Goal: Task Accomplishment & Management: Manage account settings

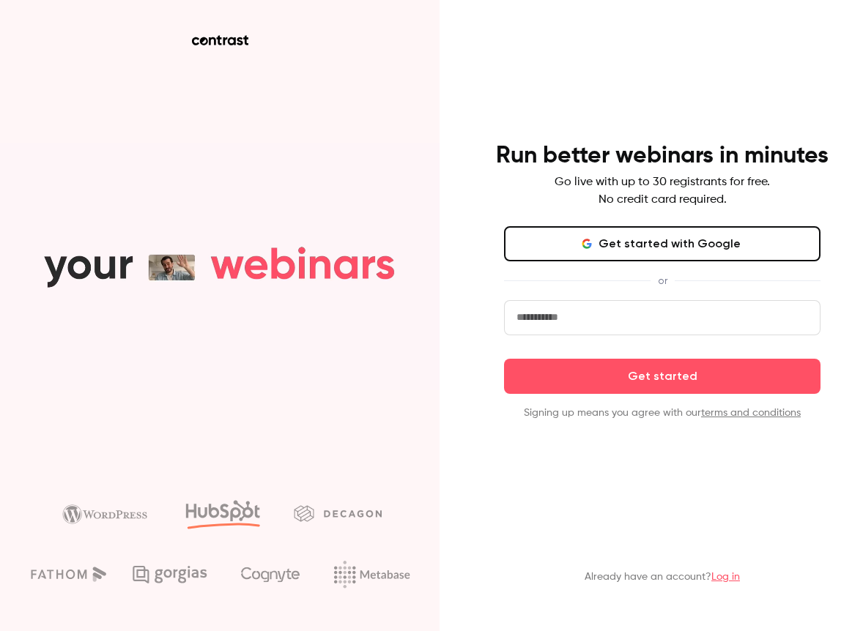
click at [643, 239] on button "Get started with Google" at bounding box center [662, 243] width 316 height 35
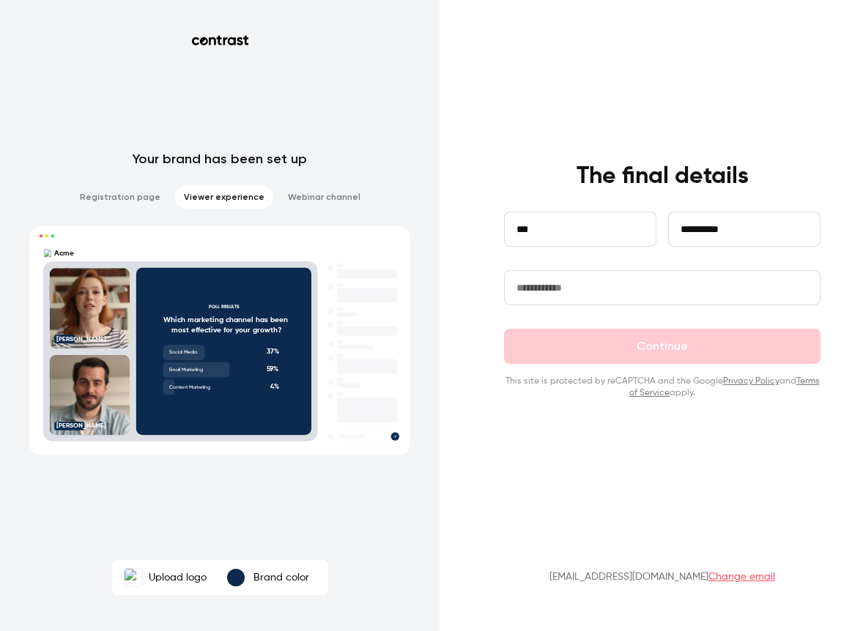
click at [597, 292] on input "text" at bounding box center [662, 287] width 316 height 35
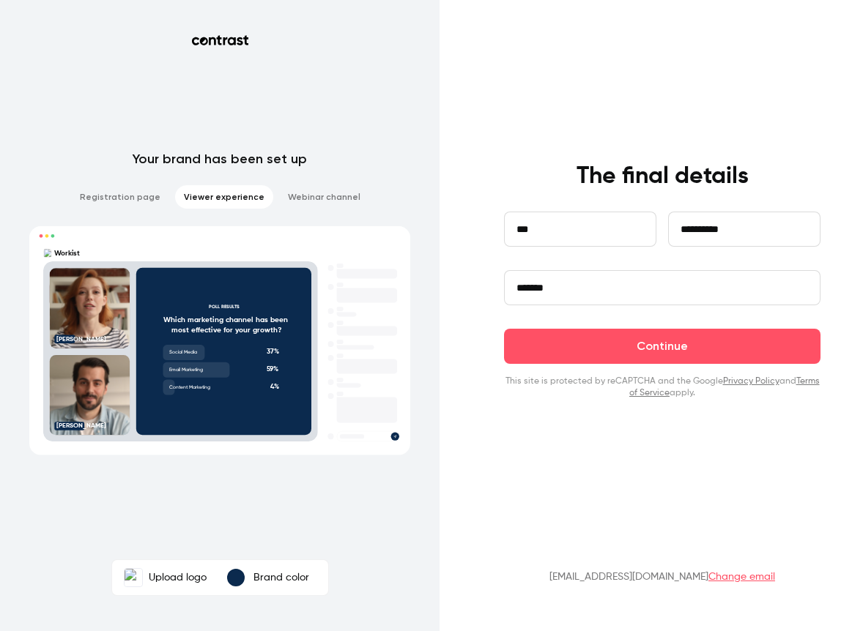
type input "*******"
click at [264, 577] on p "Brand color" at bounding box center [281, 578] width 56 height 15
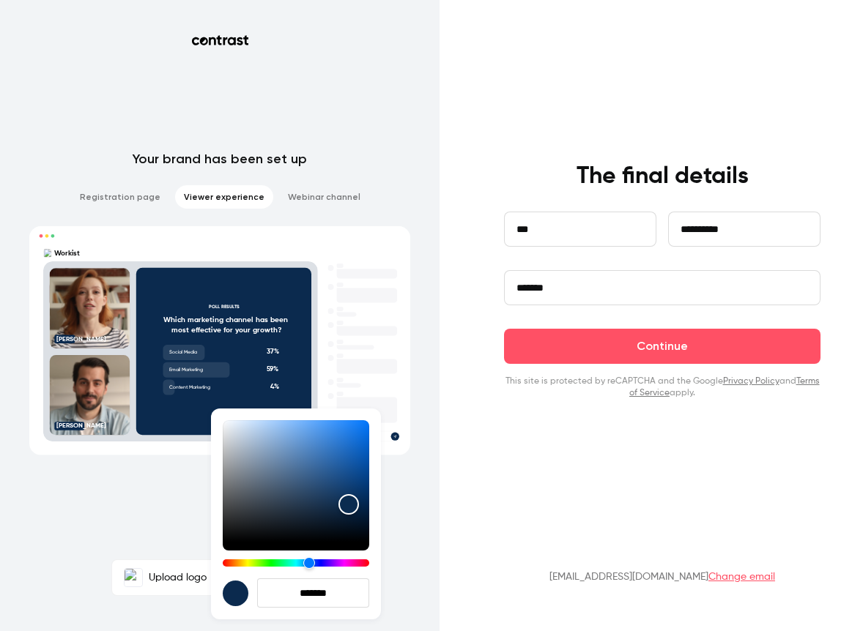
click at [167, 490] on div at bounding box center [431, 315] width 863 height 631
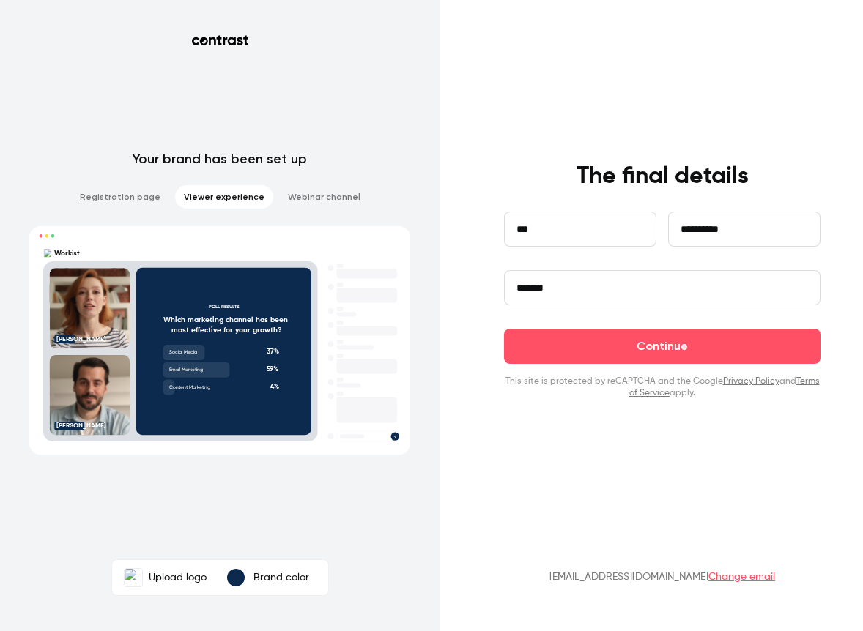
click at [257, 577] on p "Brand color" at bounding box center [281, 578] width 56 height 15
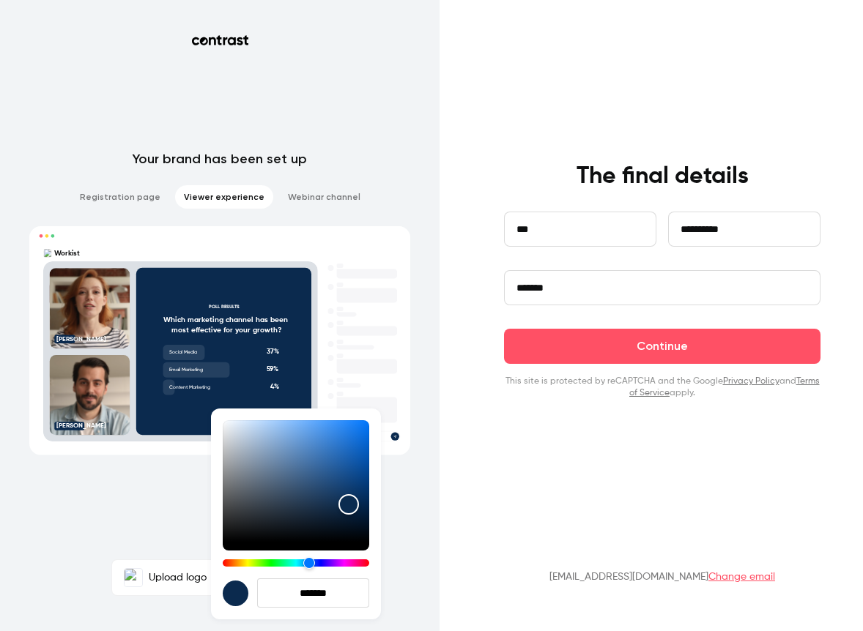
click at [300, 593] on input "*******" at bounding box center [313, 593] width 112 height 29
drag, startPoint x: 300, startPoint y: 593, endPoint x: 338, endPoint y: 593, distance: 38.8
click at [333, 593] on input "*******" at bounding box center [313, 593] width 112 height 29
type input "*******"
click at [172, 513] on div at bounding box center [431, 315] width 863 height 631
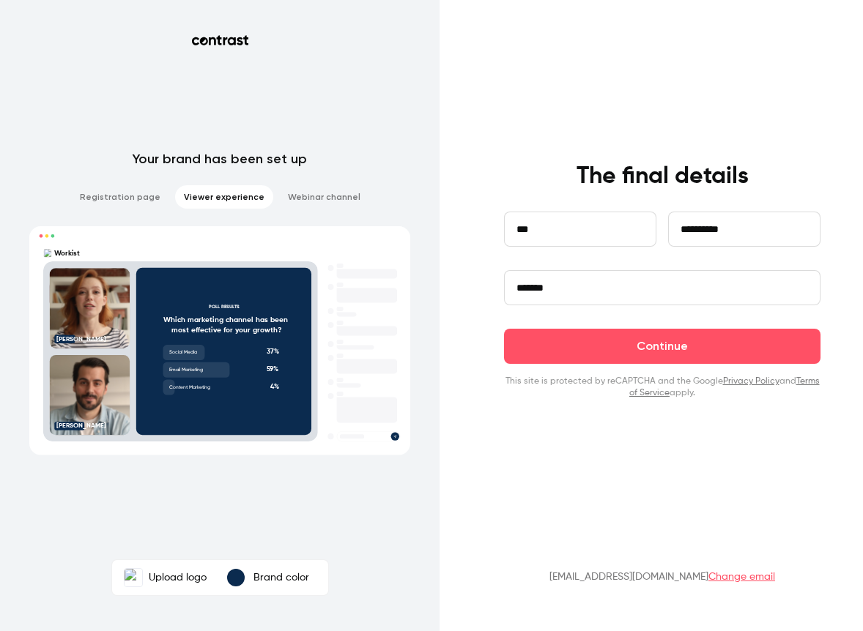
click at [167, 582] on label "Upload logo" at bounding box center [165, 577] width 100 height 29
click at [0, 0] on input "Upload logo" at bounding box center [0, 0] width 0 height 0
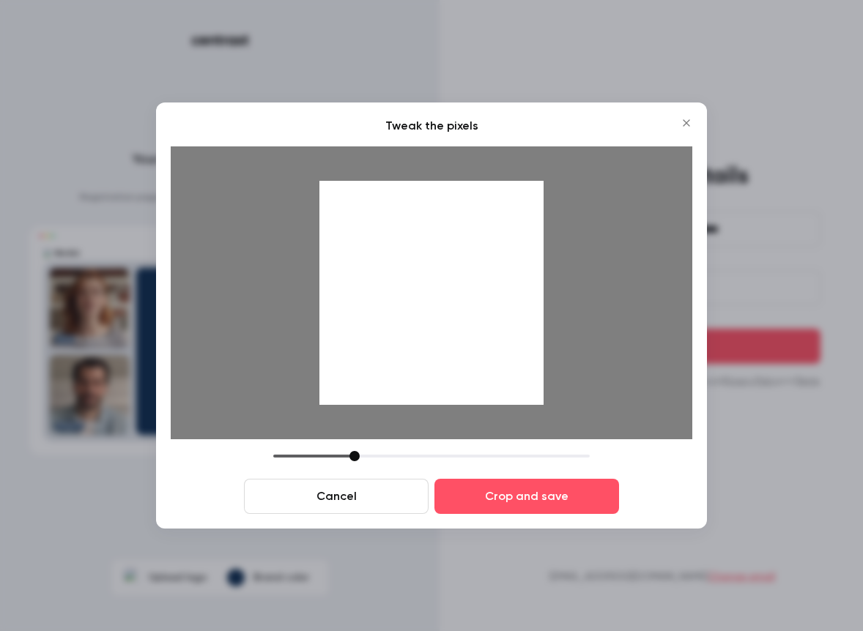
drag, startPoint x: 379, startPoint y: 453, endPoint x: 357, endPoint y: 456, distance: 22.9
click at [357, 456] on div at bounding box center [354, 456] width 10 height 10
click at [427, 319] on div at bounding box center [431, 293] width 224 height 224
click at [437, 310] on div at bounding box center [431, 293] width 224 height 224
click at [517, 522] on div "Tweak the pixels Cancel Crop and save" at bounding box center [431, 316] width 551 height 426
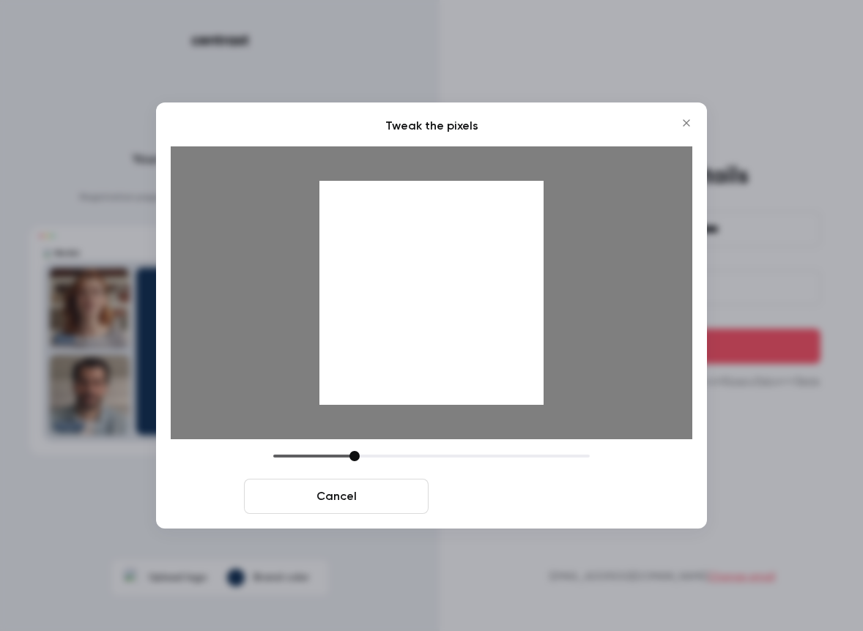
click at [519, 497] on button "Crop and save" at bounding box center [526, 496] width 185 height 35
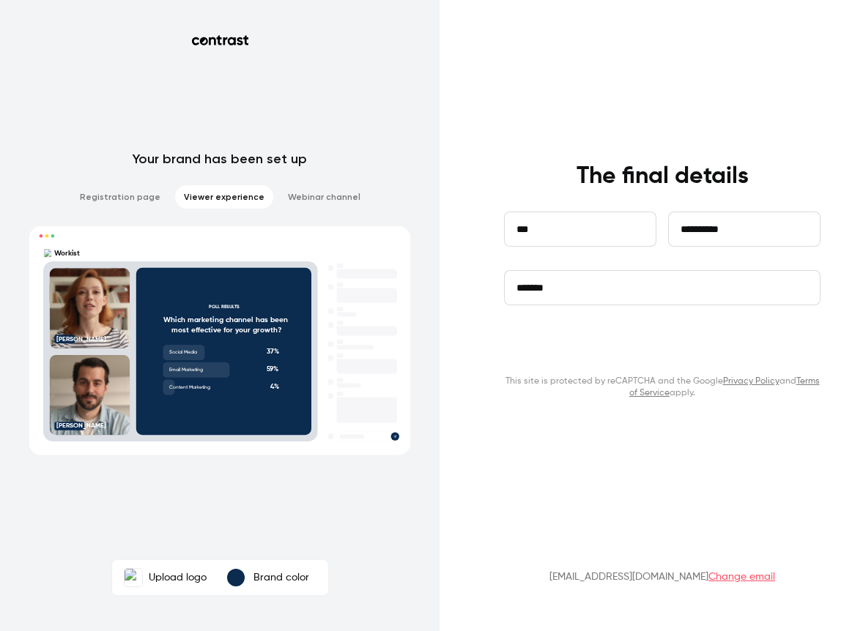
click at [655, 344] on button "Continue" at bounding box center [662, 346] width 316 height 35
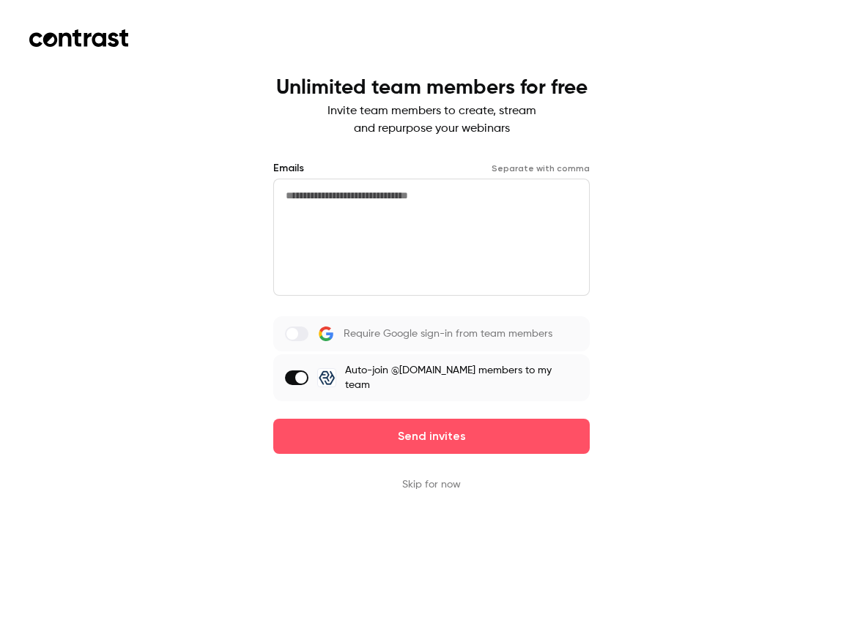
click at [508, 207] on textarea at bounding box center [431, 237] width 316 height 117
paste textarea "**********"
type textarea "**********"
click at [305, 328] on label at bounding box center [296, 334] width 23 height 15
click at [307, 331] on span at bounding box center [301, 334] width 12 height 12
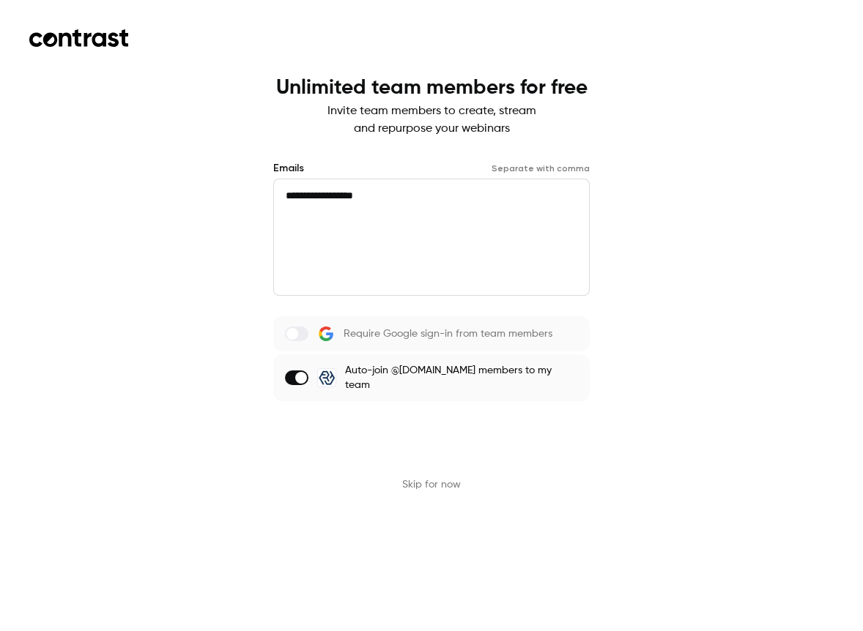
click at [419, 426] on button "Send invites" at bounding box center [431, 436] width 316 height 35
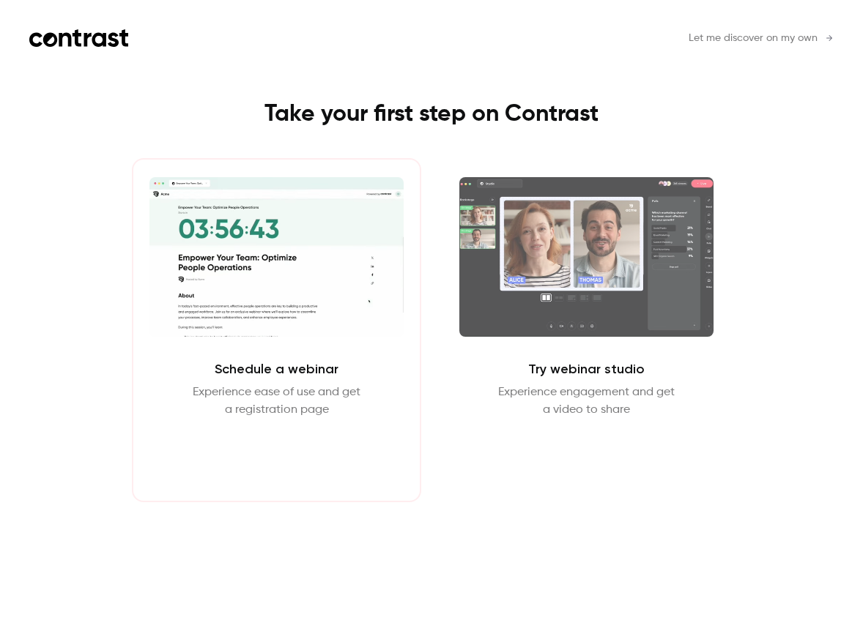
click at [264, 451] on button "Schedule webinar" at bounding box center [276, 454] width 125 height 35
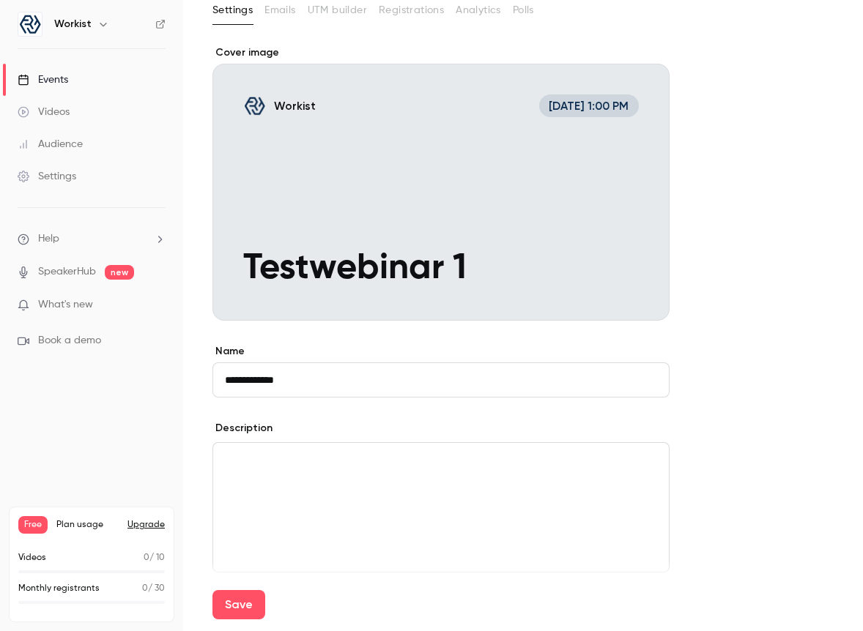
scroll to position [262, 0]
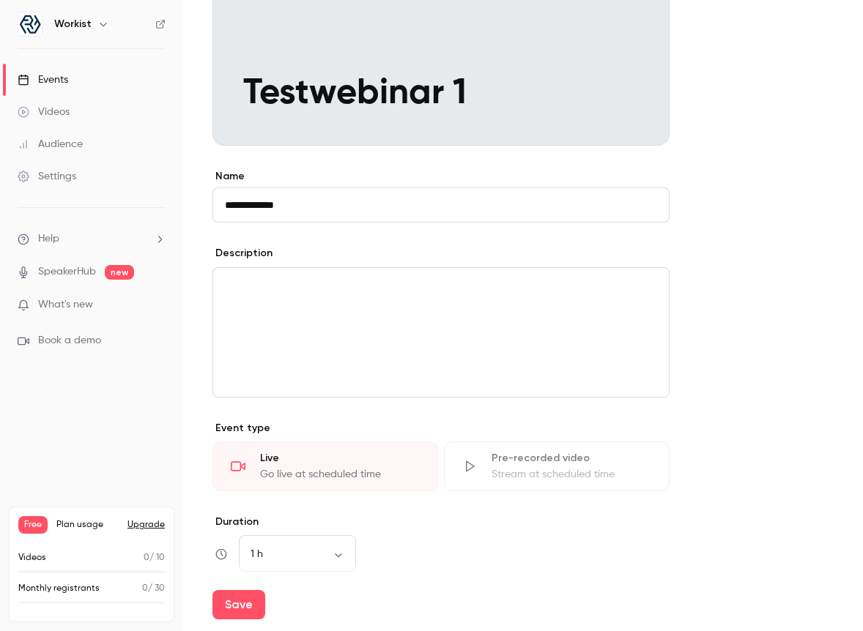
type input "**********"
click at [431, 316] on div "editor" at bounding box center [441, 332] width 456 height 129
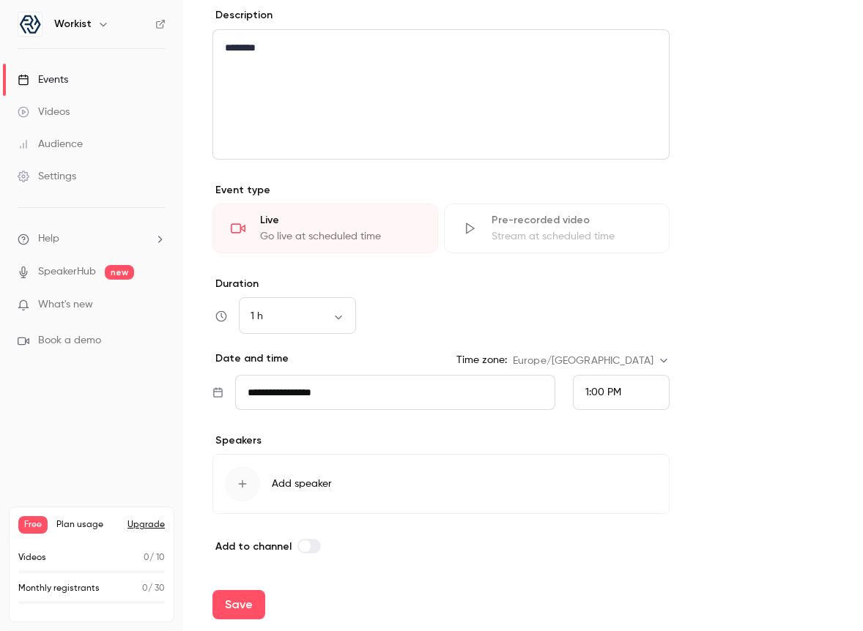
scroll to position [490, 0]
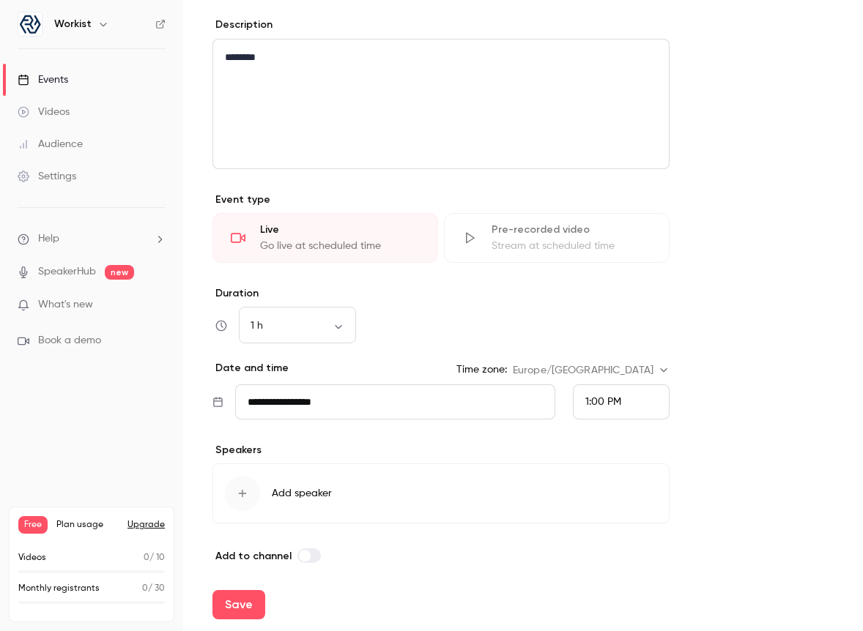
click at [325, 241] on div "Go live at scheduled time" at bounding box center [340, 246] width 160 height 15
click at [333, 234] on div "Live" at bounding box center [340, 230] width 160 height 15
click at [306, 319] on body "**********" at bounding box center [431, 315] width 863 height 631
click at [300, 399] on li "30 min" at bounding box center [297, 404] width 117 height 38
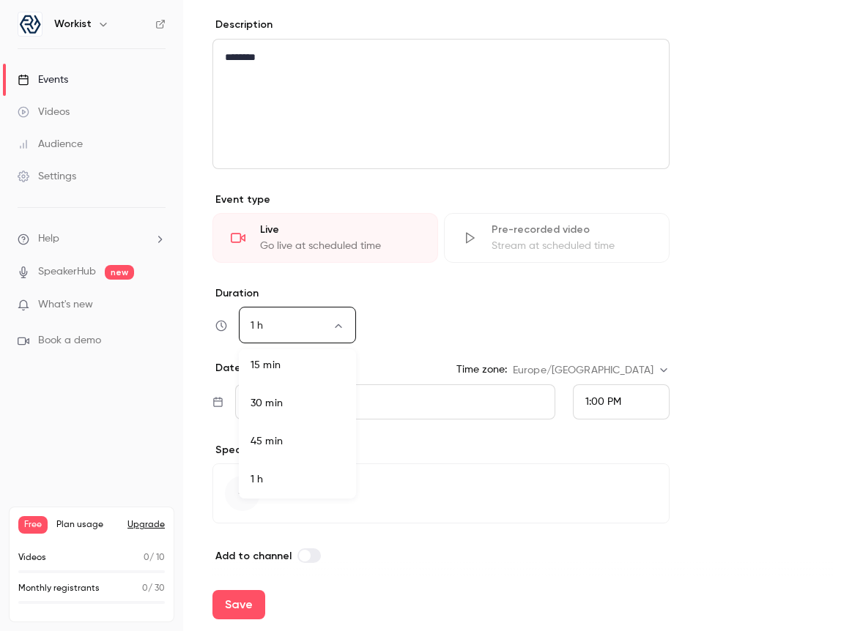
type input "**"
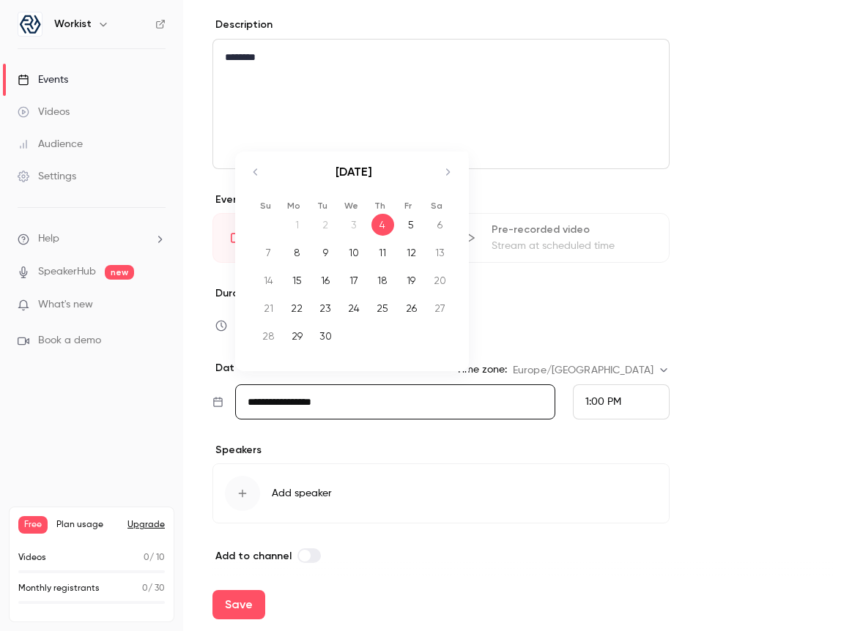
click at [342, 403] on input "**********" at bounding box center [395, 402] width 320 height 35
click at [602, 400] on span "1:00 PM" at bounding box center [603, 402] width 36 height 10
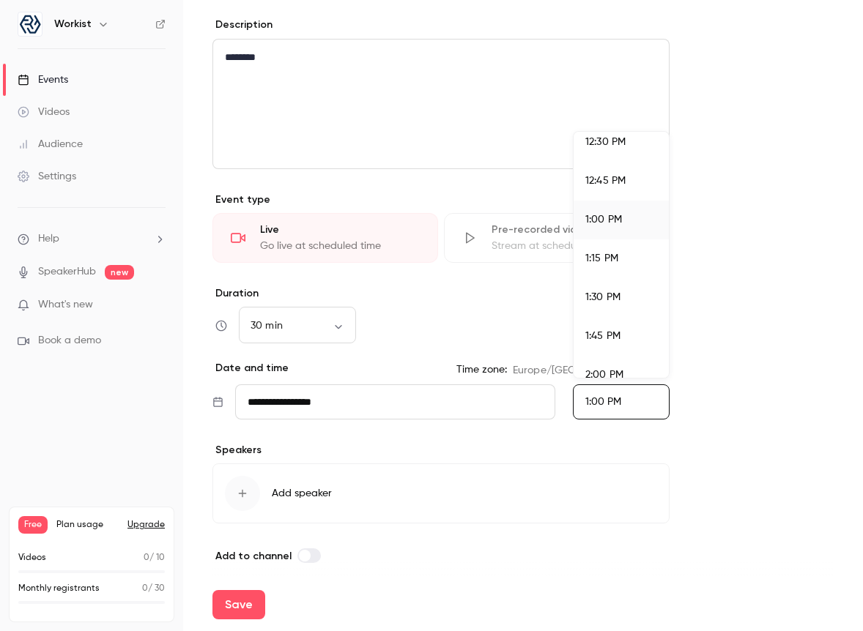
scroll to position [1953, 0]
click at [627, 289] on div "1:30 PM" at bounding box center [621, 294] width 72 height 15
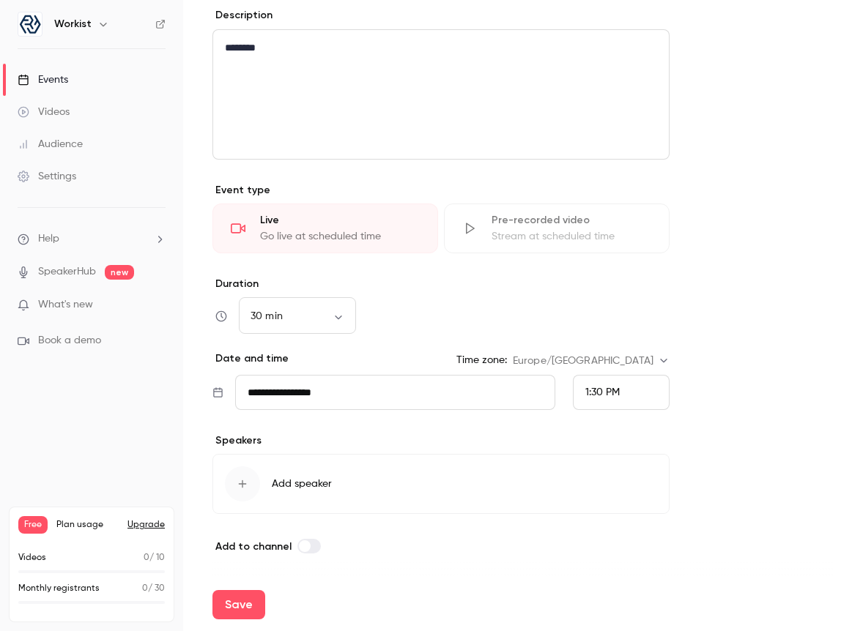
click at [300, 479] on span "Add speaker" at bounding box center [302, 484] width 60 height 15
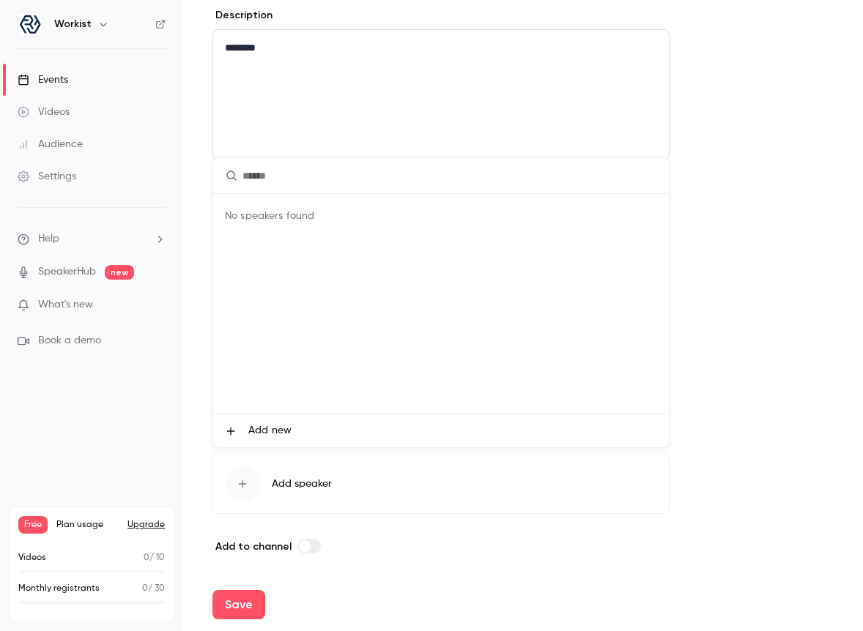
click at [310, 544] on div at bounding box center [431, 315] width 863 height 631
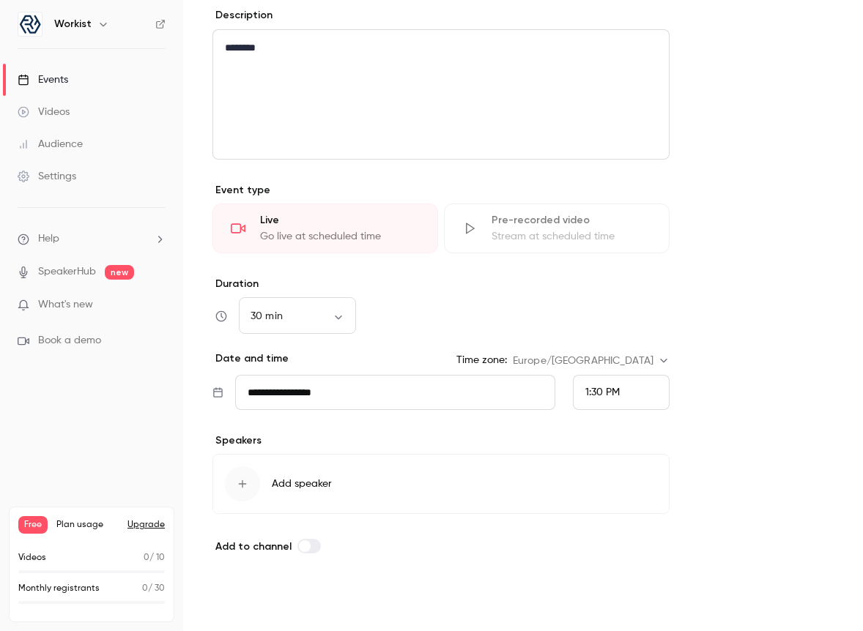
click at [238, 606] on button "Save" at bounding box center [238, 604] width 53 height 29
type input "**"
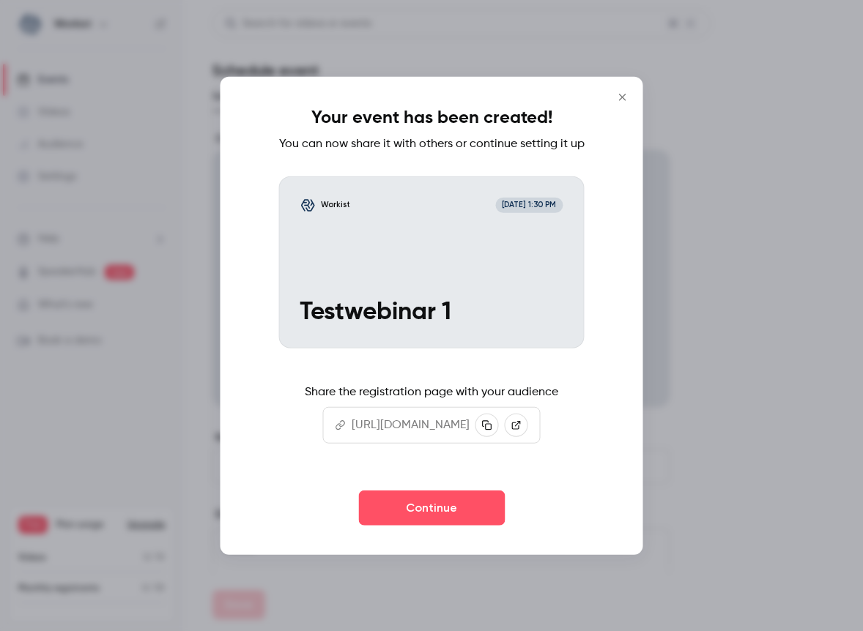
click at [336, 426] on icon at bounding box center [341, 425] width 10 height 10
click at [492, 427] on icon "button" at bounding box center [487, 425] width 10 height 10
click at [448, 509] on button "Continue" at bounding box center [431, 507] width 147 height 35
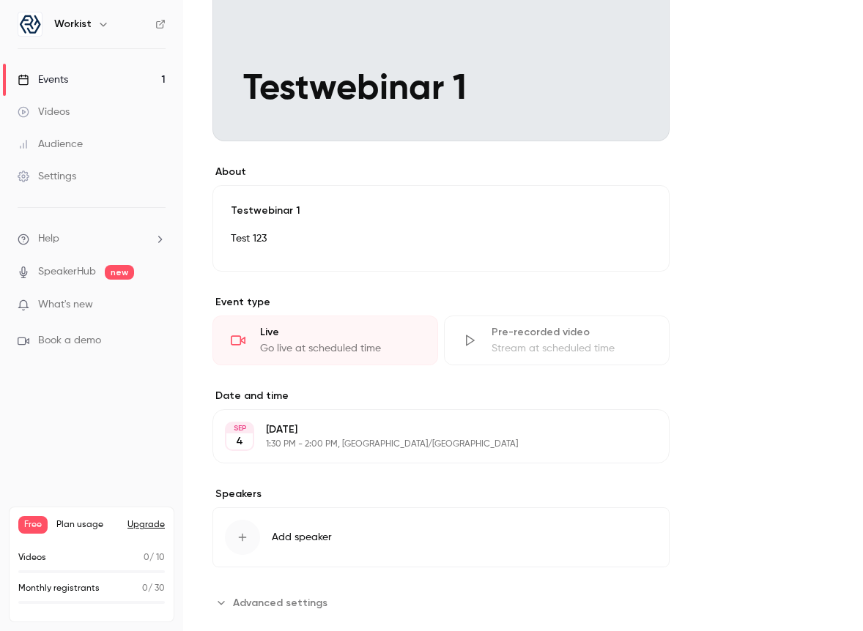
scroll to position [442, 0]
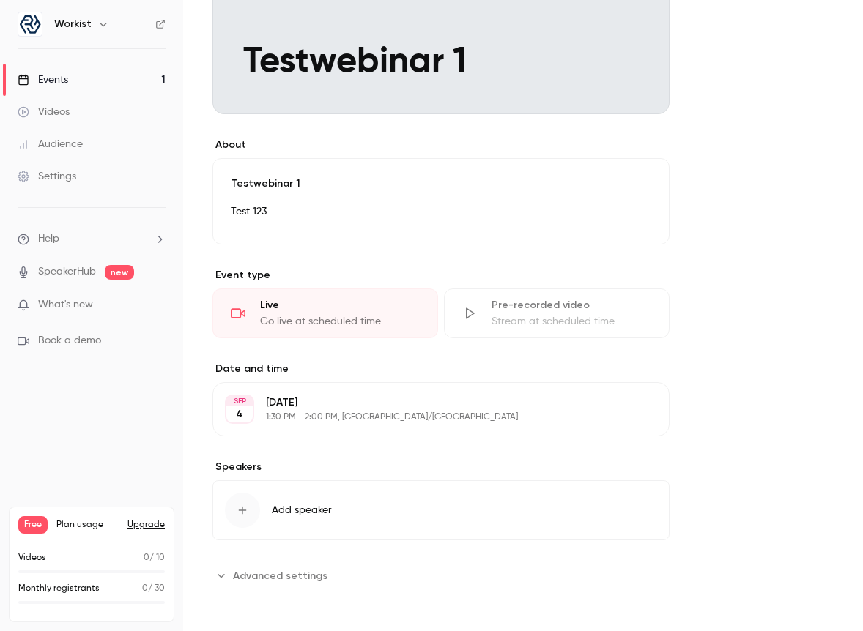
click at [305, 406] on p "[DATE]" at bounding box center [429, 403] width 326 height 15
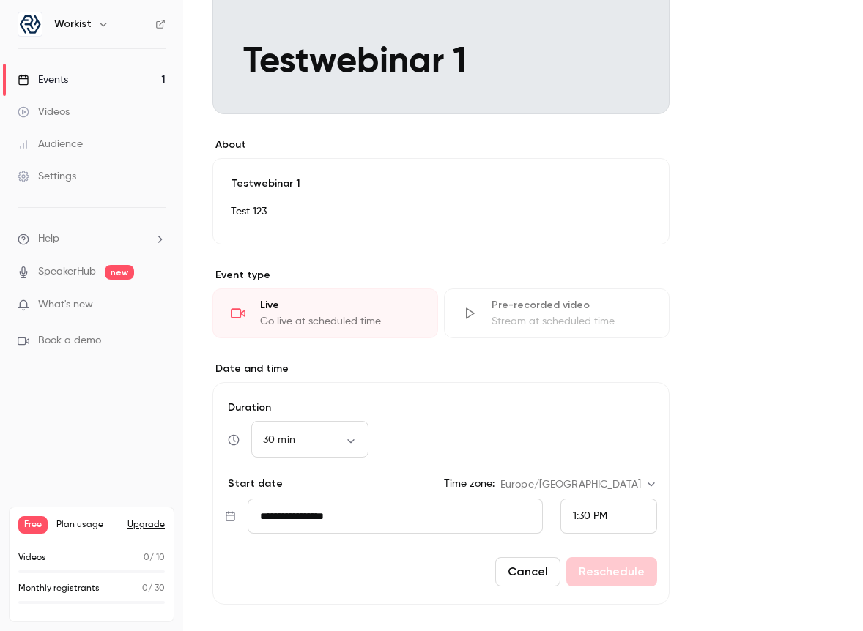
click at [549, 576] on button "Cancel" at bounding box center [527, 571] width 65 height 29
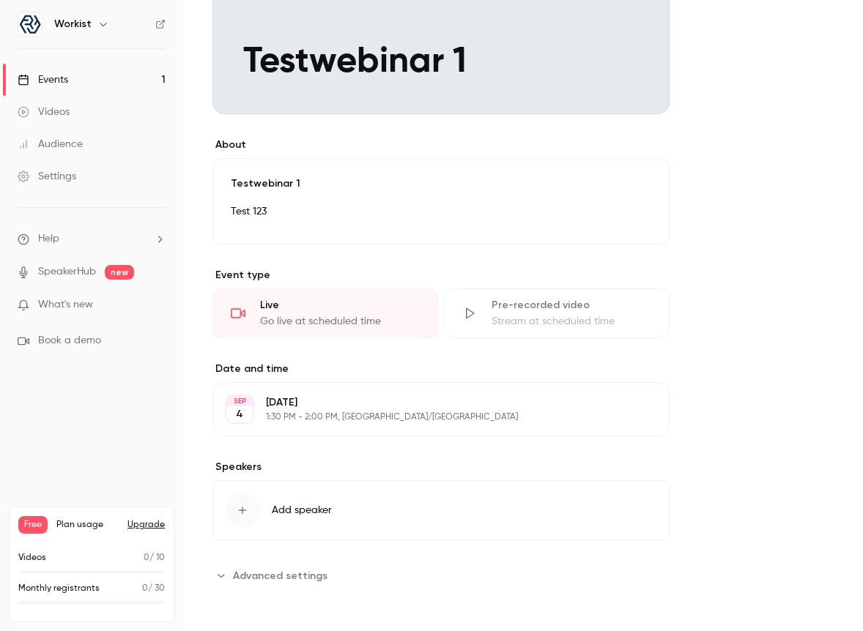
click at [300, 573] on span "Advanced settings" at bounding box center [280, 575] width 94 height 15
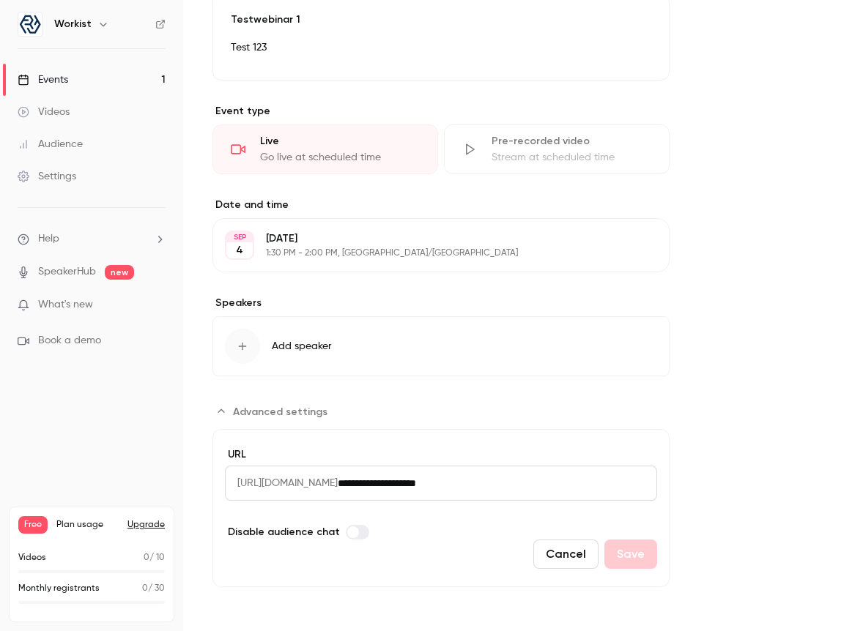
scroll to position [0, 0]
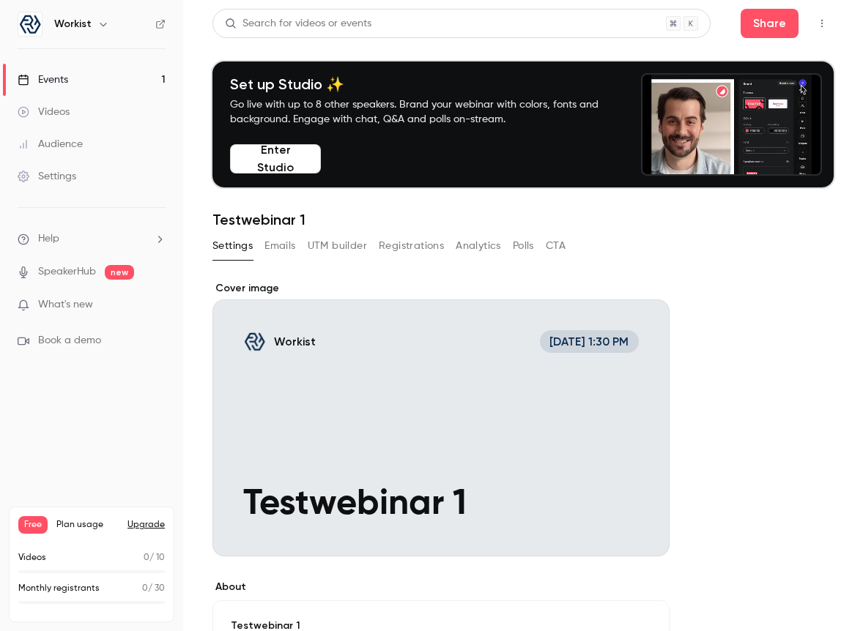
click at [273, 243] on button "Emails" at bounding box center [279, 245] width 31 height 23
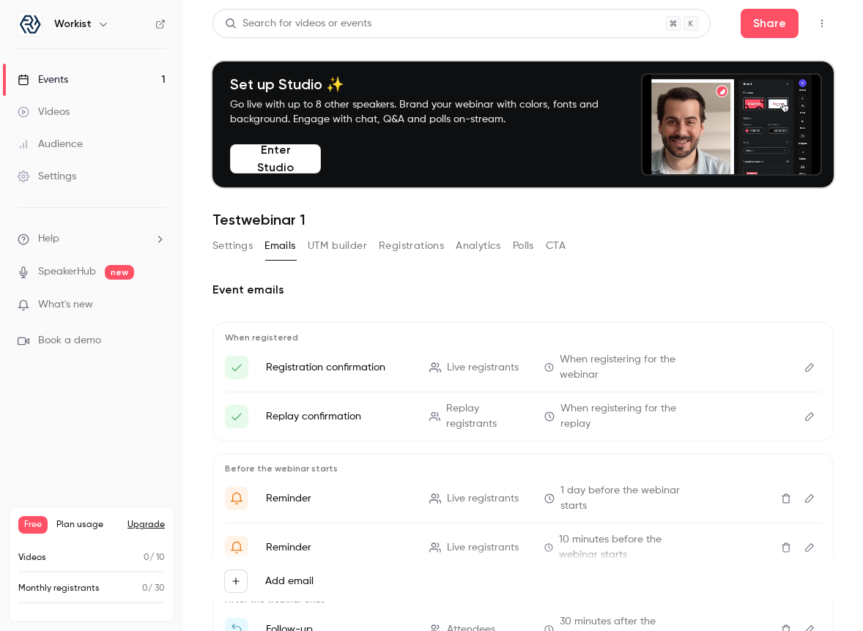
scroll to position [157, 0]
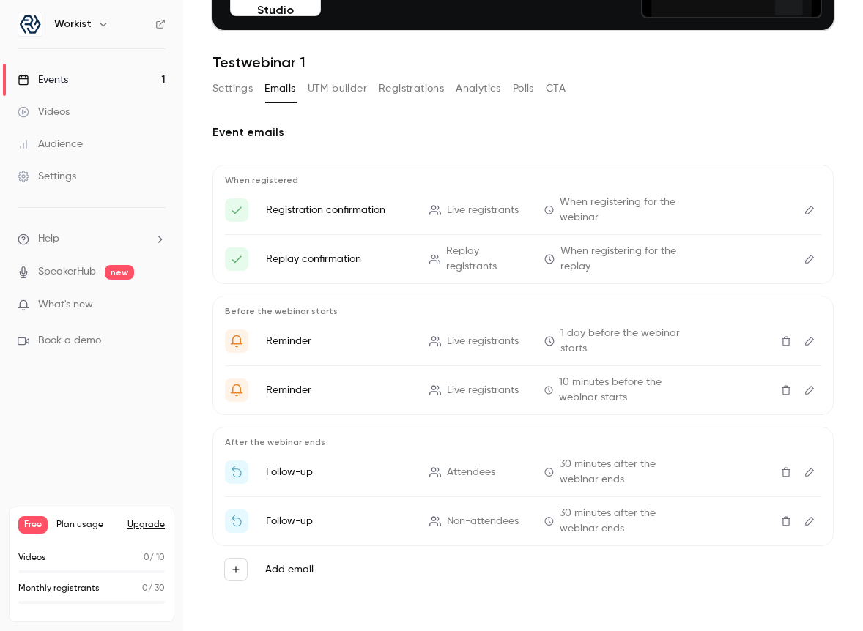
click at [812, 211] on icon "Edit" at bounding box center [810, 210] width 12 height 10
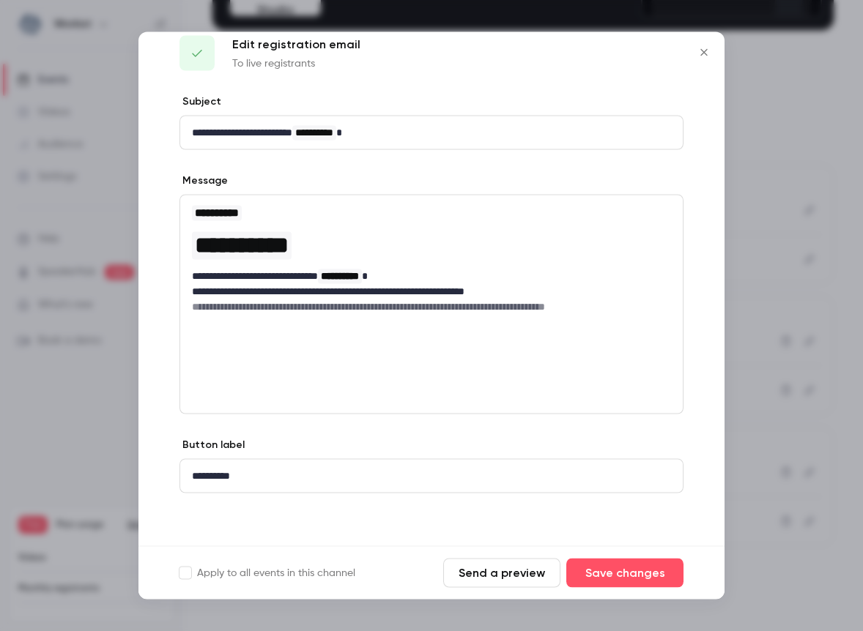
scroll to position [0, 0]
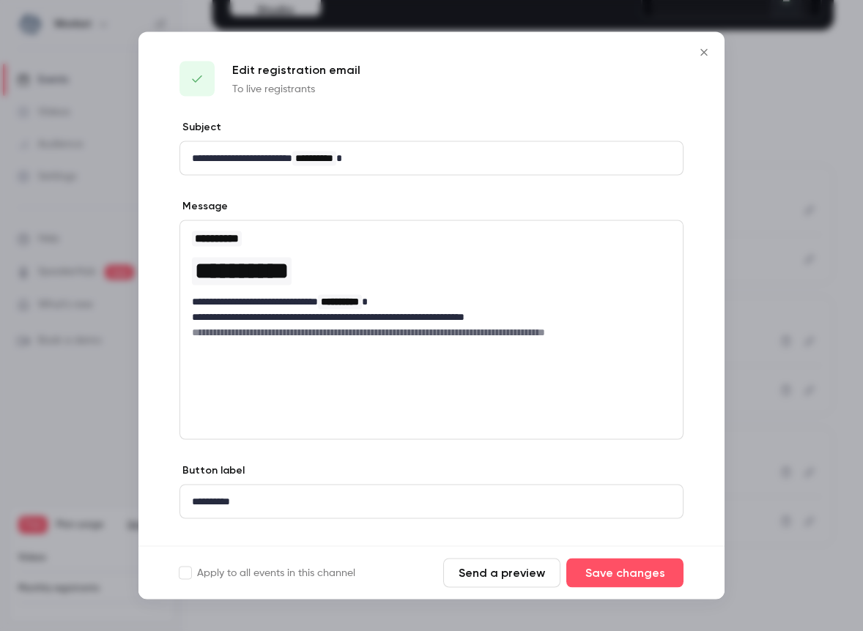
click at [700, 49] on icon "Close" at bounding box center [704, 53] width 18 height 12
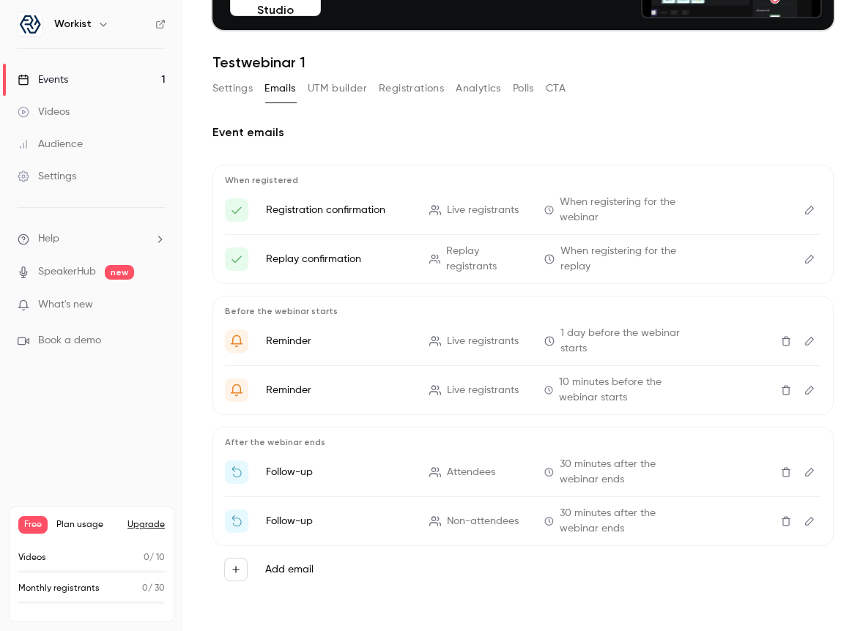
click at [325, 93] on button "UTM builder" at bounding box center [337, 88] width 59 height 23
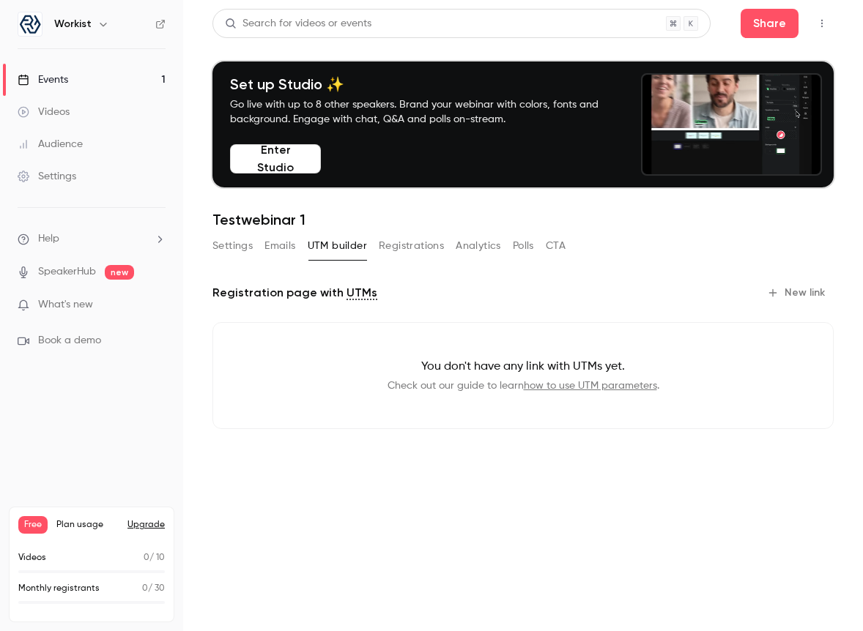
click at [410, 248] on button "Registrations" at bounding box center [411, 245] width 65 height 23
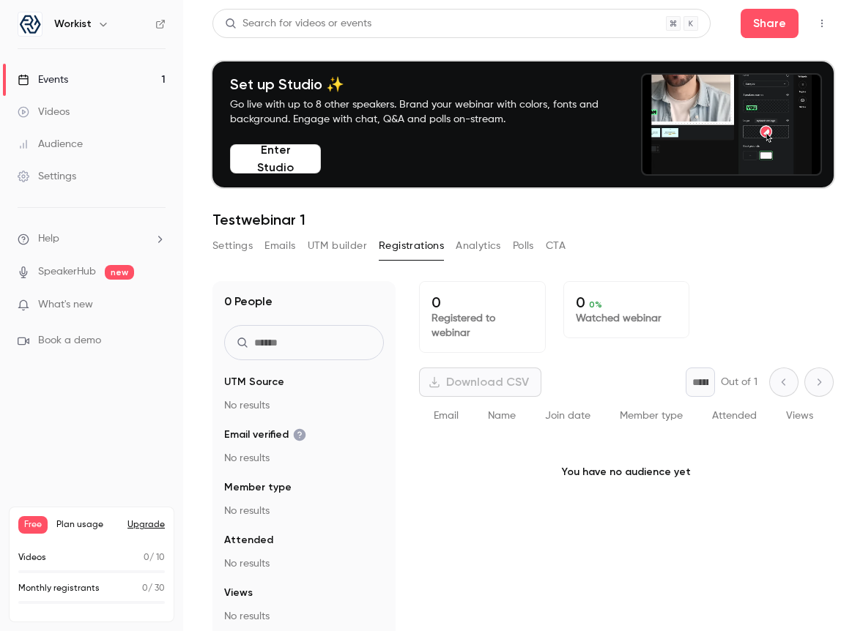
click at [238, 242] on button "Settings" at bounding box center [232, 245] width 40 height 23
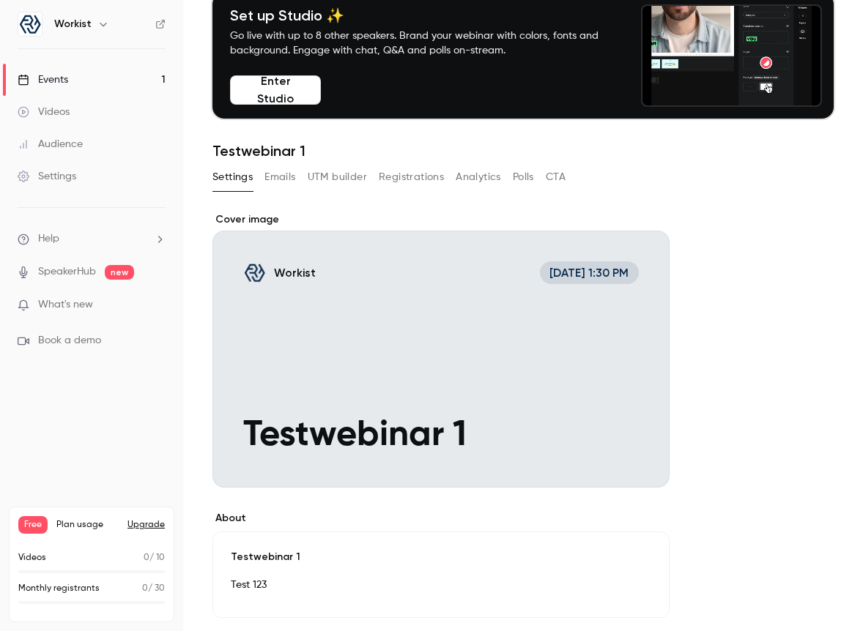
scroll to position [75, 0]
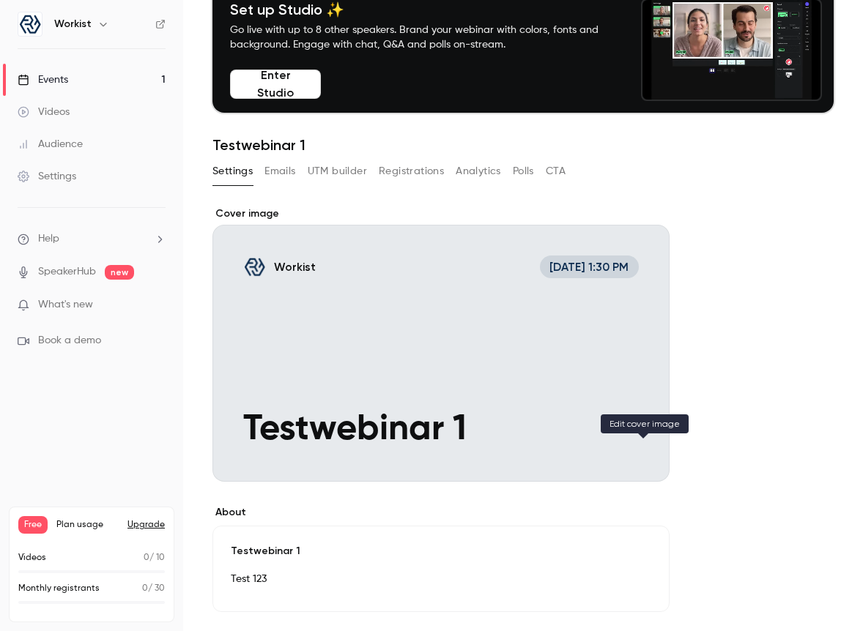
click at [633, 446] on button "Workist Sep 4, 1:30 PM Testwebinar 1" at bounding box center [643, 455] width 29 height 29
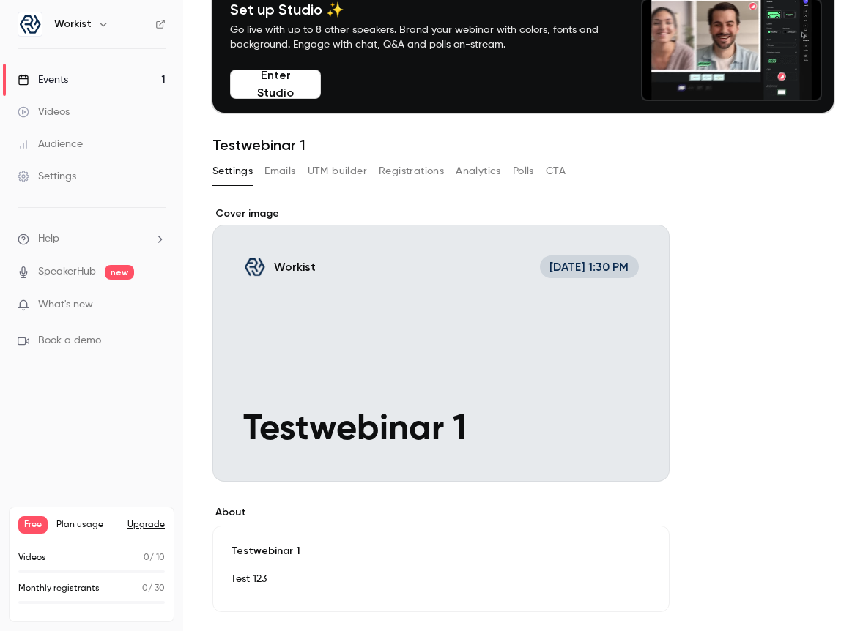
click at [600, 267] on div "Cover image" at bounding box center [440, 344] width 457 height 275
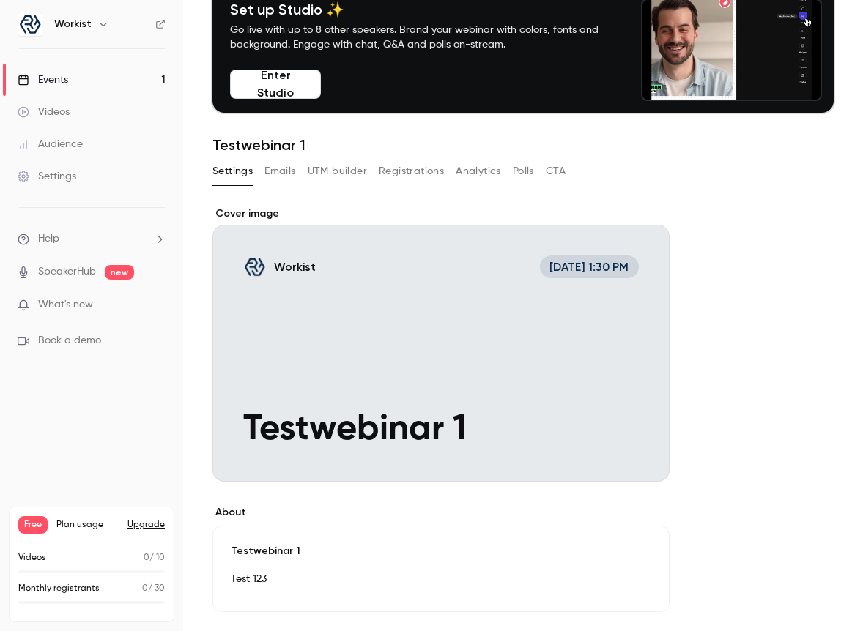
click at [0, 0] on input "Workist Sep 4, 1:30 PM Testwebinar 1" at bounding box center [0, 0] width 0 height 0
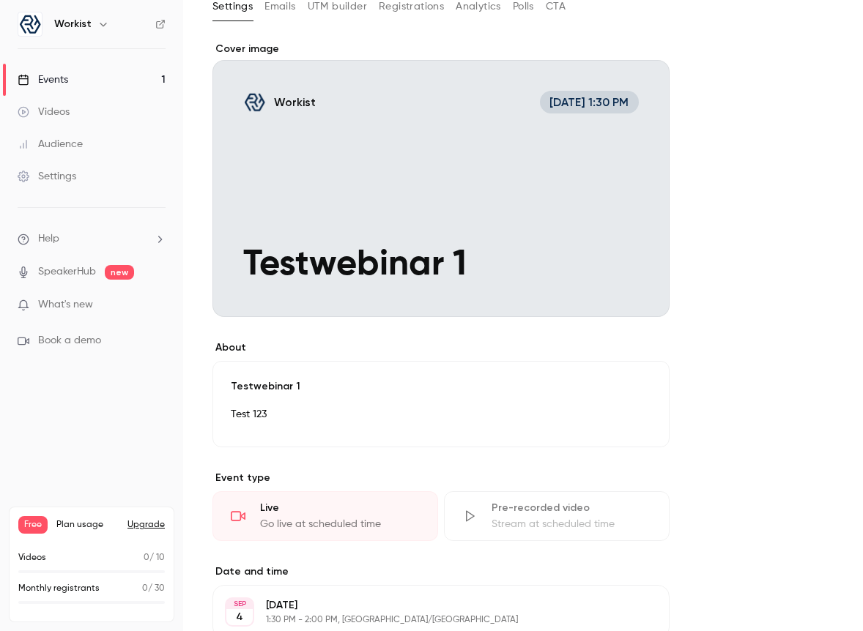
scroll to position [442, 0]
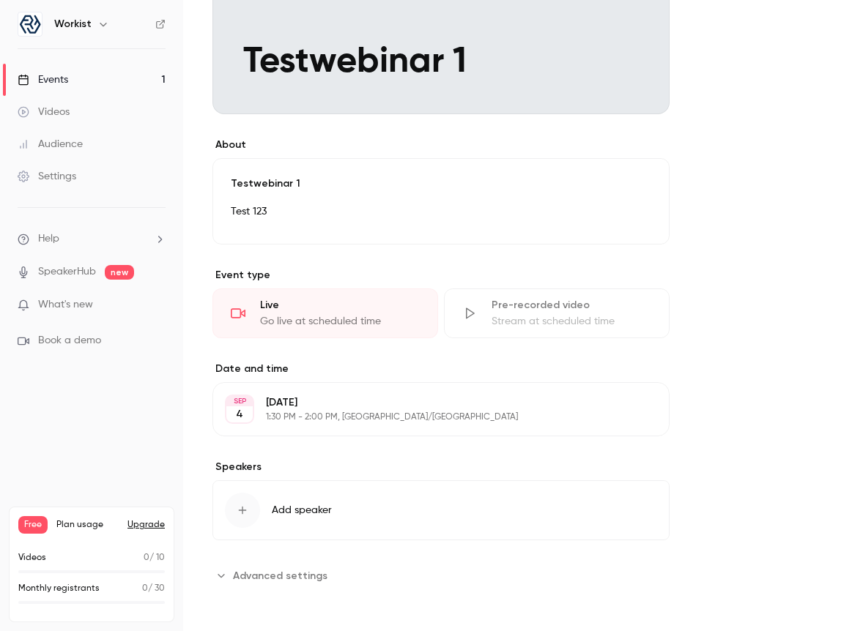
click at [636, 407] on button "Edit" at bounding box center [630, 409] width 53 height 23
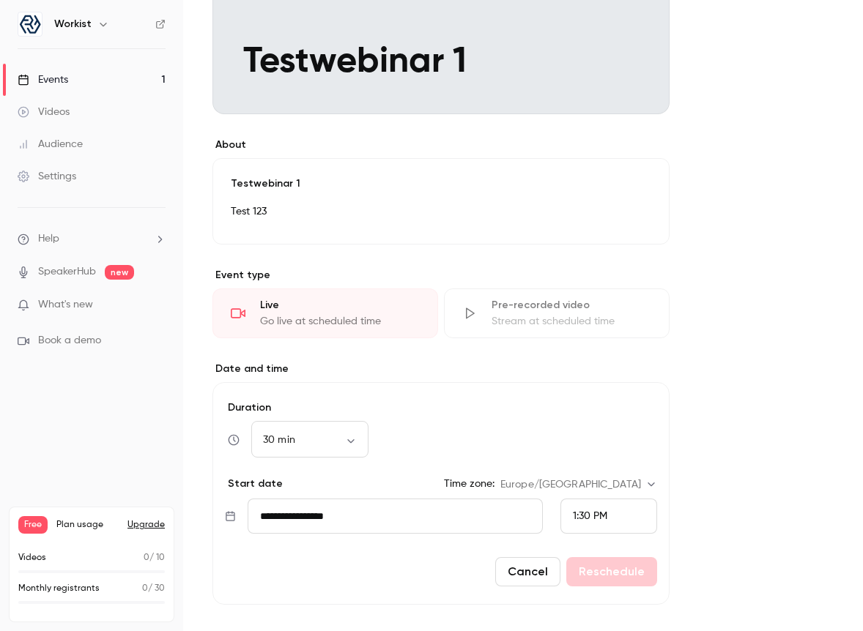
click at [600, 510] on div "1:30 PM" at bounding box center [590, 516] width 34 height 15
click at [607, 443] on span "2:00 PM" at bounding box center [592, 447] width 38 height 10
click at [621, 568] on button "Reschedule" at bounding box center [611, 571] width 91 height 29
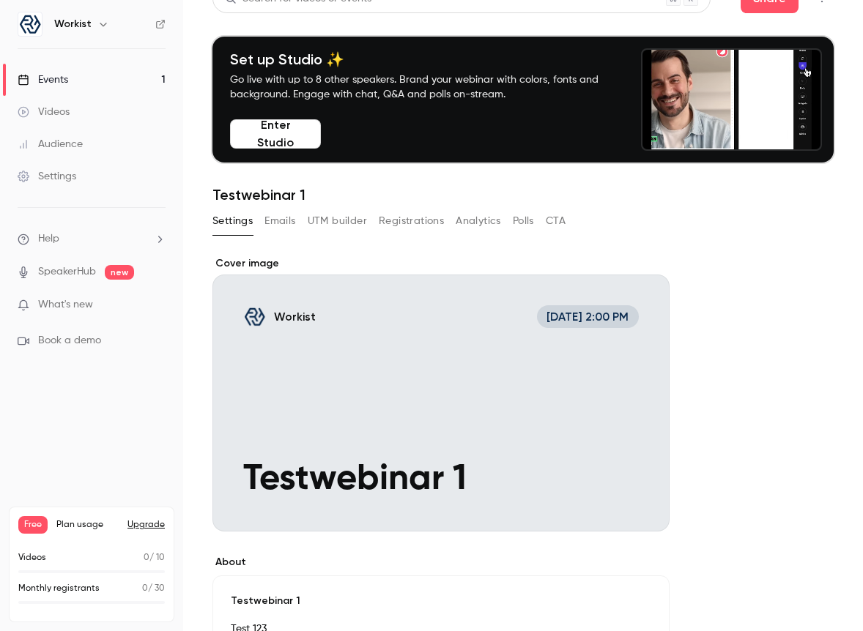
scroll to position [0, 0]
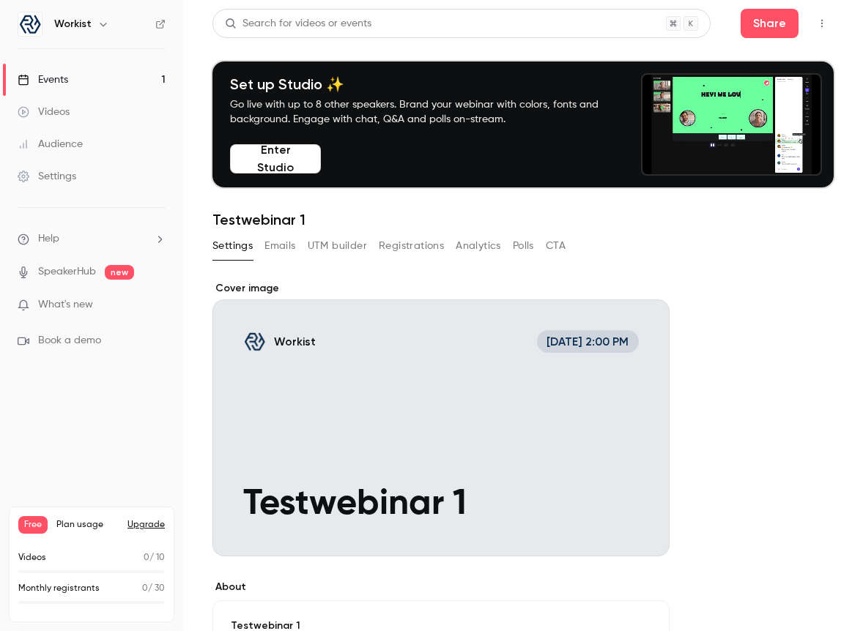
click at [427, 248] on button "Registrations" at bounding box center [411, 245] width 65 height 23
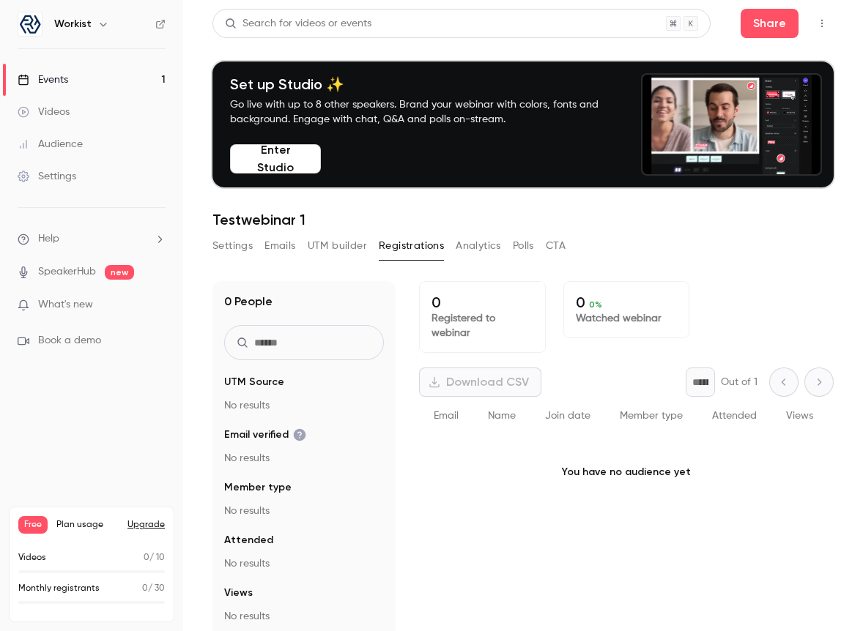
click at [476, 242] on button "Analytics" at bounding box center [478, 245] width 45 height 23
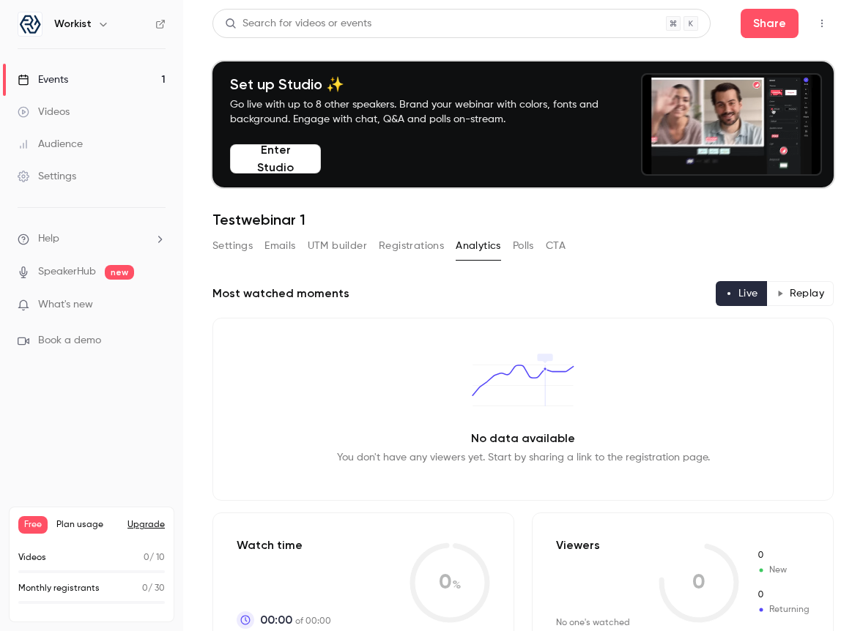
click at [525, 244] on button "Polls" at bounding box center [523, 245] width 21 height 23
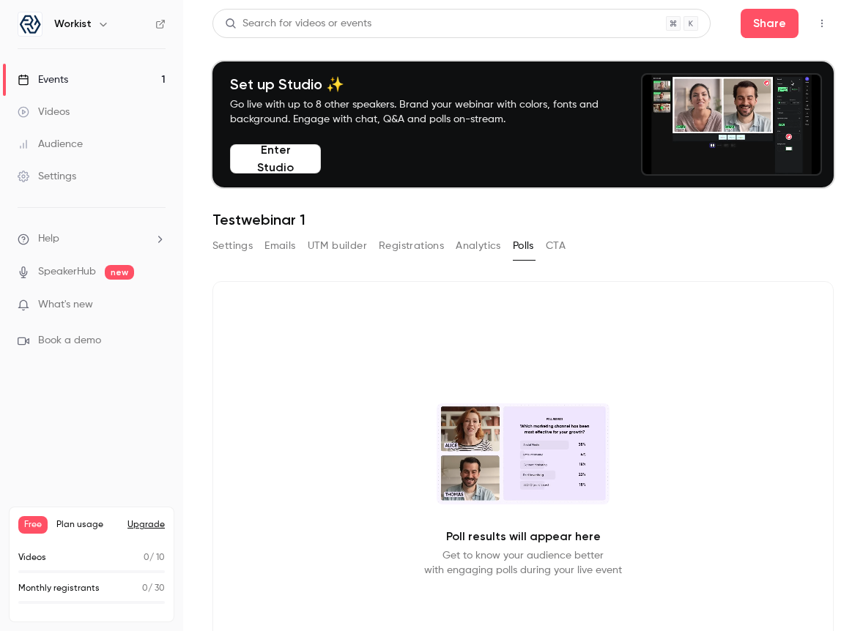
click at [554, 243] on button "CTA" at bounding box center [556, 245] width 20 height 23
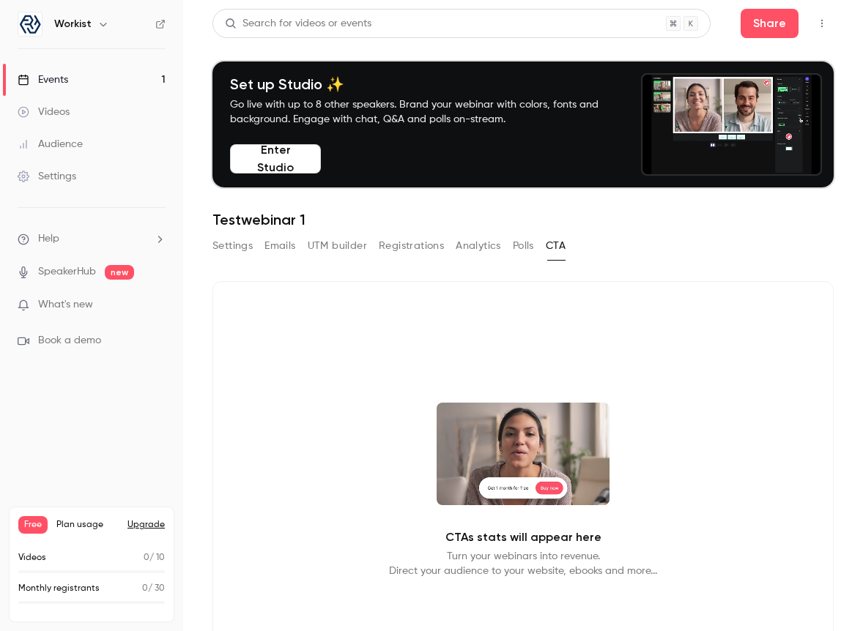
click at [240, 238] on button "Settings" at bounding box center [232, 245] width 40 height 23
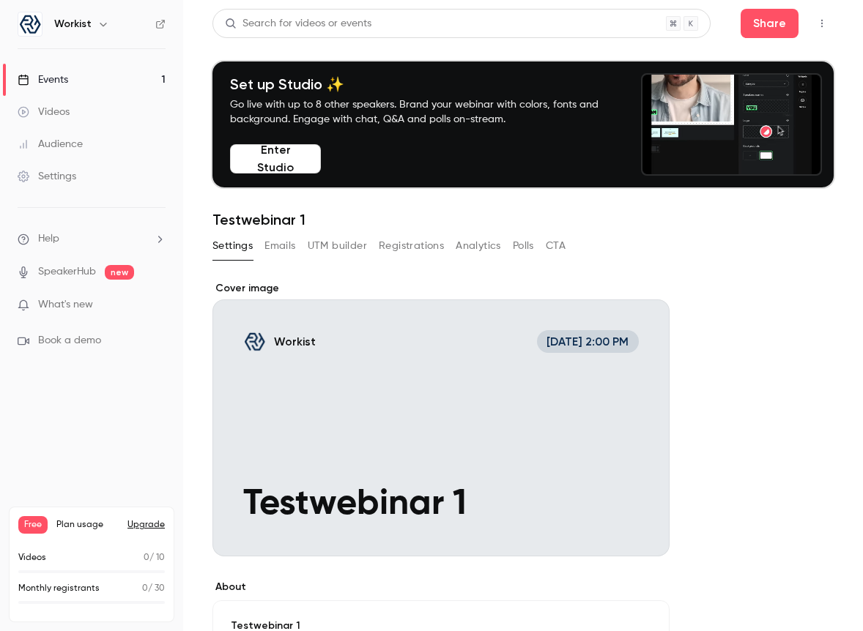
click at [86, 171] on link "Settings" at bounding box center [91, 176] width 183 height 32
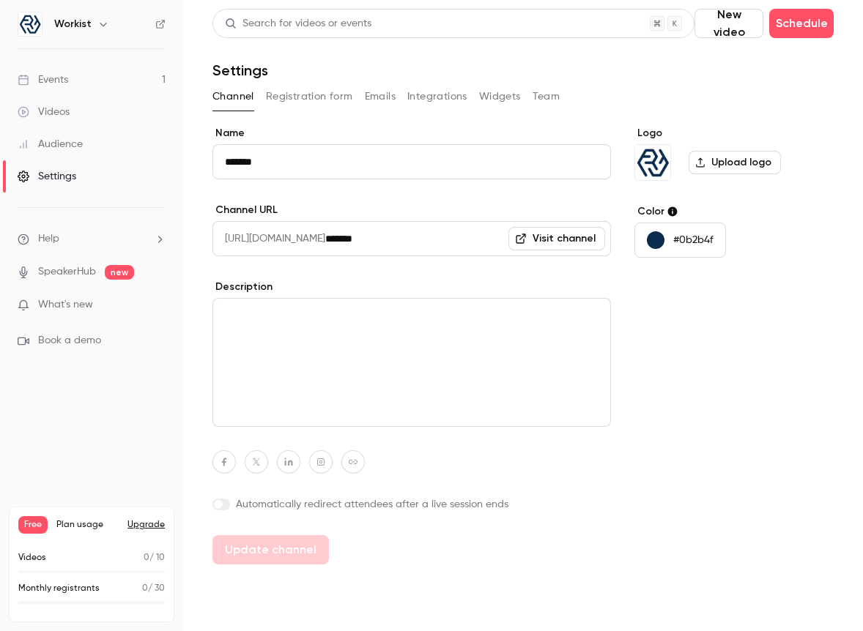
click at [438, 101] on button "Integrations" at bounding box center [437, 96] width 60 height 23
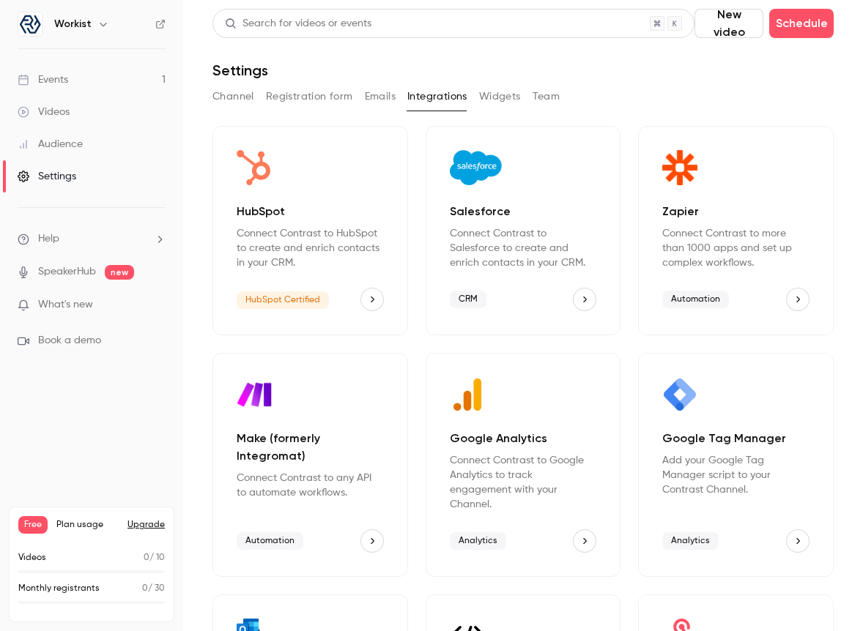
click at [369, 296] on icon "HubSpot" at bounding box center [372, 299] width 10 height 10
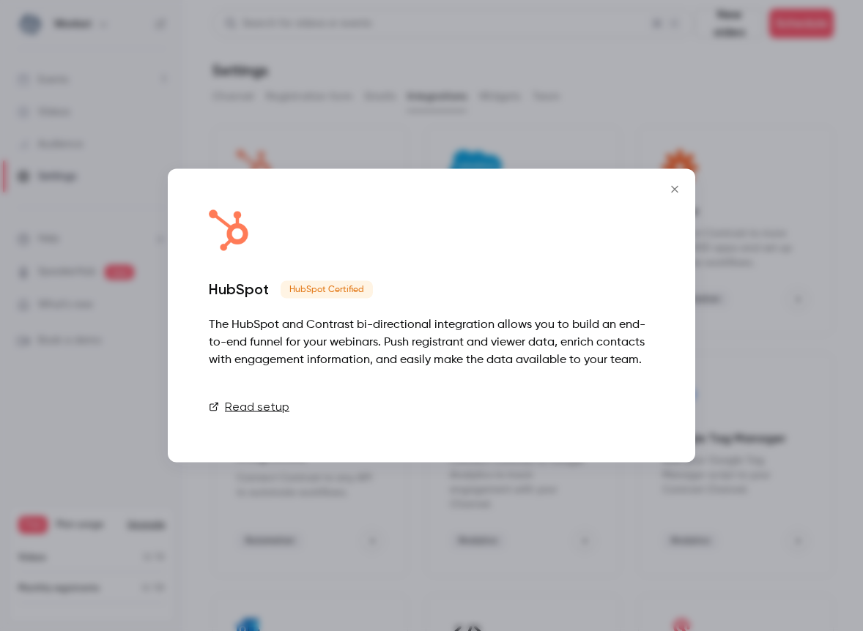
click at [626, 415] on link "Connect" at bounding box center [617, 407] width 73 height 29
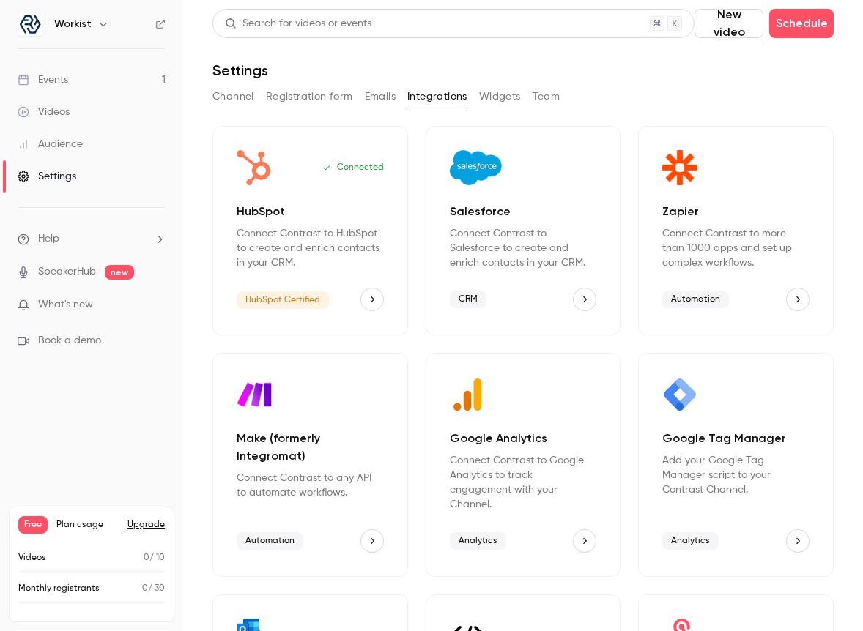
click at [502, 95] on button "Widgets" at bounding box center [500, 96] width 42 height 23
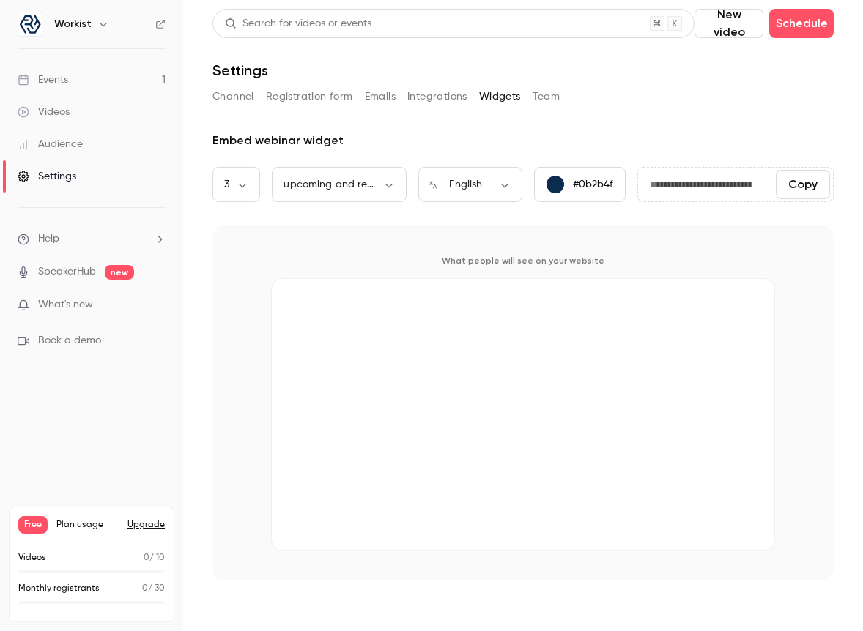
click at [549, 100] on button "Team" at bounding box center [547, 96] width 28 height 23
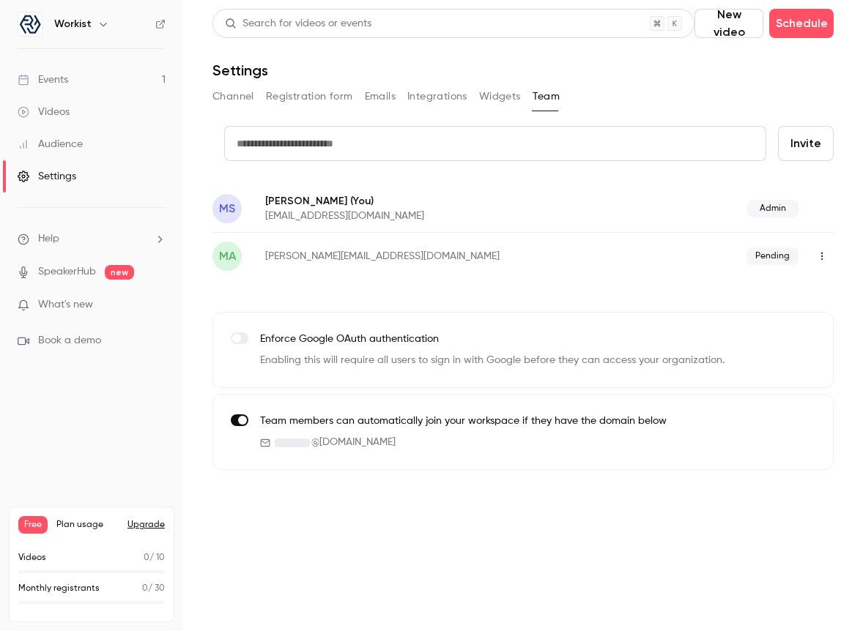
click at [377, 97] on button "Emails" at bounding box center [380, 96] width 31 height 23
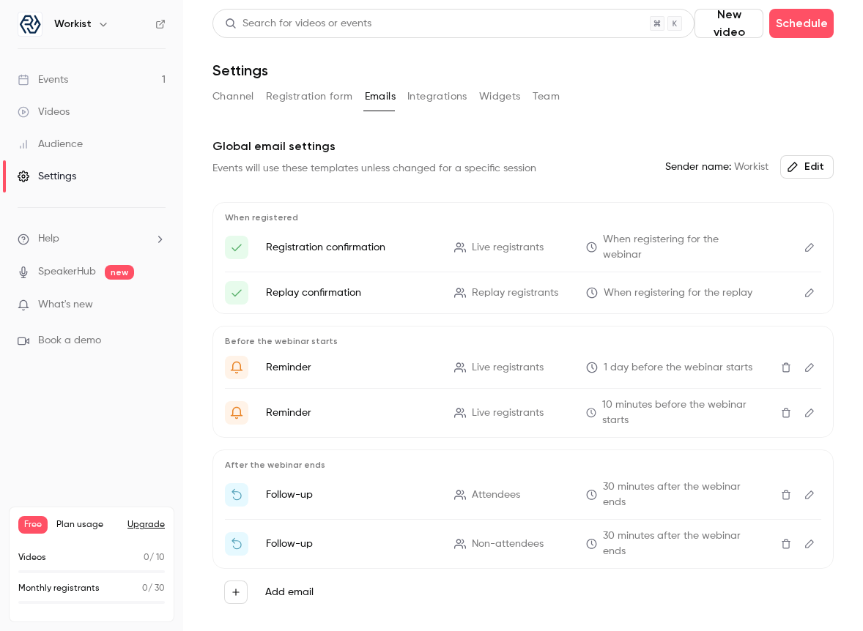
click at [285, 94] on button "Registration form" at bounding box center [309, 96] width 87 height 23
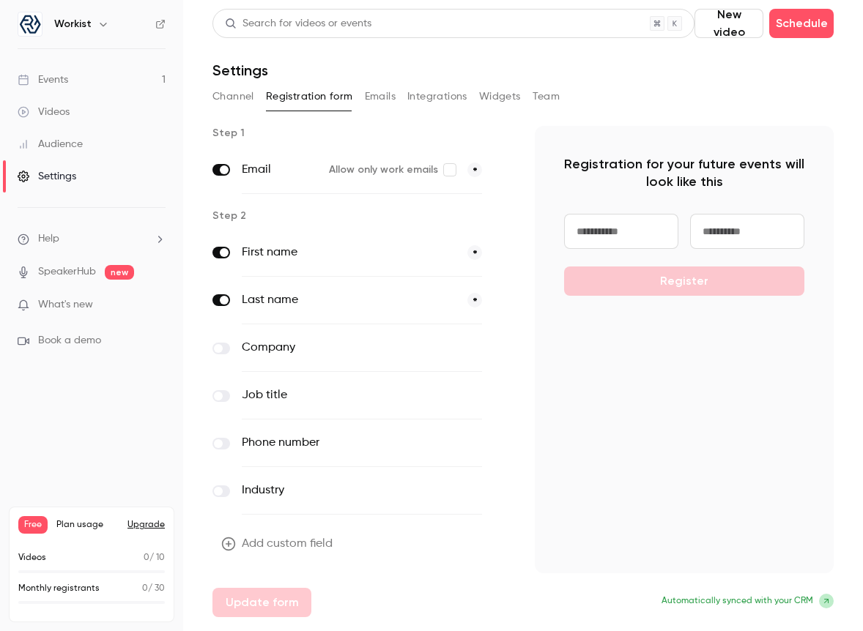
click at [223, 349] on label at bounding box center [221, 349] width 18 height 12
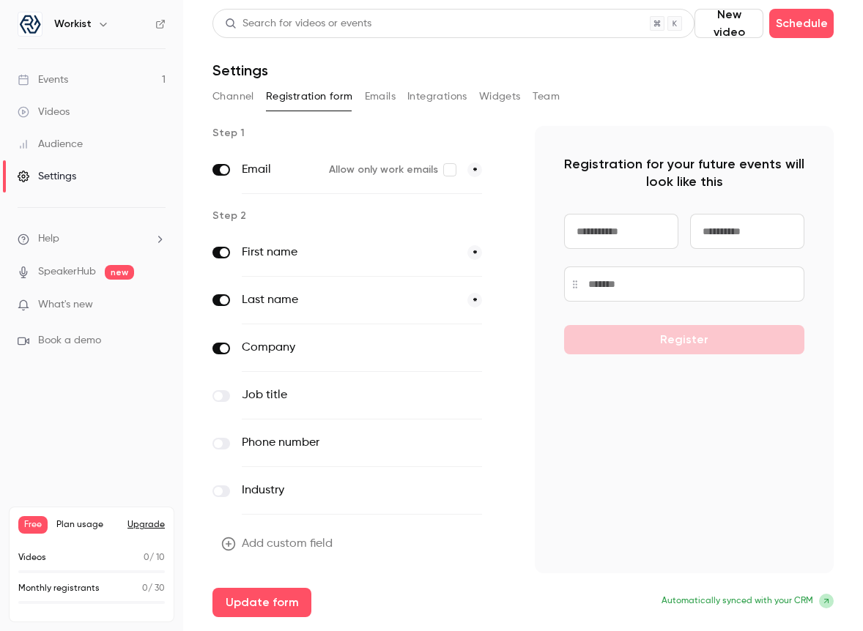
click at [464, 354] on button "optional" at bounding box center [457, 348] width 49 height 15
click at [472, 349] on button "*" at bounding box center [474, 348] width 15 height 15
click at [459, 348] on button "optional" at bounding box center [457, 348] width 49 height 15
click at [242, 96] on button "Channel" at bounding box center [233, 96] width 42 height 23
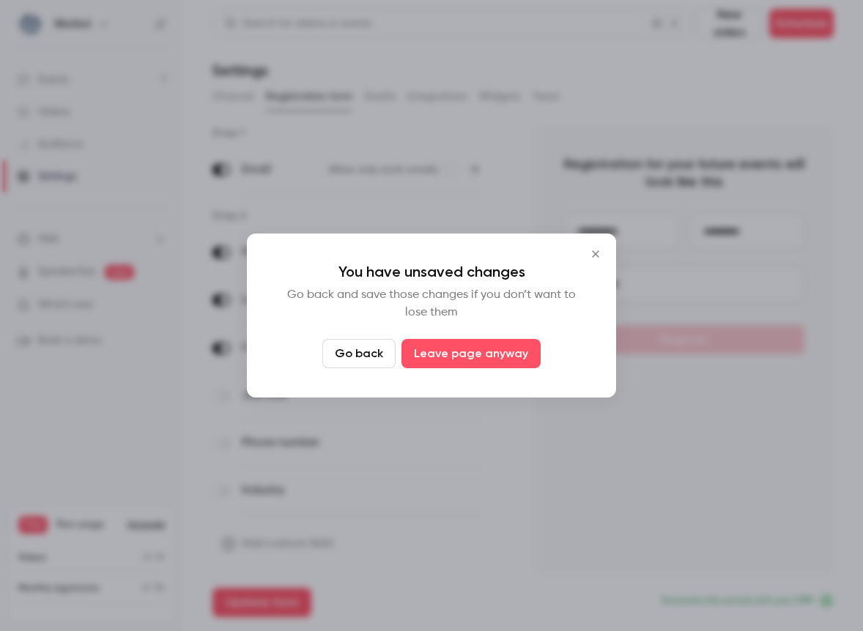
click at [376, 355] on button "Go back" at bounding box center [358, 353] width 73 height 29
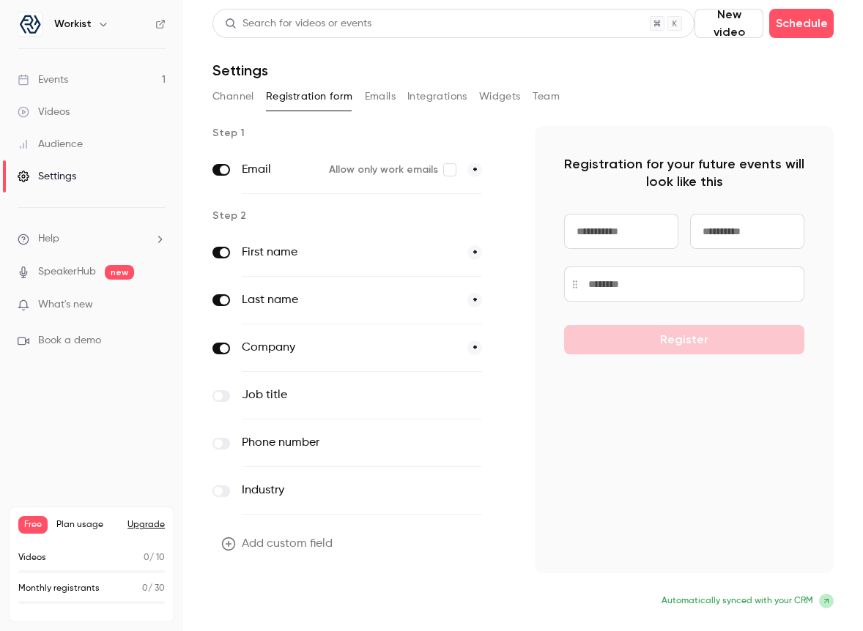
click at [274, 604] on button "Update form" at bounding box center [261, 602] width 99 height 29
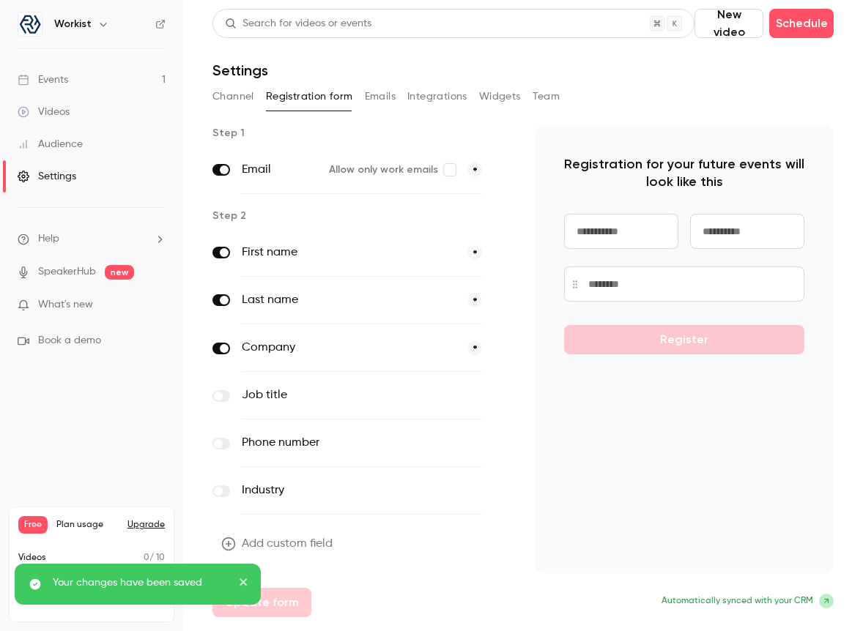
click at [242, 88] on button "Channel" at bounding box center [233, 96] width 42 height 23
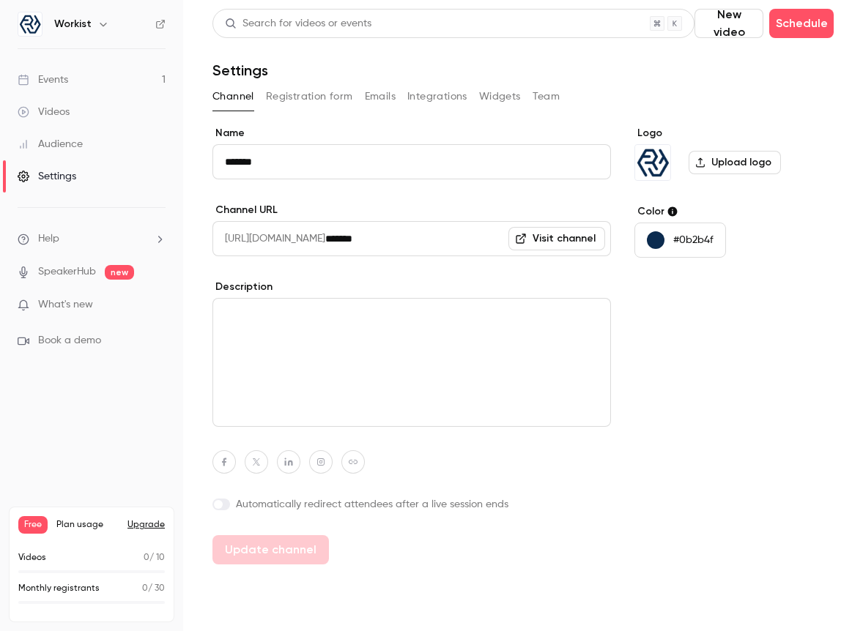
click at [338, 98] on button "Registration form" at bounding box center [309, 96] width 87 height 23
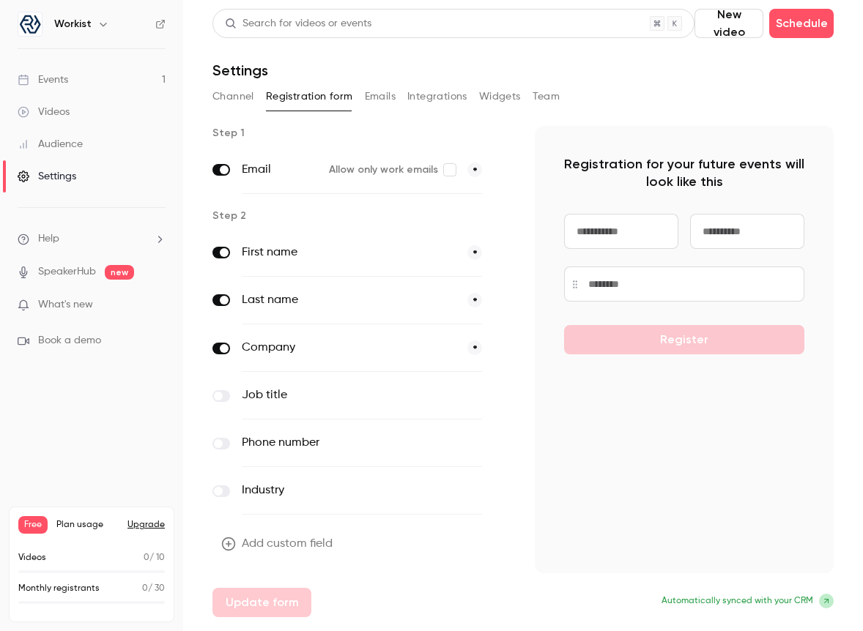
click at [379, 98] on button "Emails" at bounding box center [380, 96] width 31 height 23
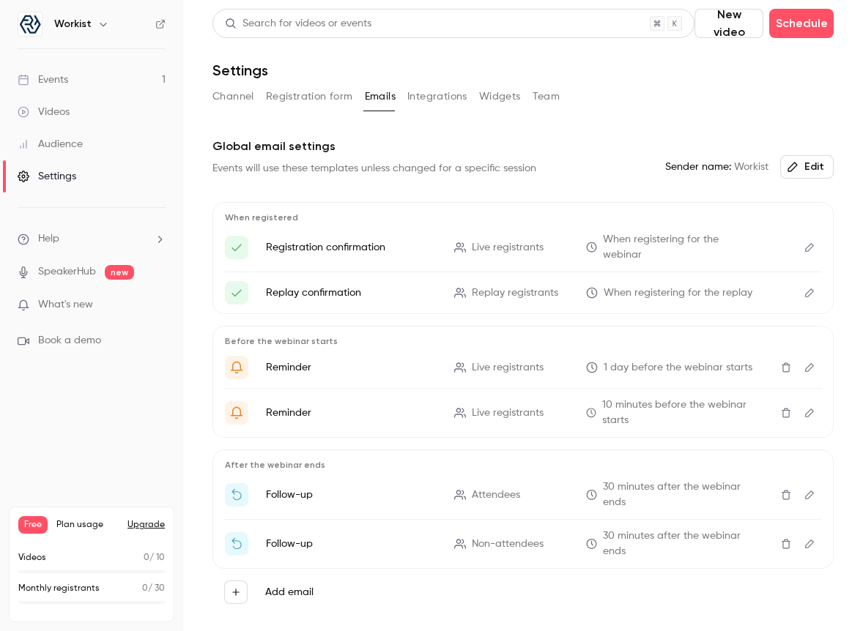
click at [106, 82] on link "Events 1" at bounding box center [91, 80] width 183 height 32
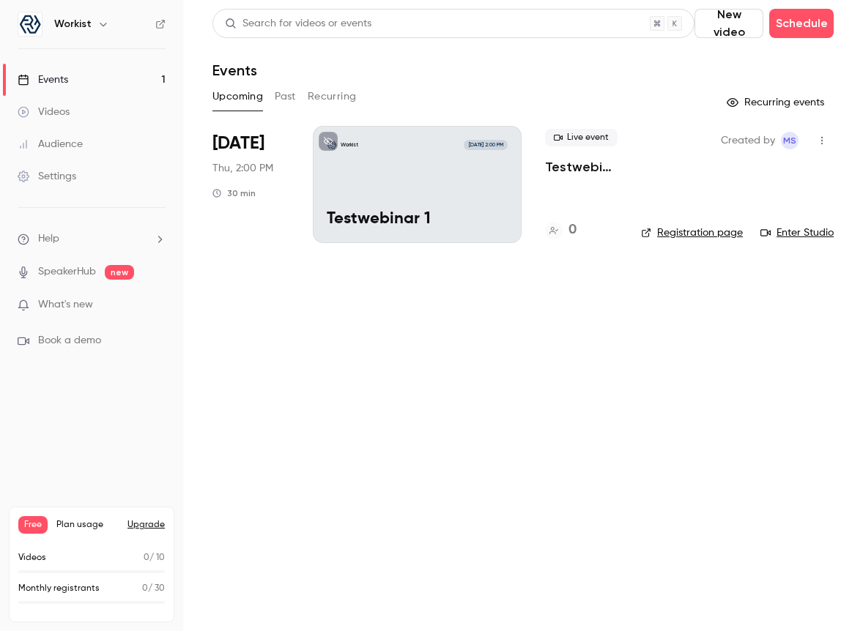
click at [674, 199] on div "Created by MS Registration page Enter Studio" at bounding box center [737, 184] width 193 height 117
click at [826, 141] on icon "button" at bounding box center [822, 141] width 12 height 10
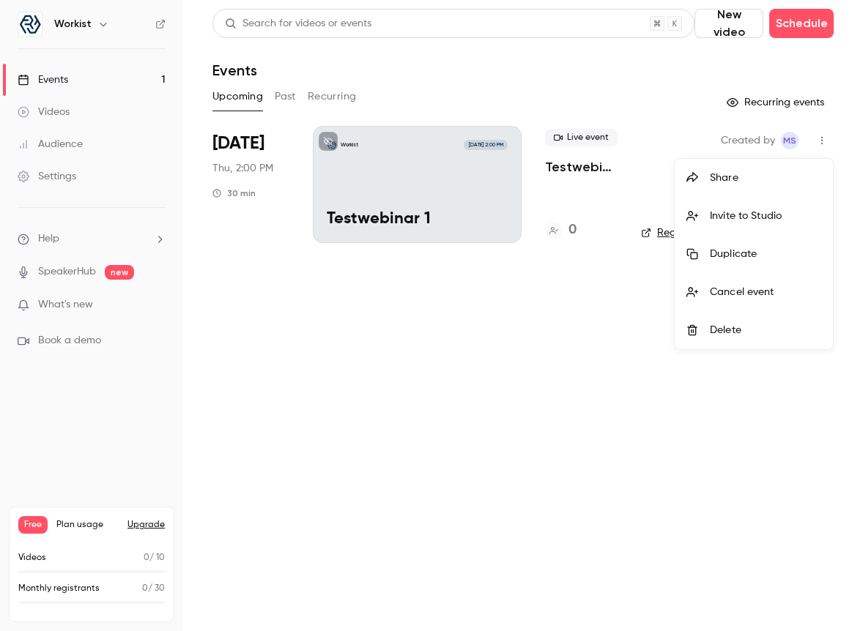
click at [477, 290] on div at bounding box center [431, 315] width 863 height 631
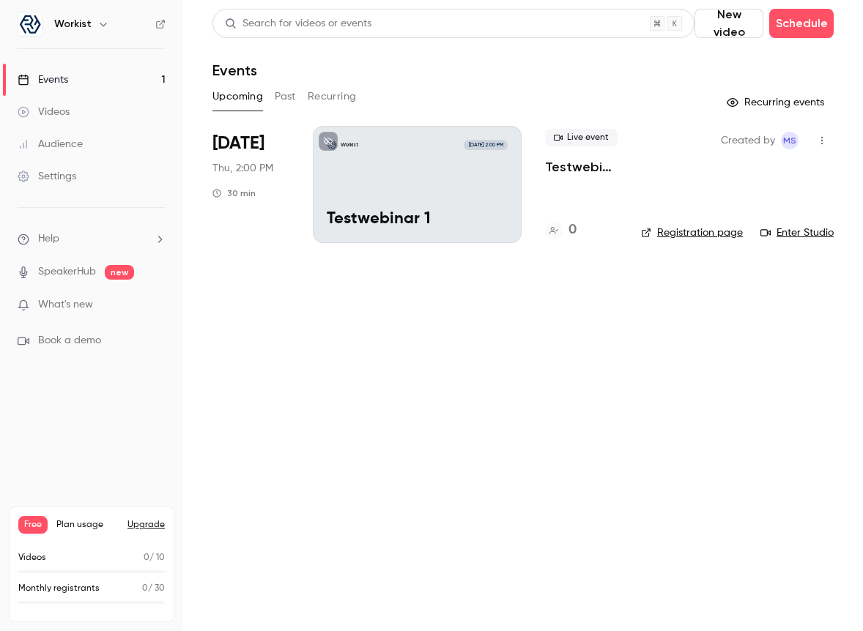
click at [210, 131] on main "Search for videos or events New video Schedule Events Upcoming Past Recurring R…" at bounding box center [523, 315] width 680 height 631
click at [591, 157] on div "Live event Testwebinar 1" at bounding box center [581, 152] width 73 height 47
click at [584, 166] on p "Testwebinar 1" at bounding box center [581, 167] width 73 height 18
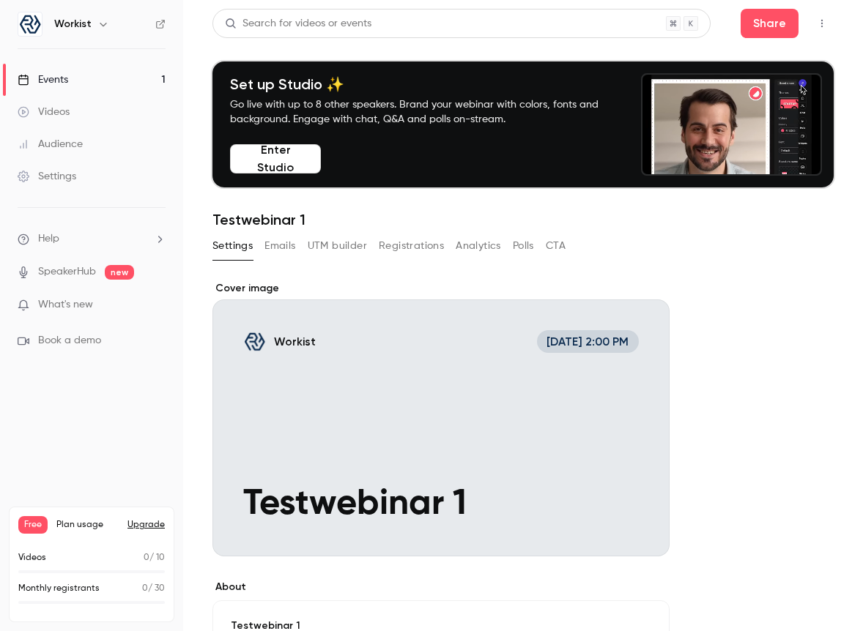
click at [284, 242] on button "Emails" at bounding box center [279, 245] width 31 height 23
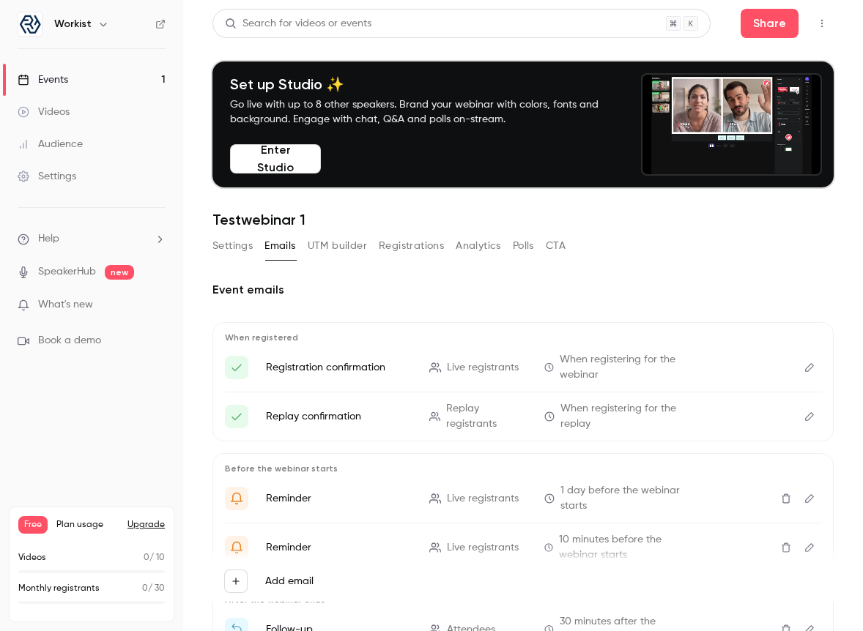
scroll to position [65, 0]
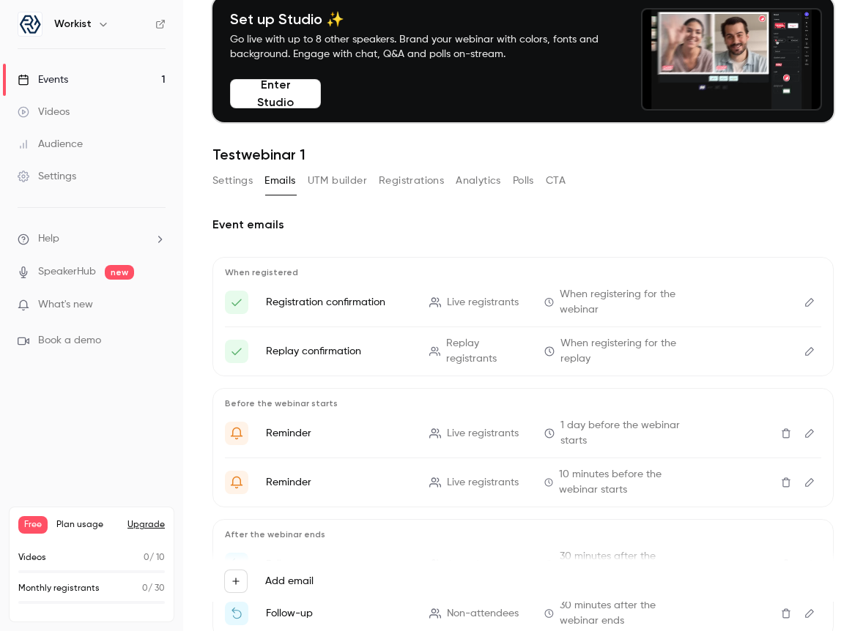
click at [812, 303] on icon "Edit" at bounding box center [809, 302] width 9 height 9
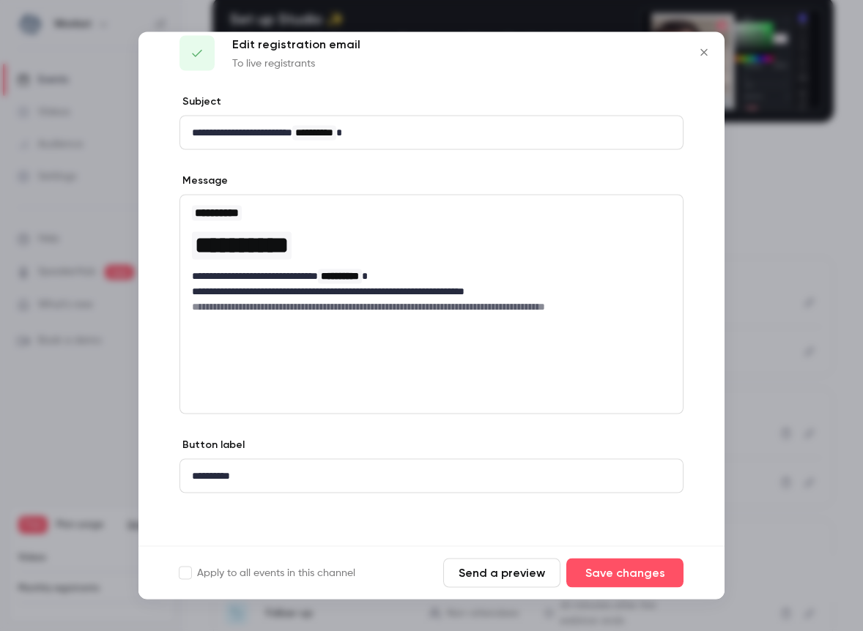
scroll to position [0, 0]
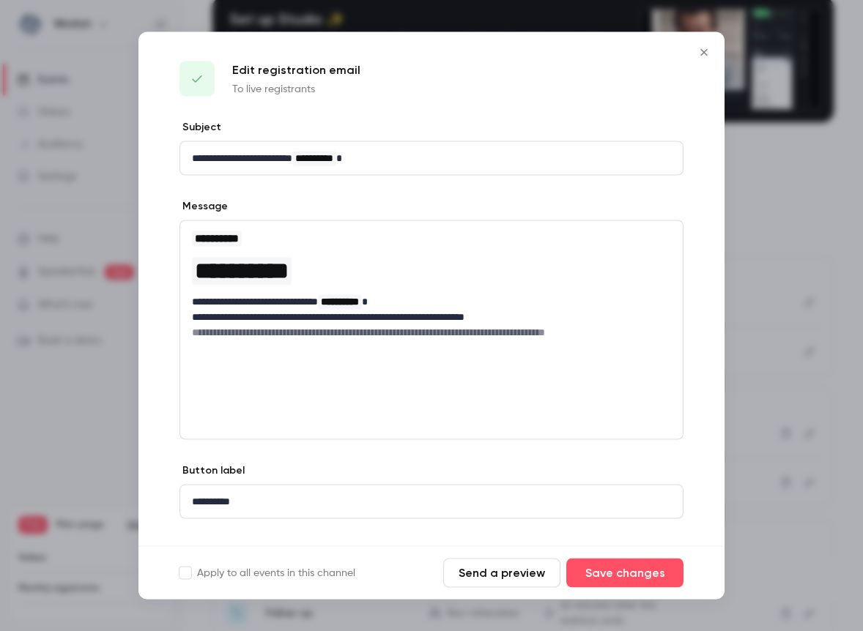
click at [702, 50] on icon "Close" at bounding box center [704, 53] width 18 height 12
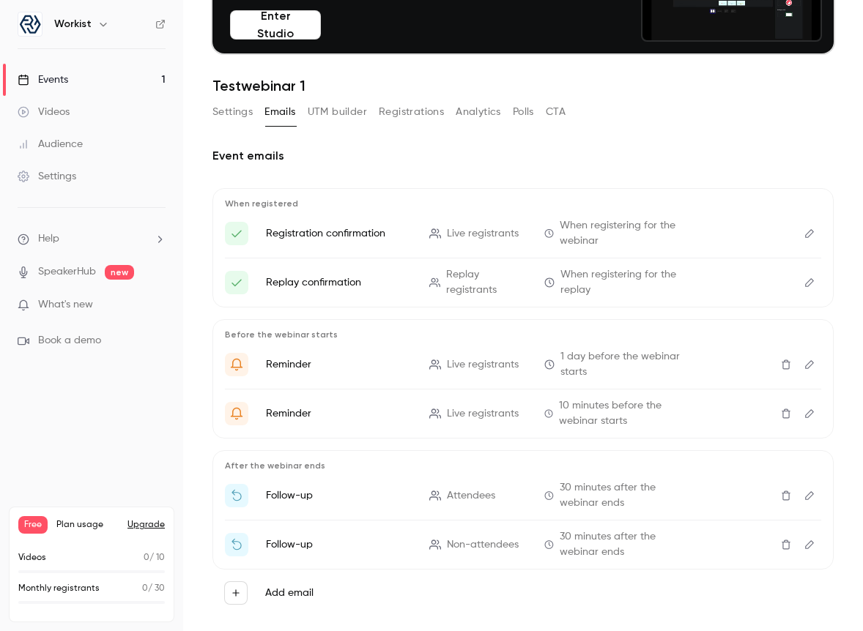
scroll to position [157, 0]
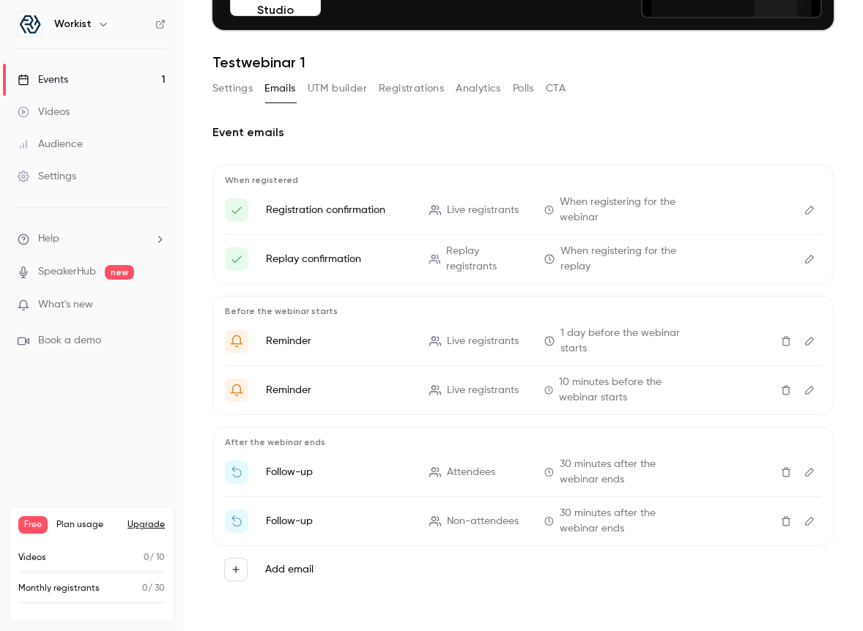
click at [231, 206] on icon "Here's your access link to {{ event_name }}!" at bounding box center [236, 210] width 13 height 13
click at [812, 207] on icon "Edit" at bounding box center [810, 210] width 12 height 10
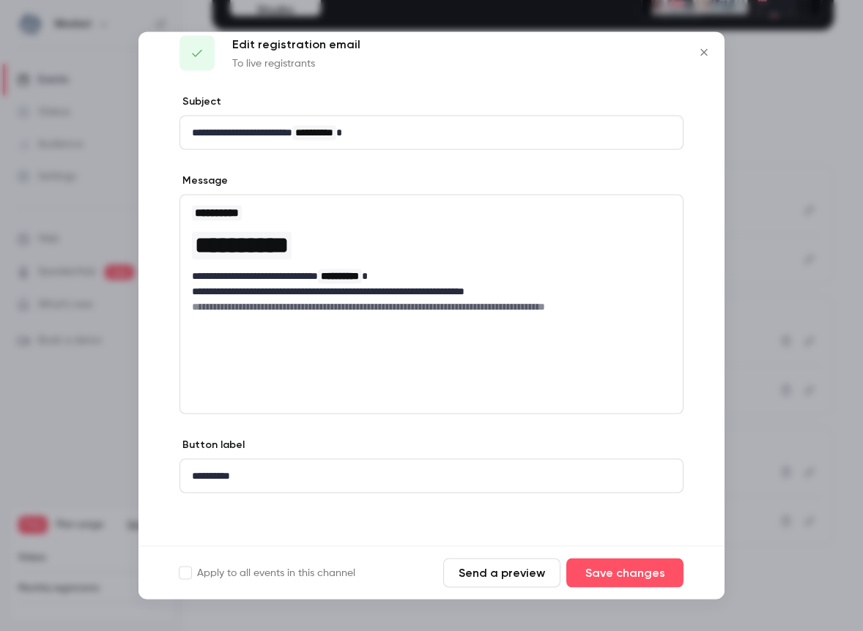
scroll to position [0, 0]
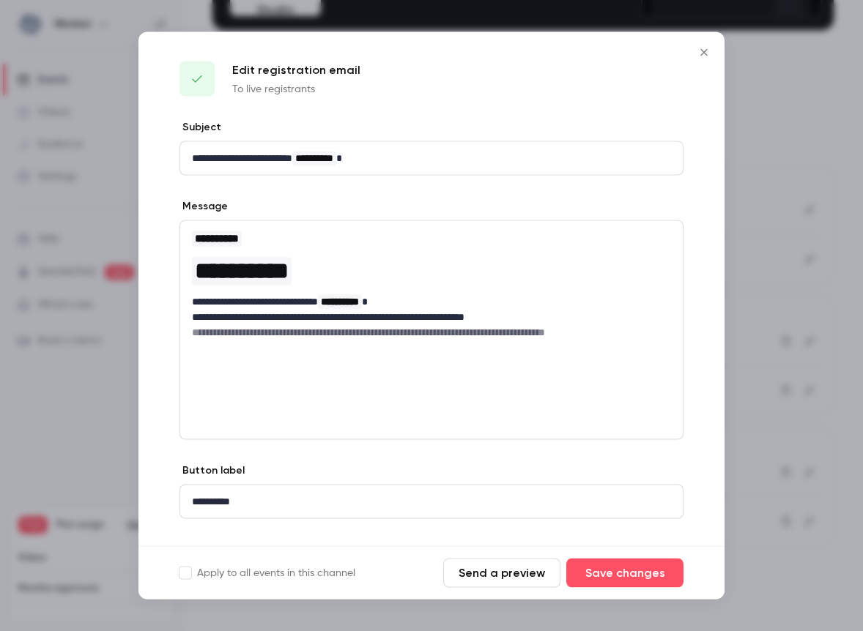
click at [703, 59] on button "Close" at bounding box center [703, 52] width 29 height 29
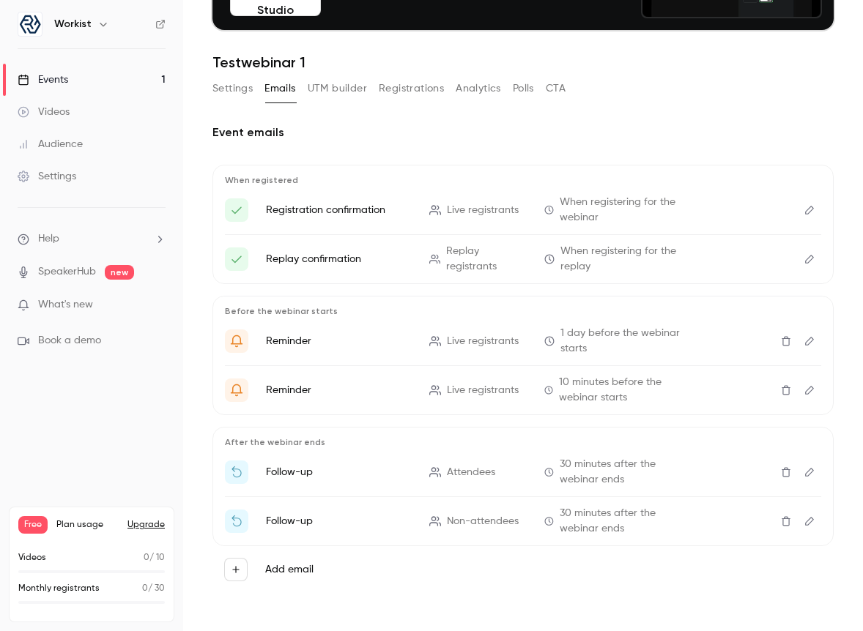
click at [240, 212] on icon "Here's your access link to {{ event_name }}!" at bounding box center [236, 210] width 13 height 13
click at [240, 248] on div "Here's your access link to {{ event_name }}!" at bounding box center [236, 259] width 23 height 23
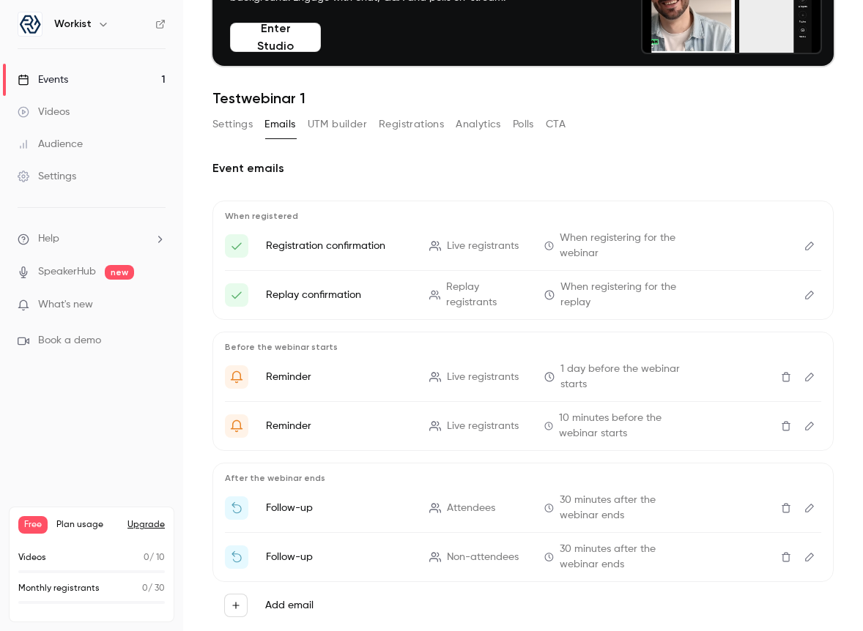
scroll to position [157, 0]
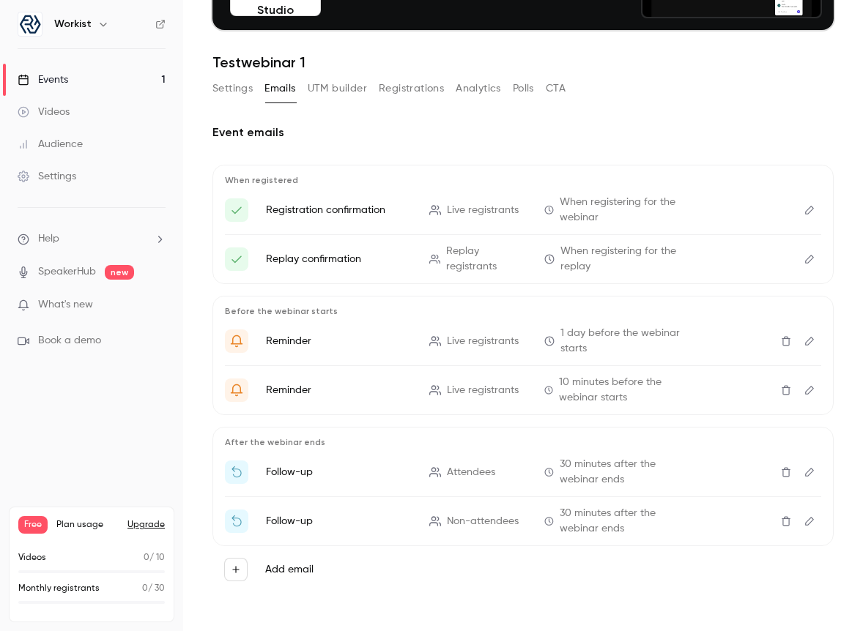
click at [721, 218] on li "Registration confirmation Live registrants When registering for the webinar" at bounding box center [523, 210] width 596 height 31
click at [788, 478] on button "Delete" at bounding box center [785, 472] width 23 height 23
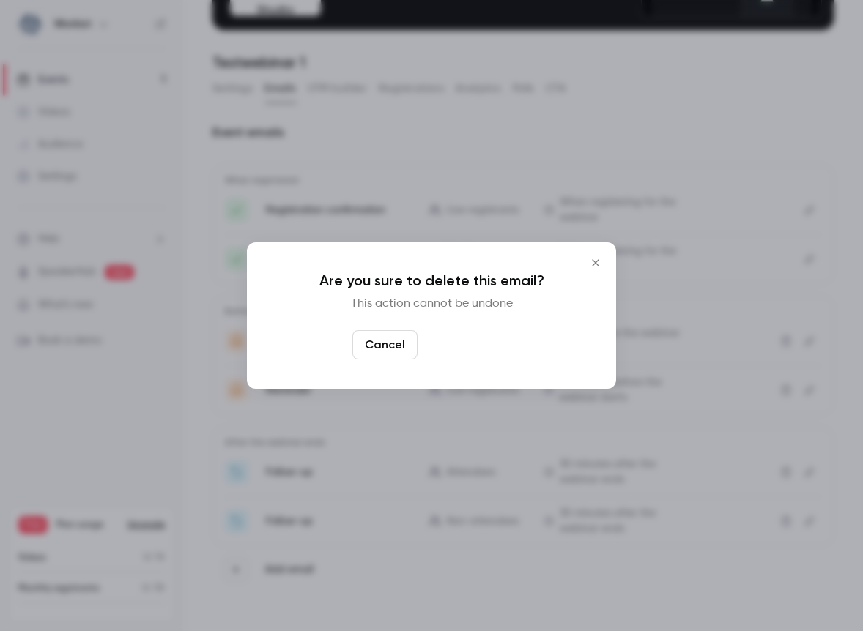
click at [489, 346] on button "Yes, delete" at bounding box center [467, 344] width 88 height 29
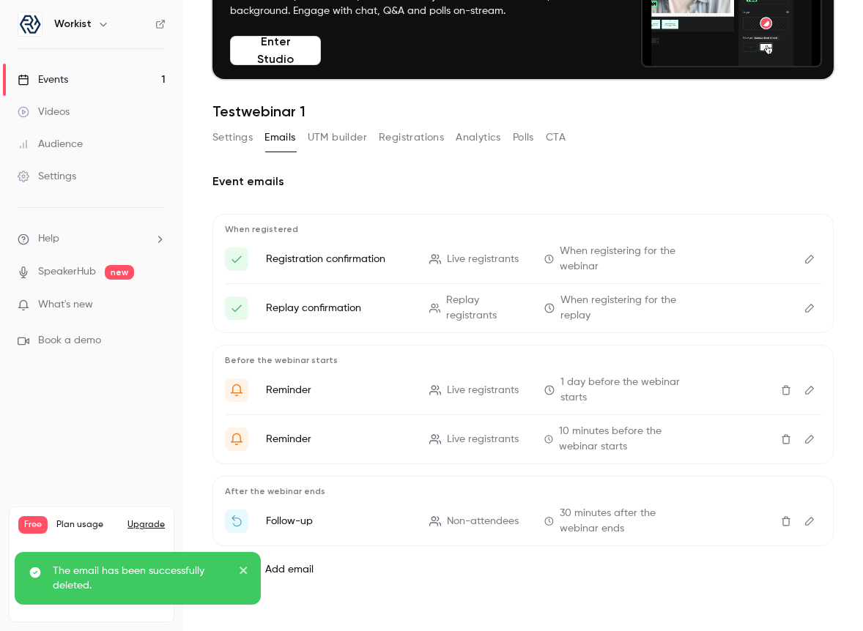
scroll to position [108, 0]
click at [780, 517] on icon "Delete" at bounding box center [786, 521] width 12 height 10
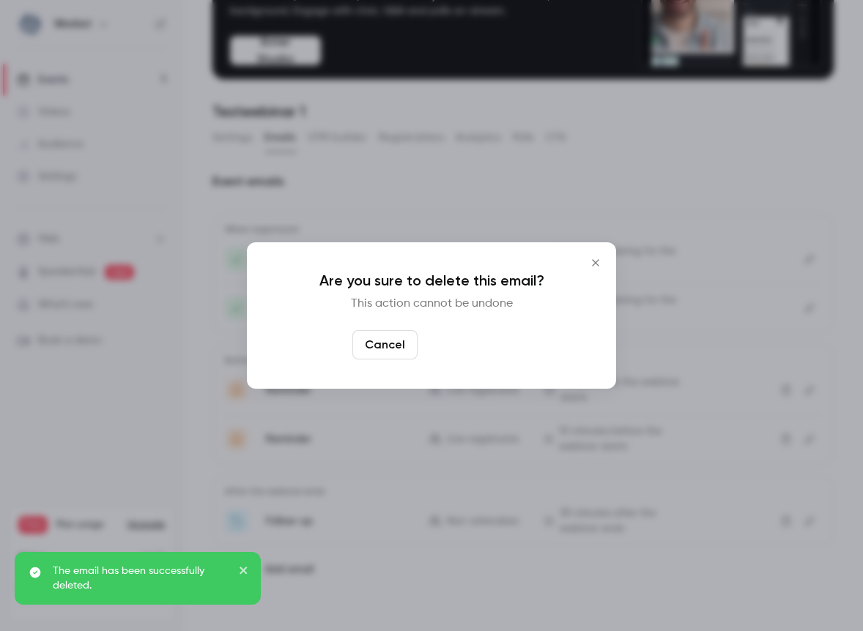
click at [489, 344] on button "Yes, delete" at bounding box center [467, 344] width 88 height 29
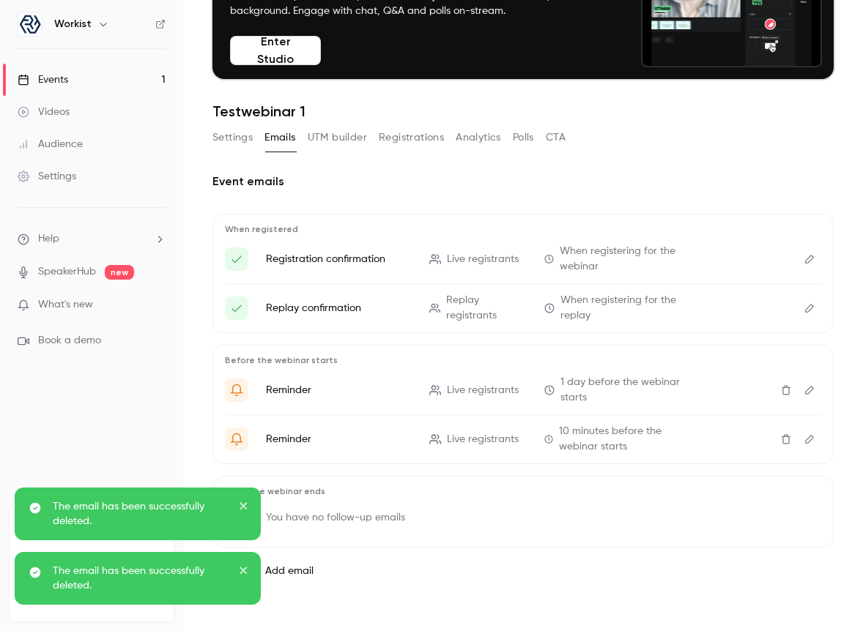
click at [783, 385] on icon "Delete" at bounding box center [786, 390] width 12 height 10
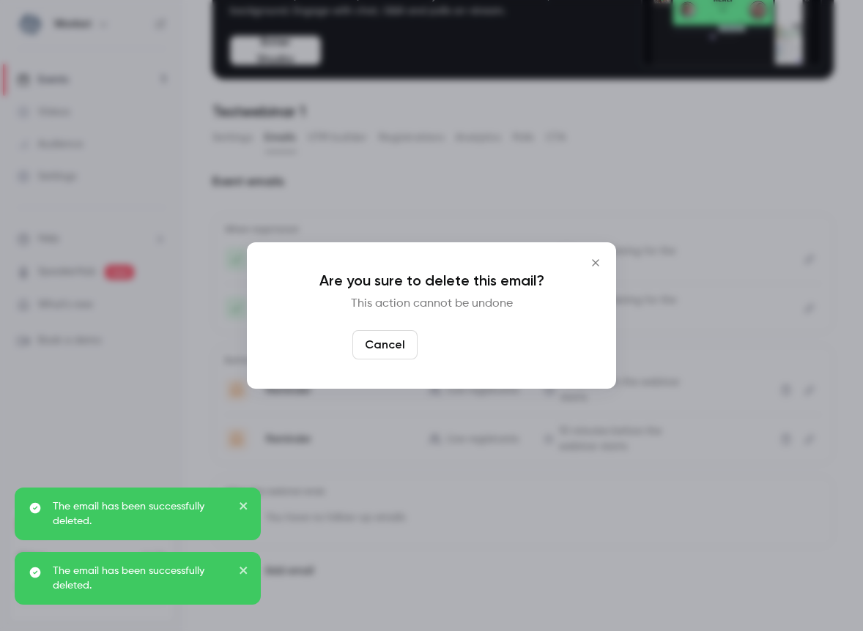
click at [489, 338] on button "Yes, delete" at bounding box center [467, 344] width 88 height 29
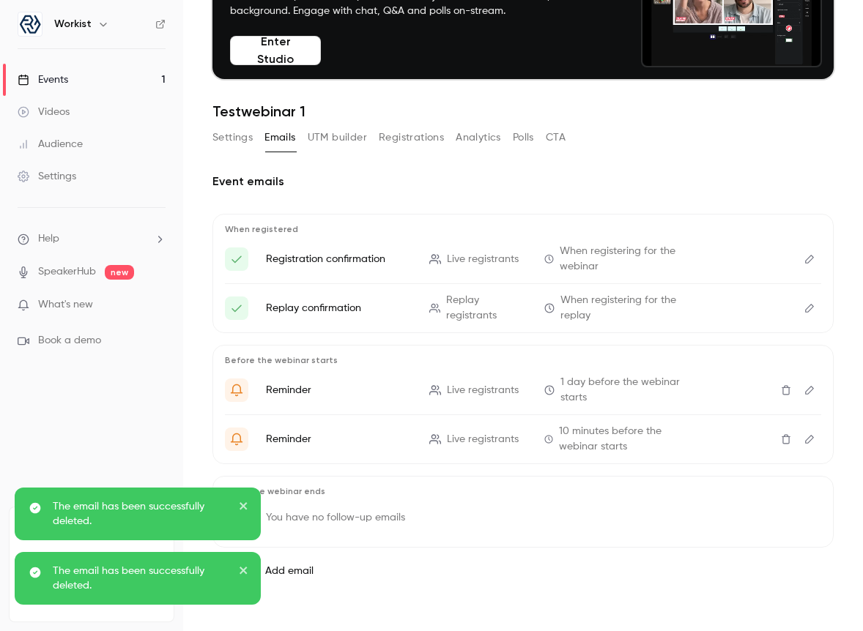
scroll to position [61, 0]
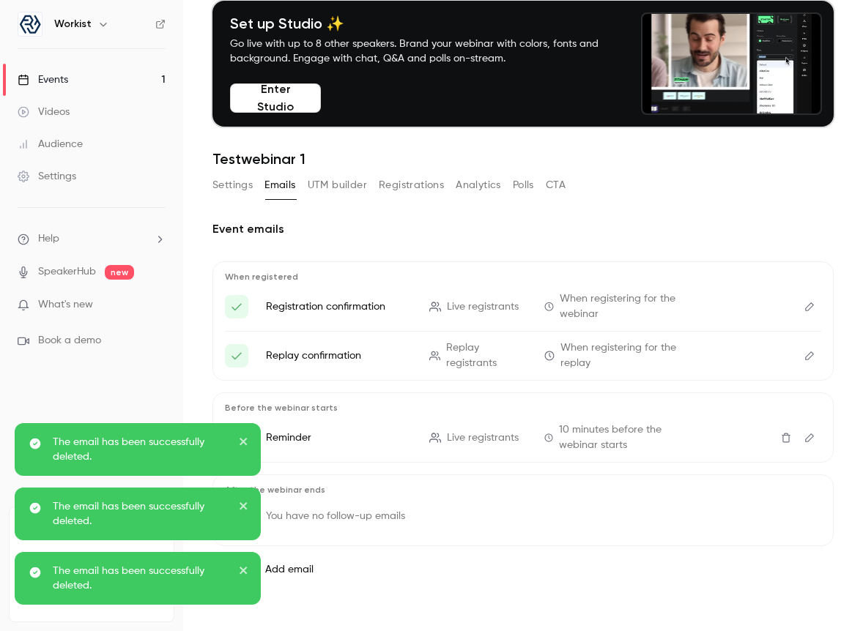
click at [784, 430] on button "Delete" at bounding box center [785, 437] width 23 height 23
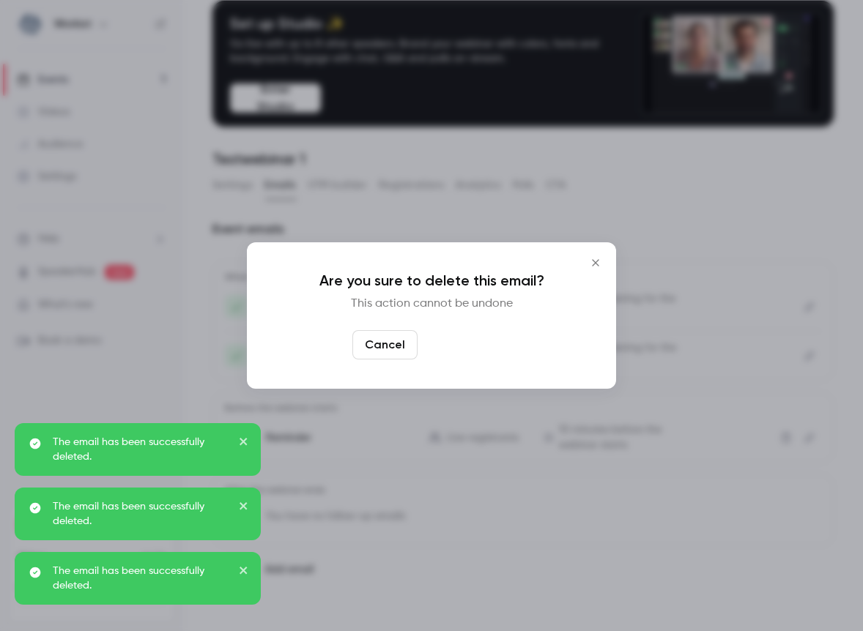
click at [455, 336] on button "Yes, delete" at bounding box center [467, 344] width 88 height 29
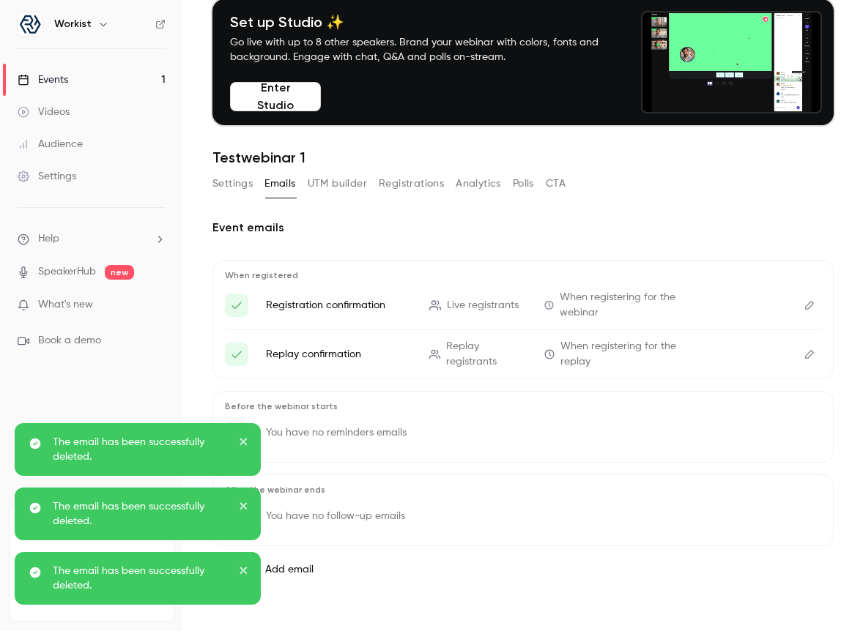
scroll to position [62, 0]
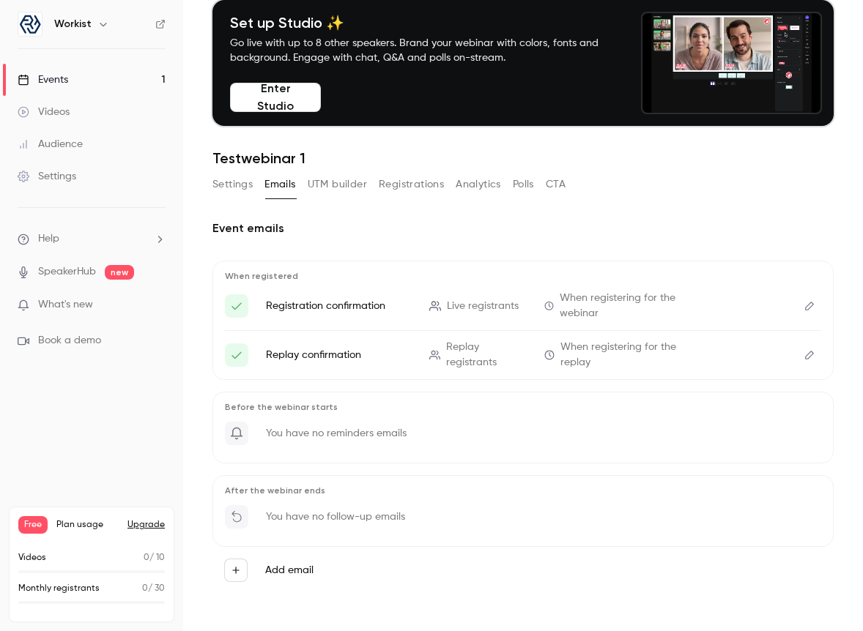
click at [388, 182] on button "Registrations" at bounding box center [411, 184] width 65 height 23
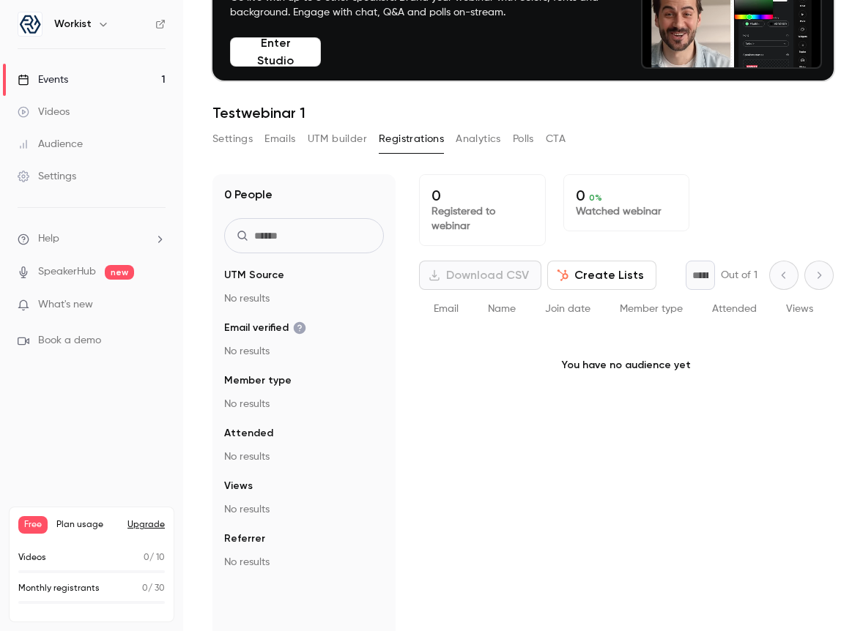
scroll to position [144, 0]
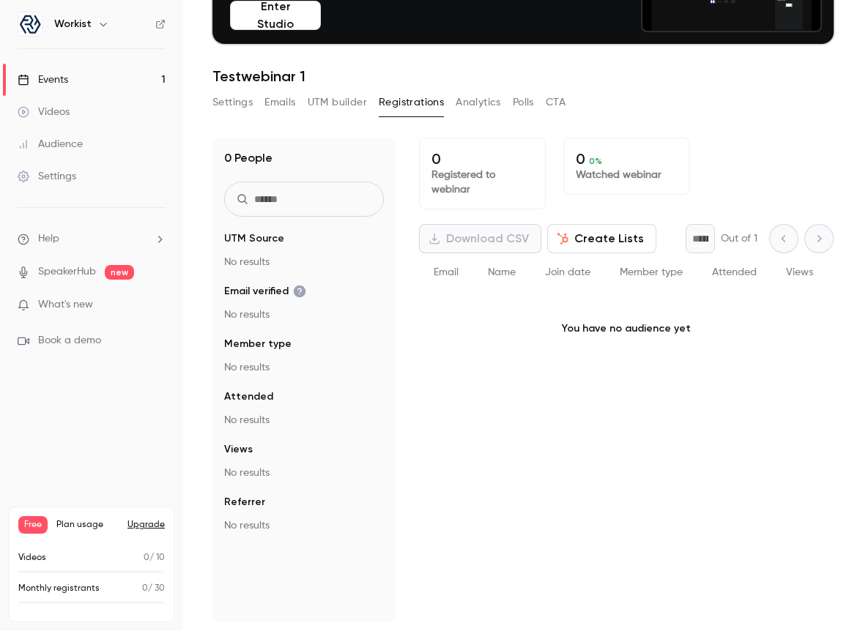
click at [349, 104] on button "UTM builder" at bounding box center [337, 102] width 59 height 23
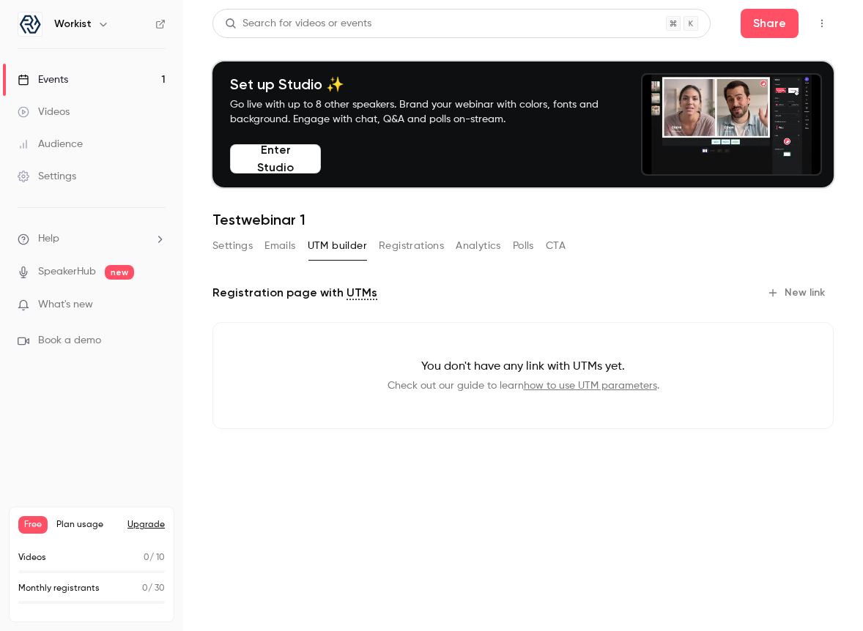
click at [415, 238] on button "Registrations" at bounding box center [411, 245] width 65 height 23
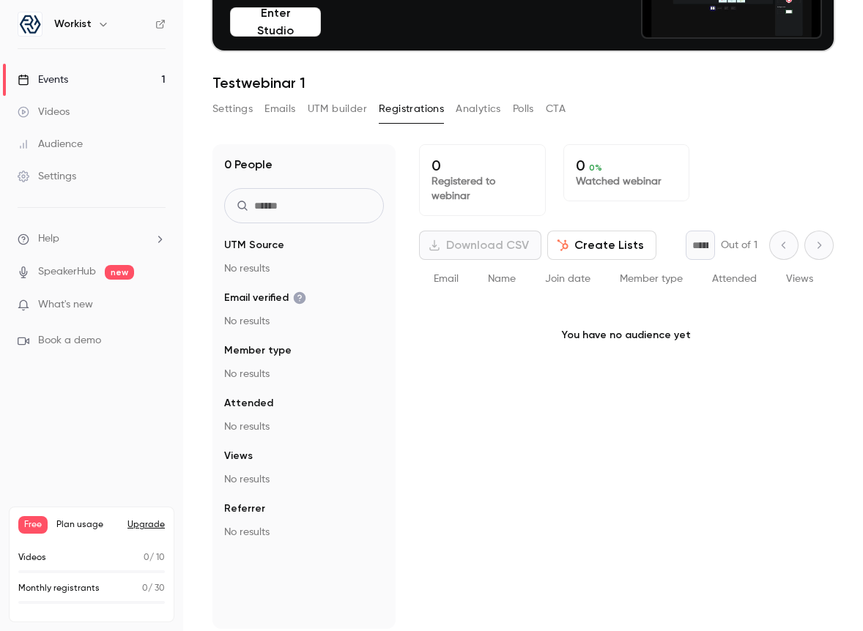
scroll to position [144, 0]
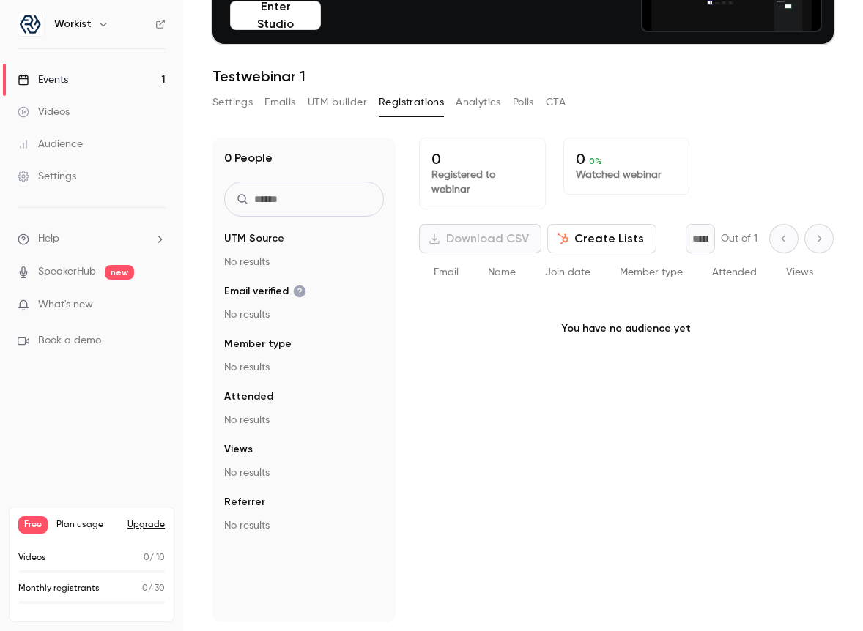
click at [242, 100] on button "Settings" at bounding box center [232, 102] width 40 height 23
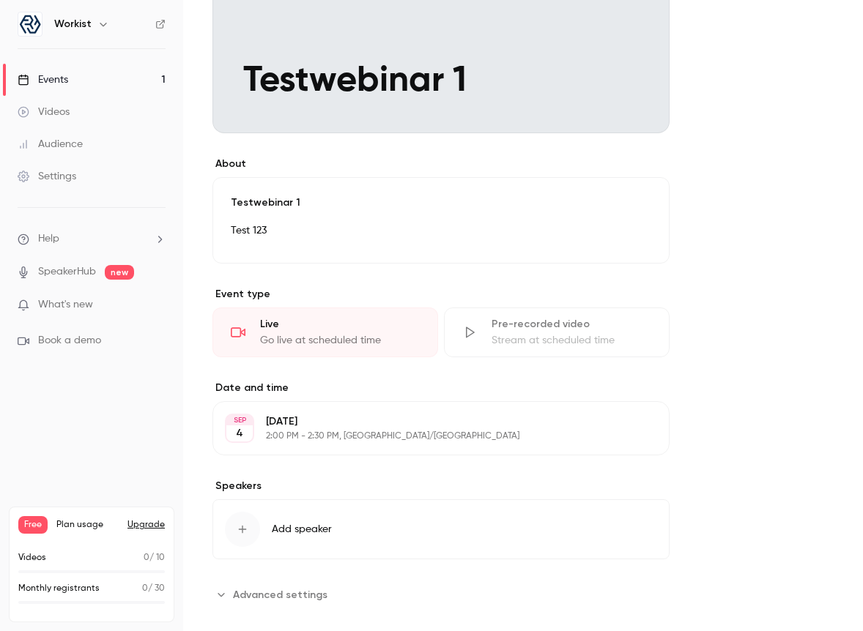
scroll to position [442, 0]
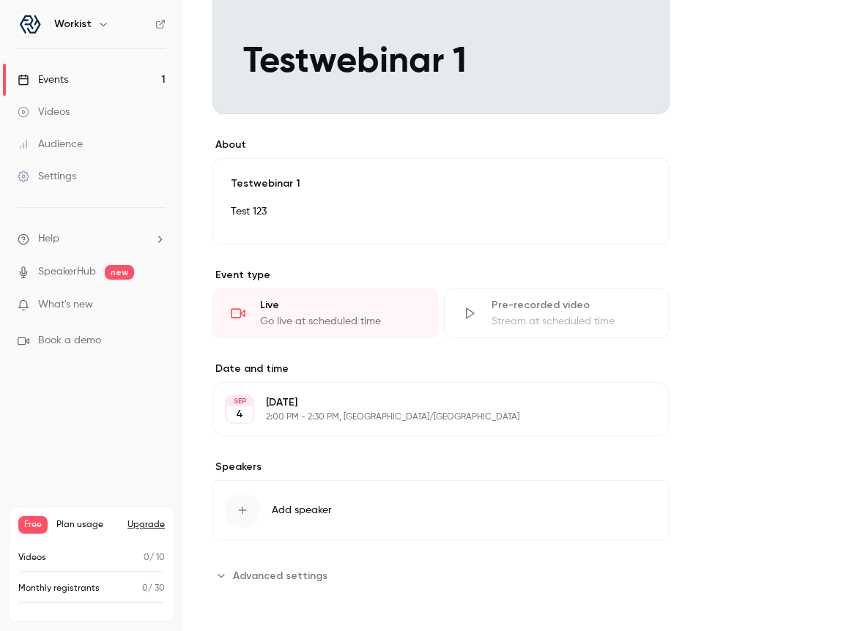
click at [291, 573] on span "Advanced settings" at bounding box center [280, 575] width 94 height 15
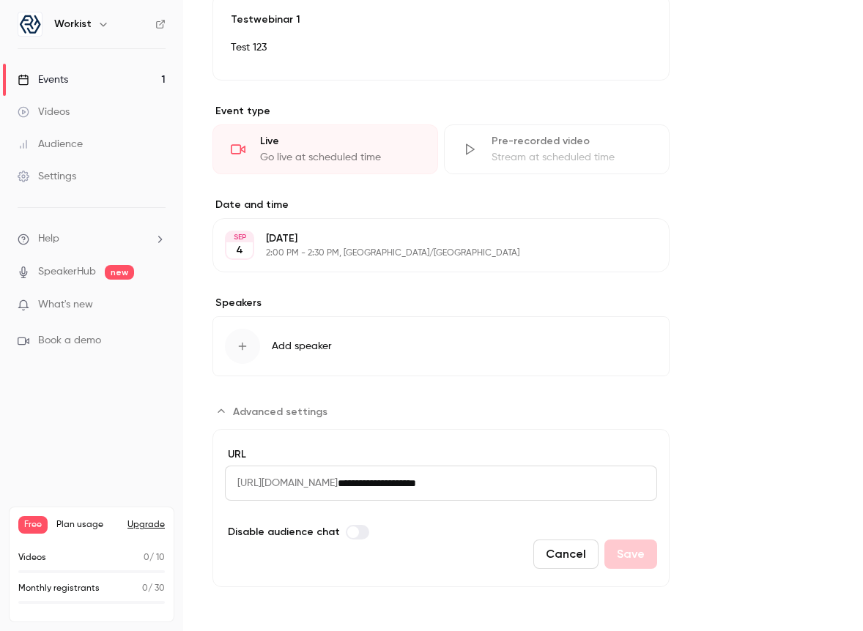
click at [338, 484] on span "[URL][DOMAIN_NAME]" at bounding box center [281, 483] width 113 height 35
click at [338, 481] on span "[URL][DOMAIN_NAME]" at bounding box center [281, 483] width 113 height 35
click at [451, 481] on input "**********" at bounding box center [497, 483] width 319 height 35
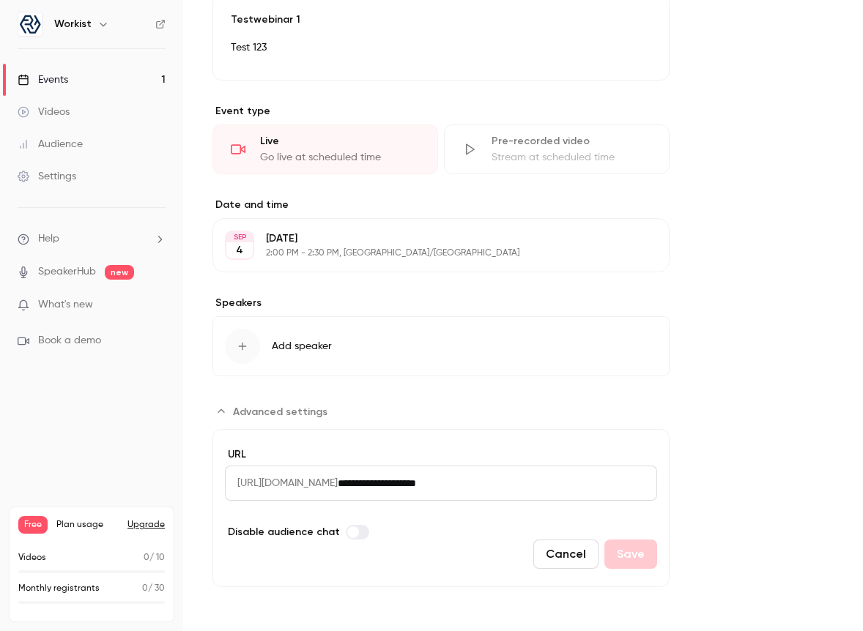
click at [451, 481] on input "**********" at bounding box center [497, 483] width 319 height 35
click at [502, 482] on input "**********" at bounding box center [497, 483] width 319 height 35
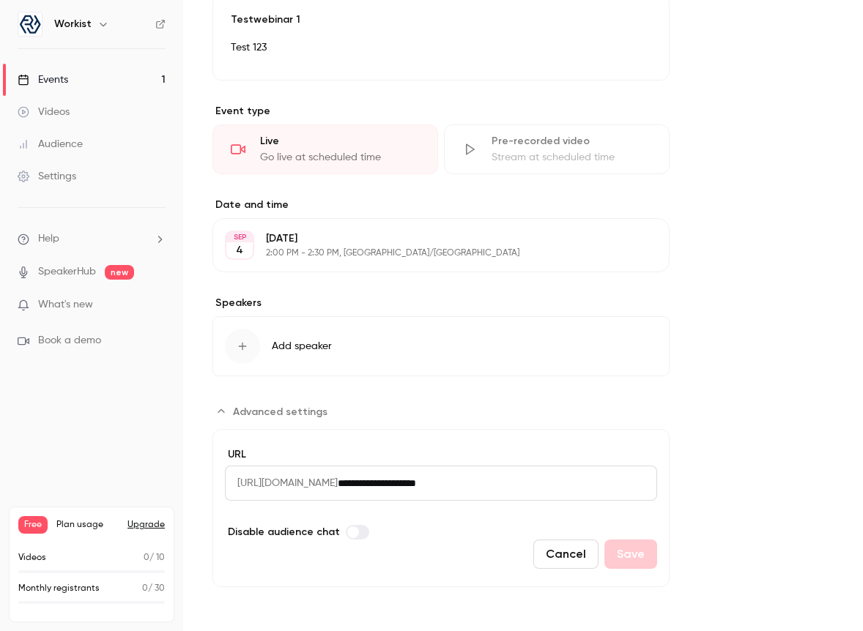
drag, startPoint x: 566, startPoint y: 483, endPoint x: 269, endPoint y: 481, distance: 296.7
click at [269, 481] on div "**********" at bounding box center [441, 483] width 432 height 35
click at [275, 481] on span "[URL][DOMAIN_NAME]" at bounding box center [281, 483] width 113 height 35
drag, startPoint x: 237, startPoint y: 484, endPoint x: 550, endPoint y: 490, distance: 312.9
click at [549, 490] on div "**********" at bounding box center [441, 483] width 432 height 35
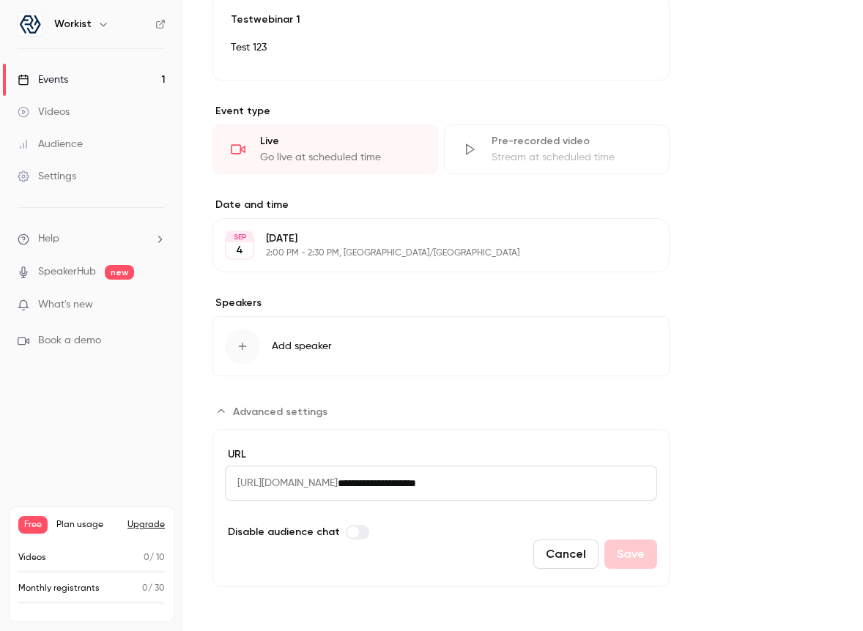
copy span "[URL][DOMAIN_NAME]"
click at [423, 478] on input "**********" at bounding box center [497, 483] width 319 height 35
drag, startPoint x: 420, startPoint y: 480, endPoint x: 605, endPoint y: 481, distance: 185.3
click at [605, 481] on input "**********" at bounding box center [497, 483] width 319 height 35
click at [724, 207] on div "**********" at bounding box center [522, 149] width 621 height 948
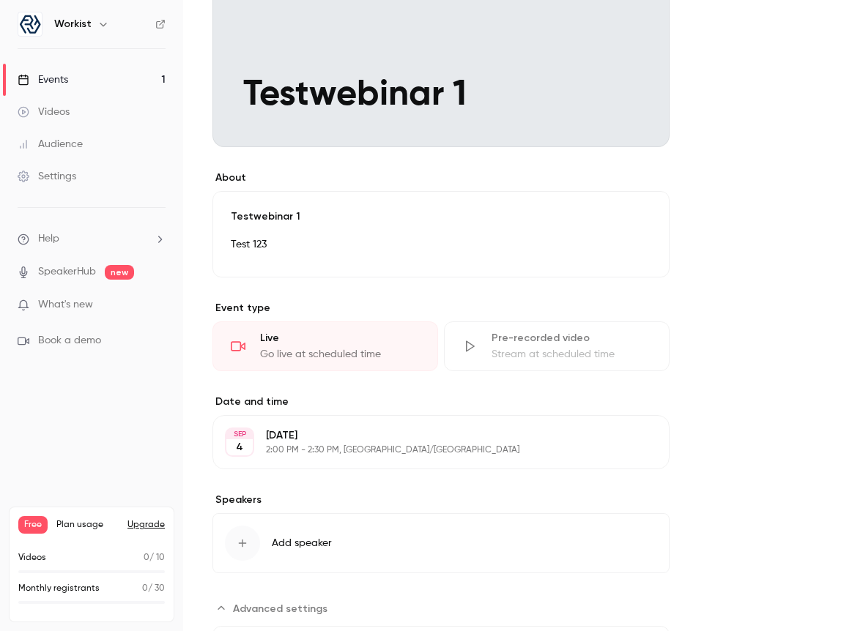
scroll to position [344, 0]
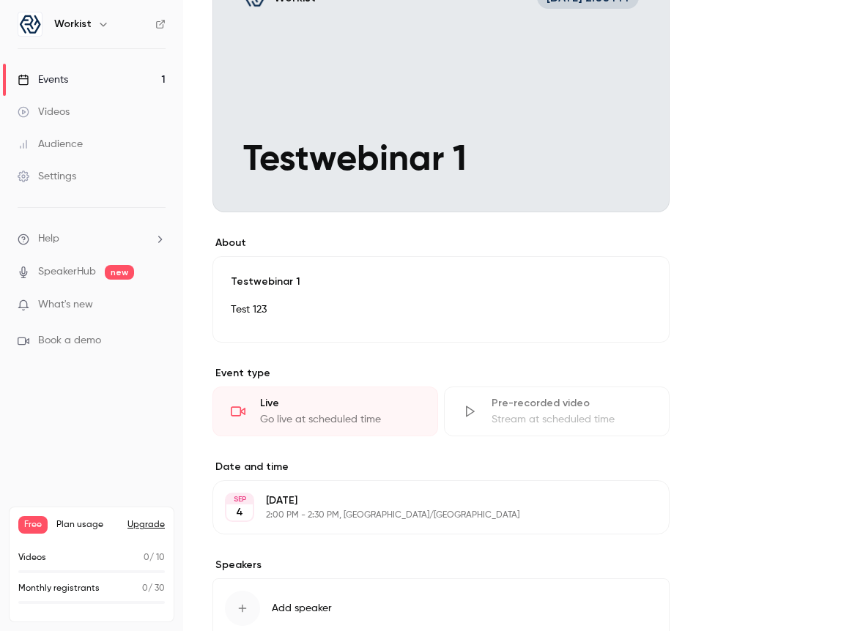
click at [108, 338] on li "Book a demo" at bounding box center [92, 340] width 148 height 15
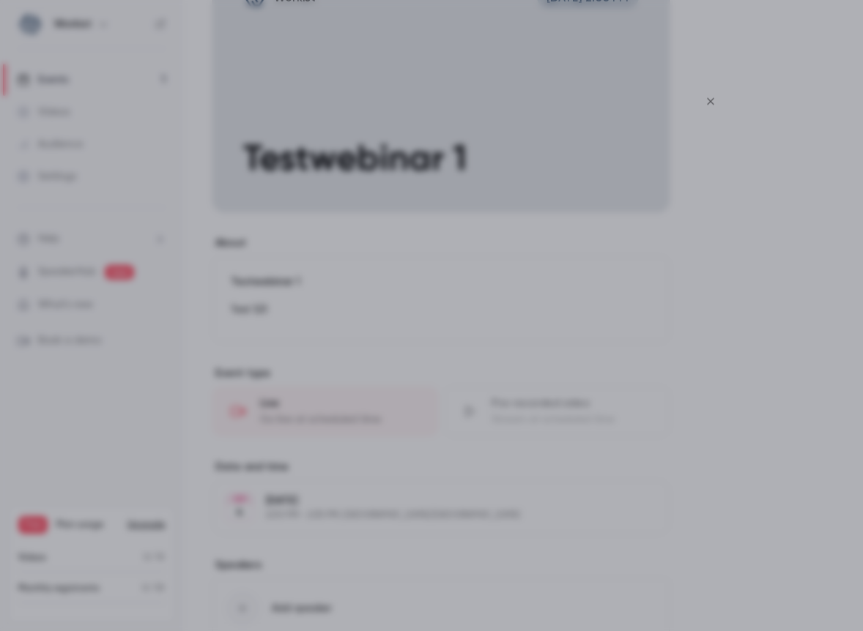
click at [712, 105] on icon "Close" at bounding box center [711, 102] width 18 height 12
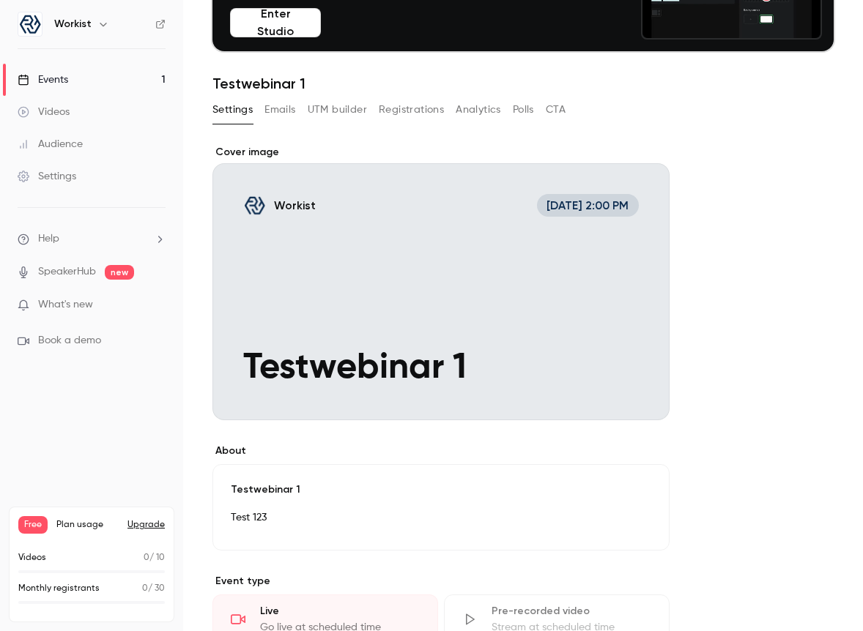
scroll to position [43, 0]
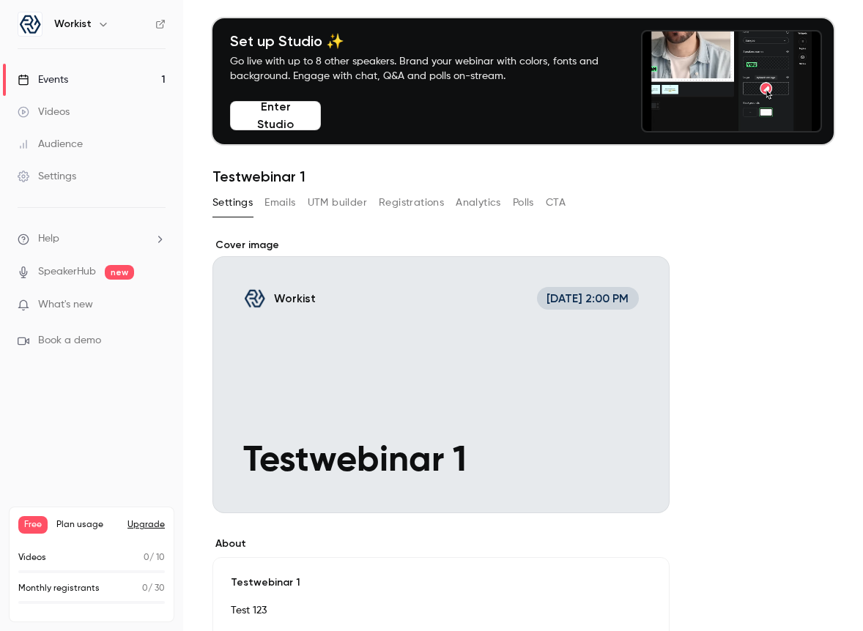
click at [284, 202] on button "Emails" at bounding box center [279, 202] width 31 height 23
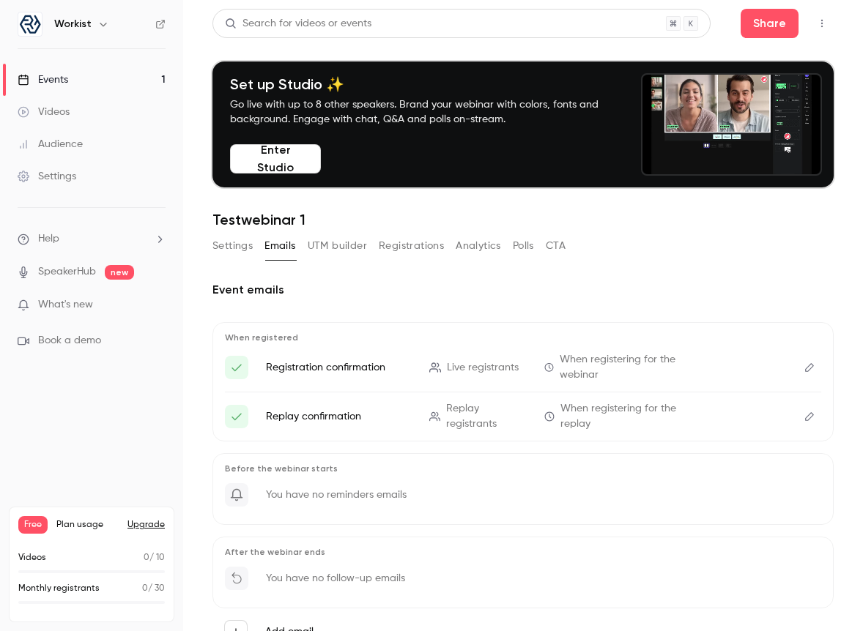
click at [827, 370] on div "When registered Registration confirmation Live registrants When registering for…" at bounding box center [522, 381] width 621 height 119
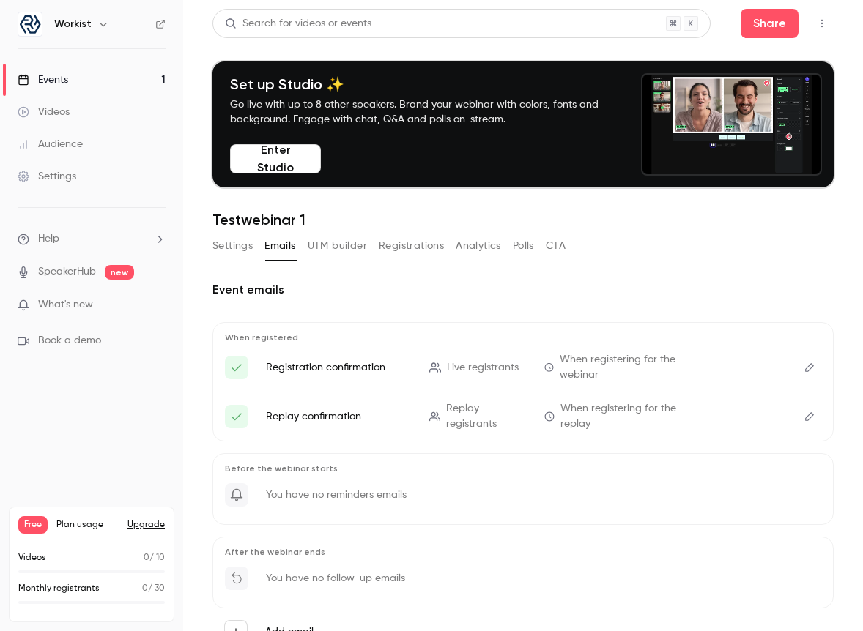
click at [816, 370] on button "Edit" at bounding box center [809, 367] width 23 height 23
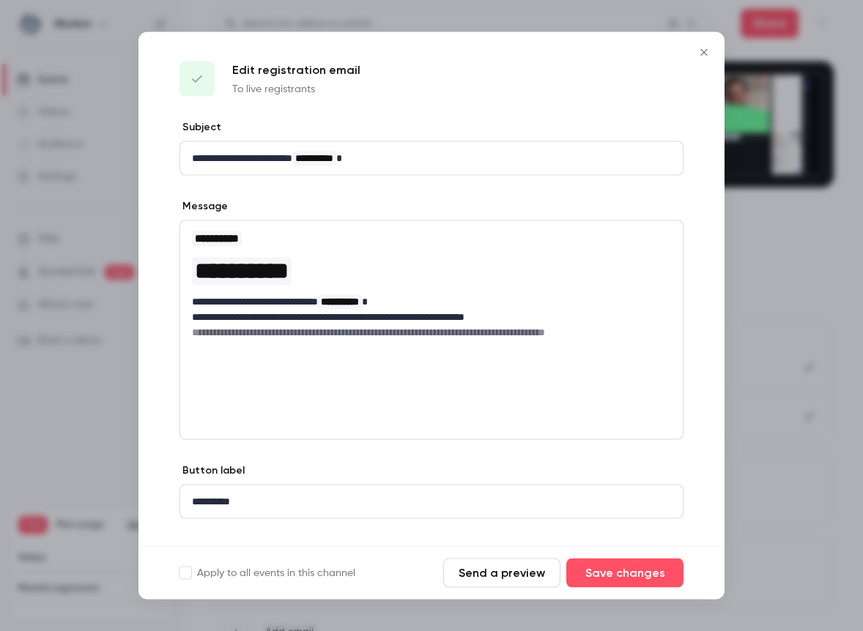
click at [563, 341] on div "**********" at bounding box center [431, 284] width 503 height 127
click at [359, 304] on span "**********" at bounding box center [340, 302] width 38 height 10
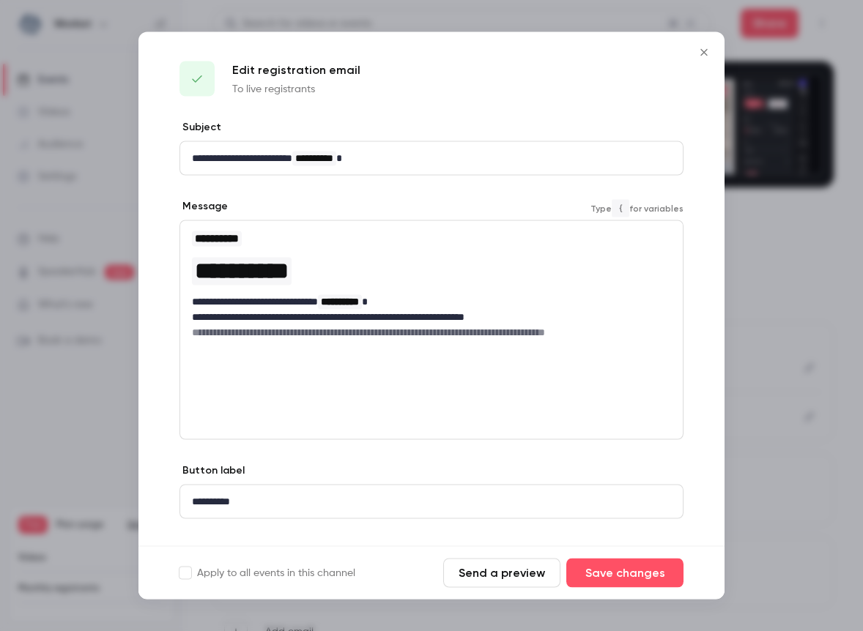
click at [308, 339] on div "**********" at bounding box center [431, 284] width 503 height 127
click at [316, 335] on h6 "**********" at bounding box center [431, 332] width 479 height 15
click at [359, 335] on h6 "**********" at bounding box center [431, 332] width 479 height 15
click at [444, 333] on h6 "**********" at bounding box center [431, 332] width 479 height 15
click at [336, 159] on span "**********" at bounding box center [314, 159] width 44 height 15
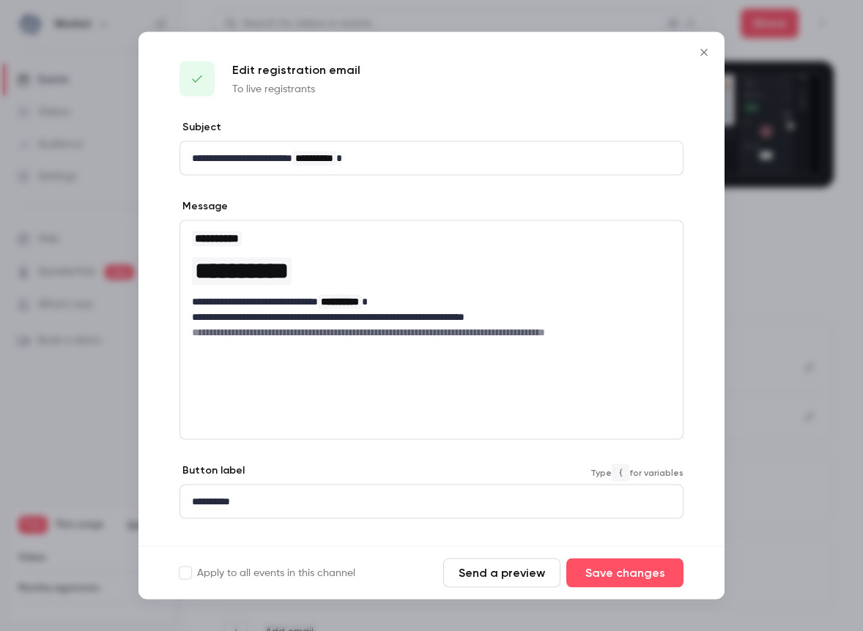
click at [254, 507] on p "**********" at bounding box center [431, 501] width 479 height 15
click at [708, 49] on icon "Close" at bounding box center [704, 53] width 18 height 12
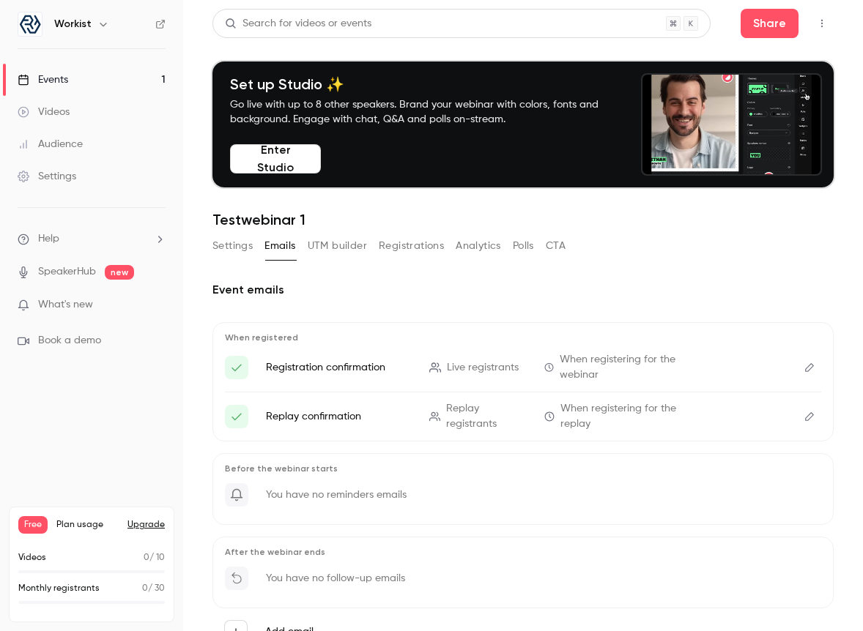
click at [111, 182] on link "Settings" at bounding box center [91, 176] width 183 height 32
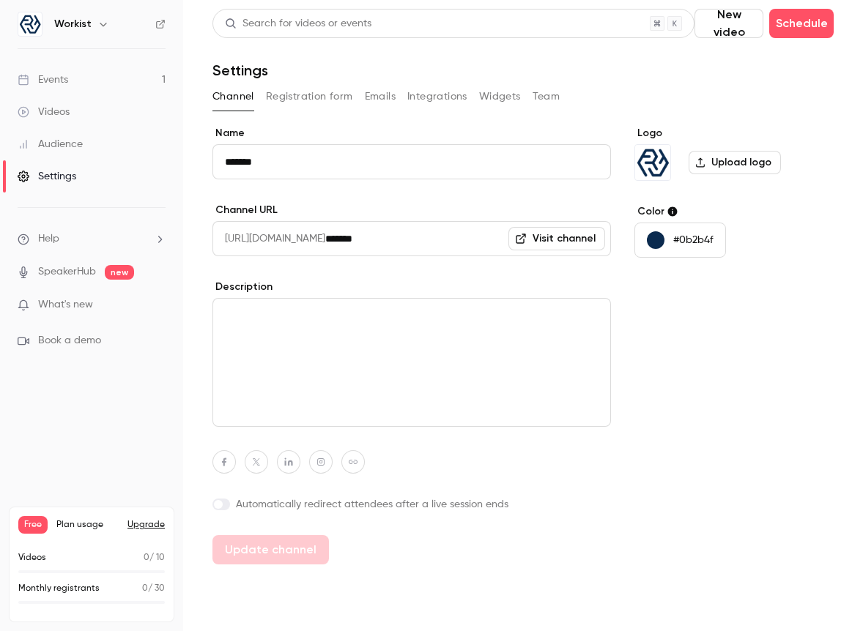
click at [437, 90] on button "Integrations" at bounding box center [437, 96] width 60 height 23
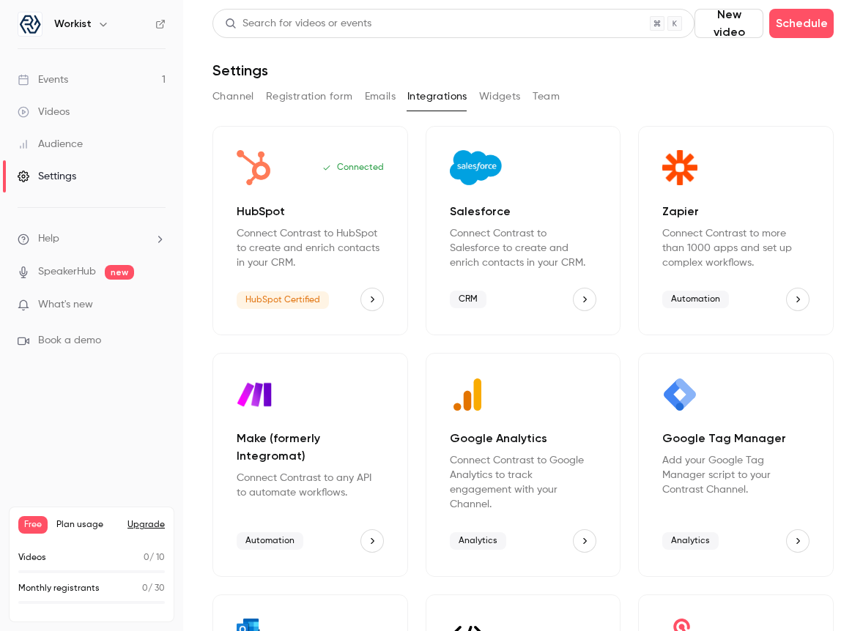
click at [373, 295] on icon "HubSpot" at bounding box center [372, 299] width 10 height 10
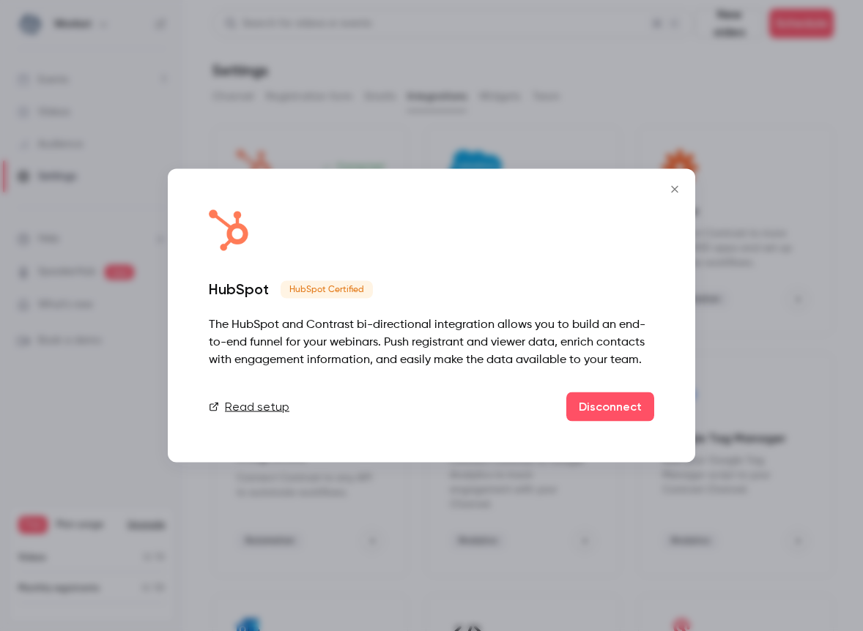
click at [675, 179] on button "Close" at bounding box center [674, 189] width 29 height 29
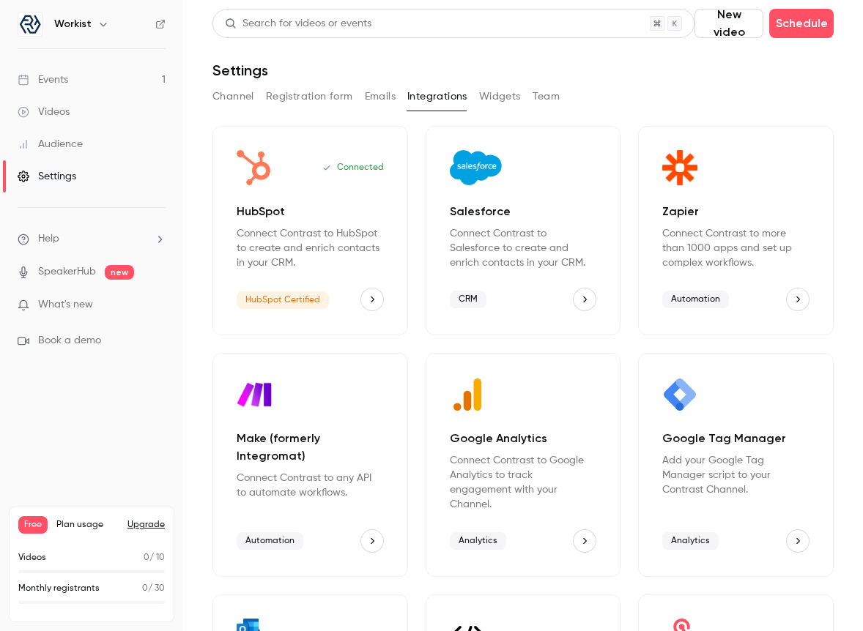
click at [314, 98] on button "Registration form" at bounding box center [309, 96] width 87 height 23
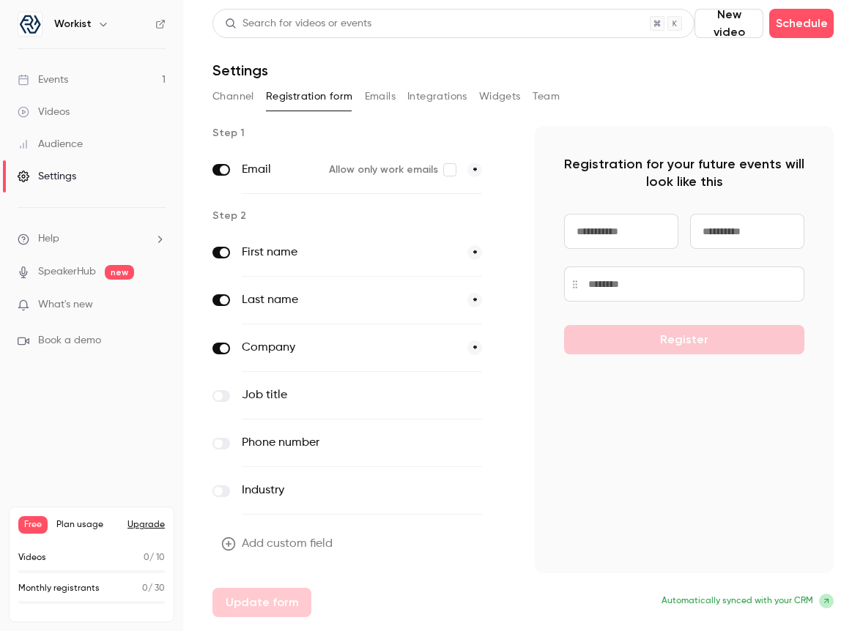
click at [108, 86] on link "Events 1" at bounding box center [91, 80] width 183 height 32
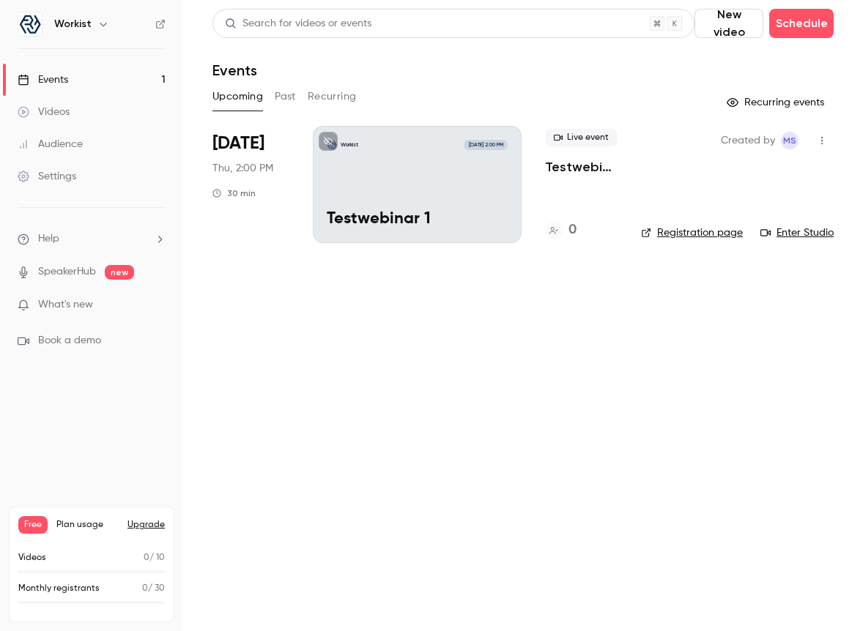
click at [471, 188] on div "Workist [DATE] 2:00 PM Testwebinar 1" at bounding box center [417, 184] width 209 height 117
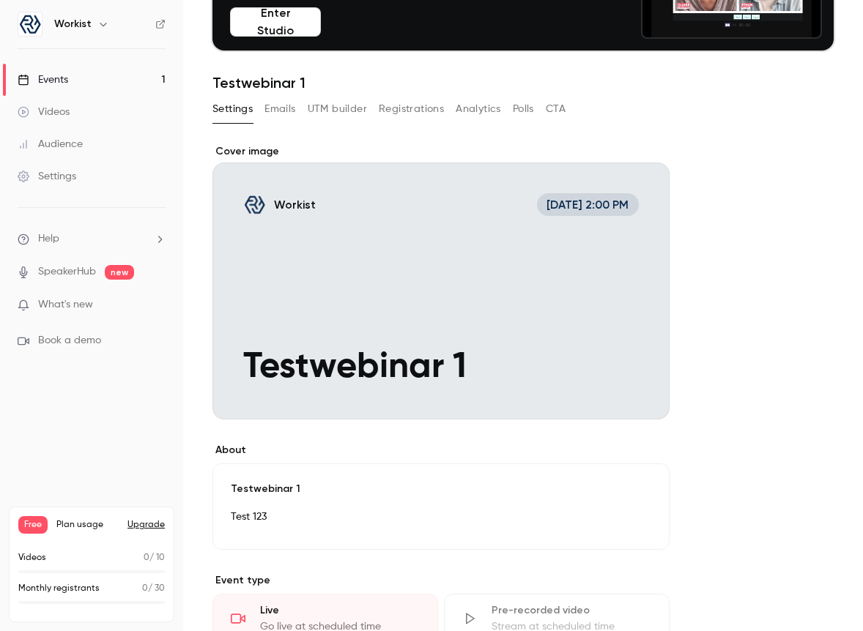
scroll to position [442, 0]
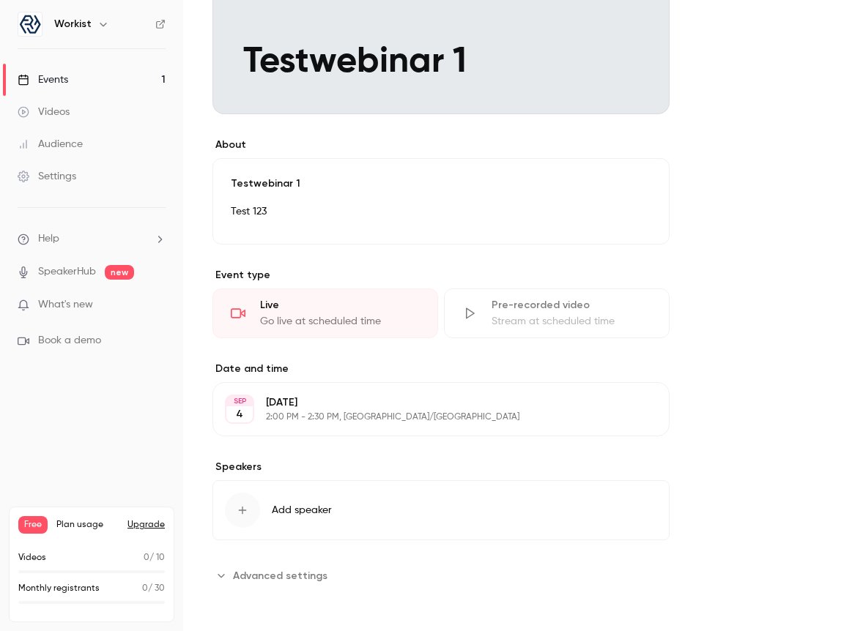
click at [368, 420] on p "2:00 PM - 2:30 PM, [GEOGRAPHIC_DATA]/[GEOGRAPHIC_DATA]" at bounding box center [429, 418] width 326 height 12
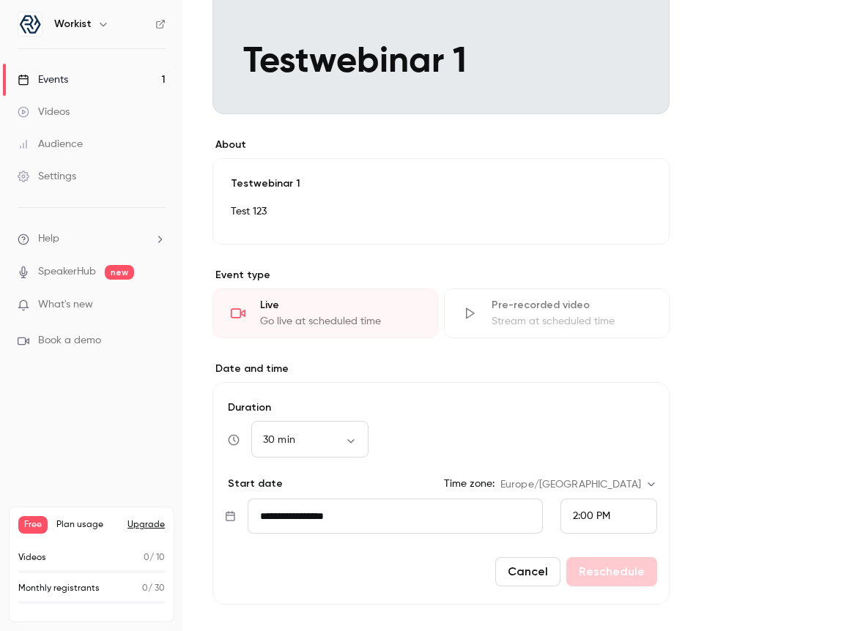
click at [594, 517] on span "2:00 PM" at bounding box center [591, 516] width 37 height 10
click at [604, 299] on div "1:30 PM" at bounding box center [609, 291] width 72 height 15
click at [622, 574] on button "Reschedule" at bounding box center [611, 571] width 91 height 29
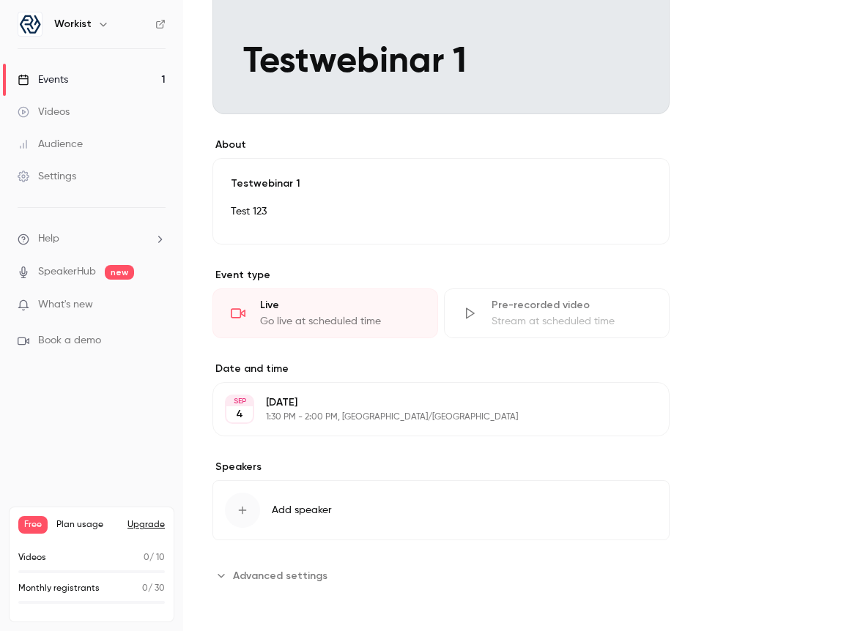
click at [323, 404] on p "[DATE]" at bounding box center [429, 403] width 326 height 15
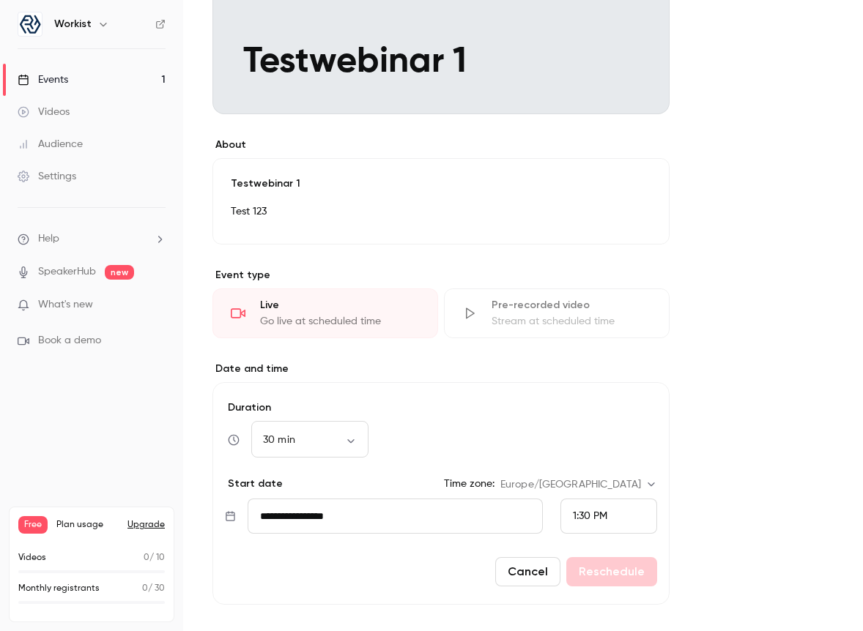
click at [620, 511] on div "1:30 PM" at bounding box center [608, 516] width 97 height 35
click at [607, 442] on span "2:00 PM" at bounding box center [592, 447] width 38 height 10
click at [601, 567] on button "Reschedule" at bounding box center [611, 571] width 91 height 29
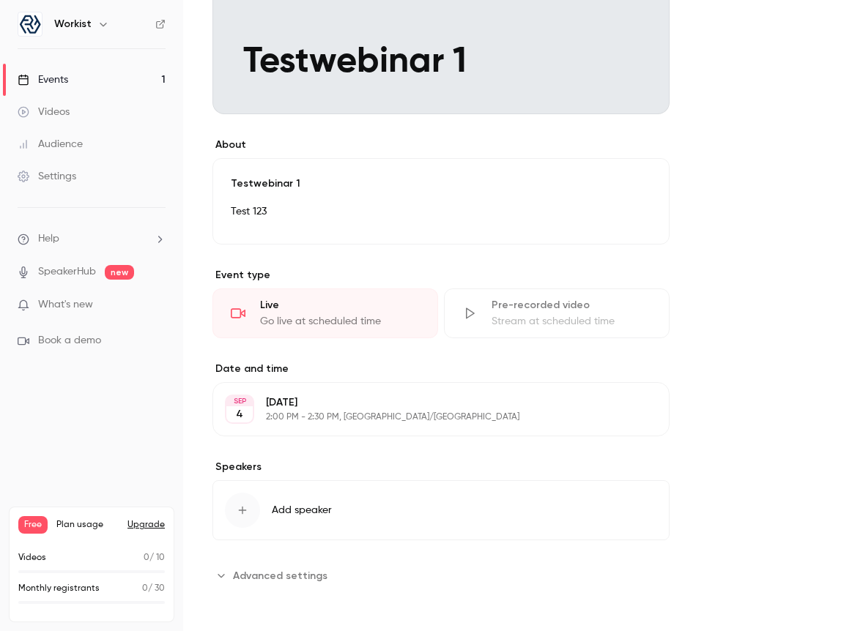
click at [324, 401] on p "[DATE]" at bounding box center [429, 403] width 326 height 15
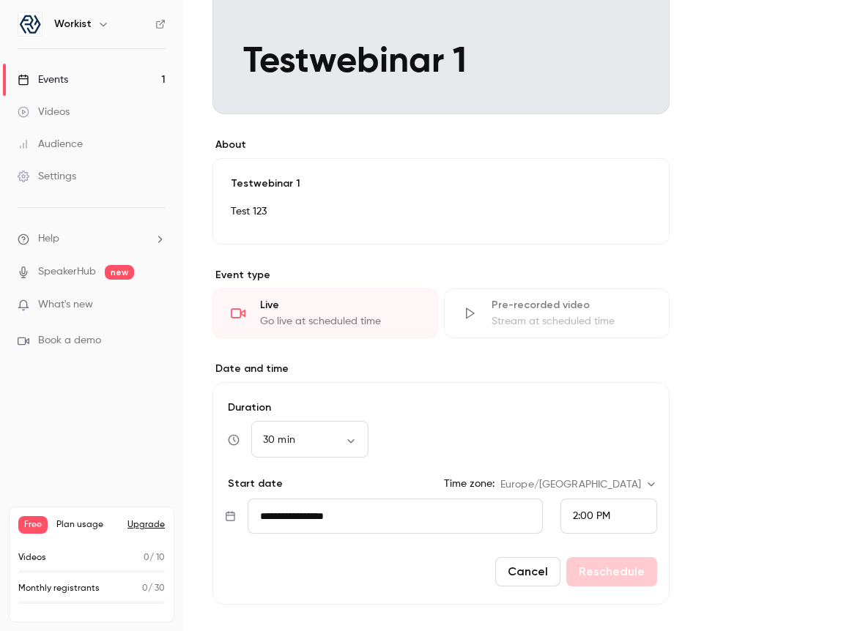
click at [604, 520] on span "2:00 PM" at bounding box center [591, 516] width 37 height 10
click at [616, 330] on div "1:45 PM" at bounding box center [609, 330] width 72 height 15
click at [598, 574] on button "Reschedule" at bounding box center [611, 571] width 91 height 29
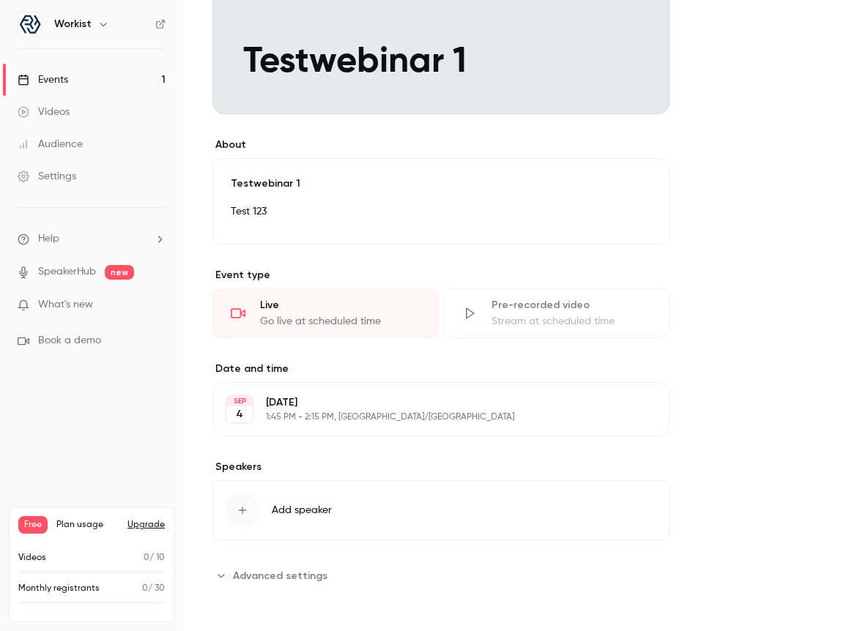
click at [300, 504] on span "Add speaker" at bounding box center [302, 510] width 60 height 15
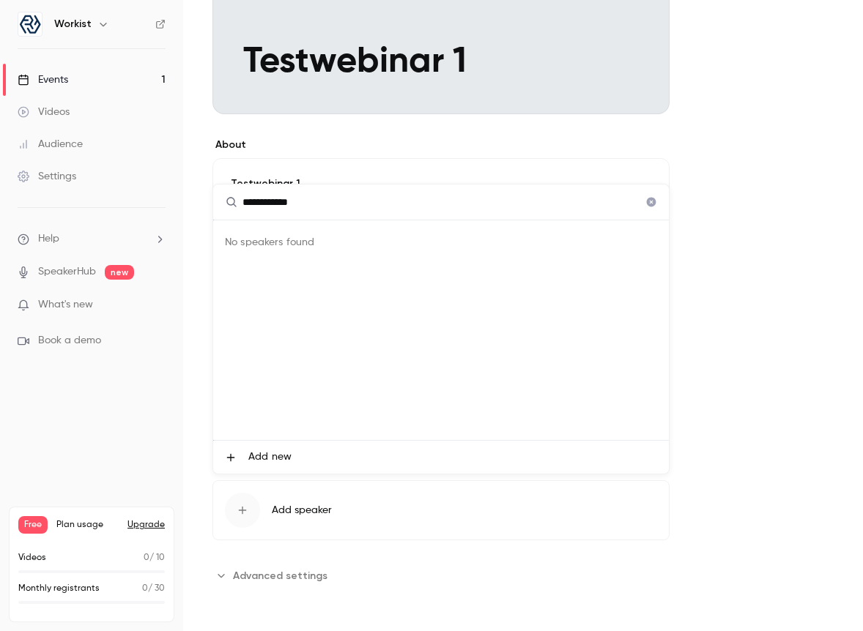
type input "**********"
click at [299, 464] on li "Add new" at bounding box center [441, 457] width 456 height 33
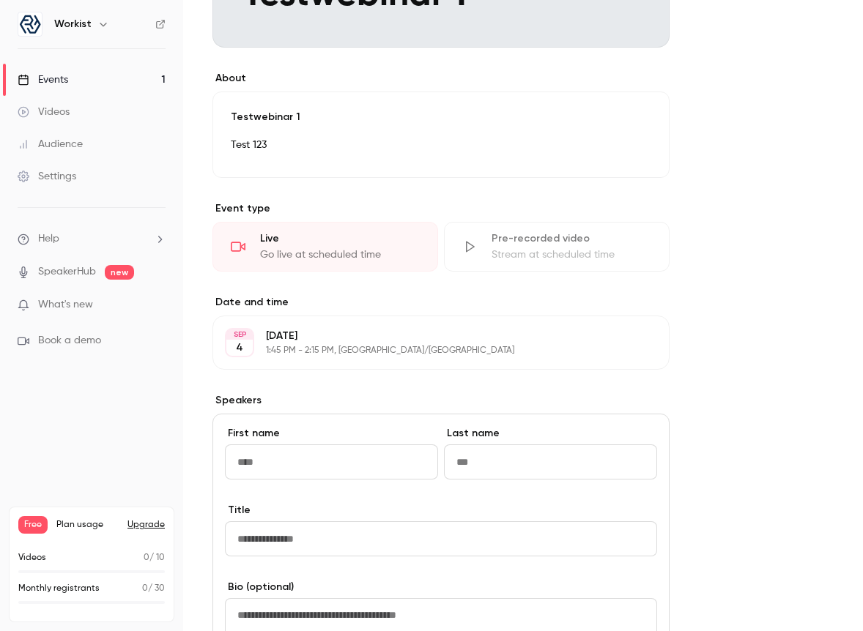
scroll to position [613, 0]
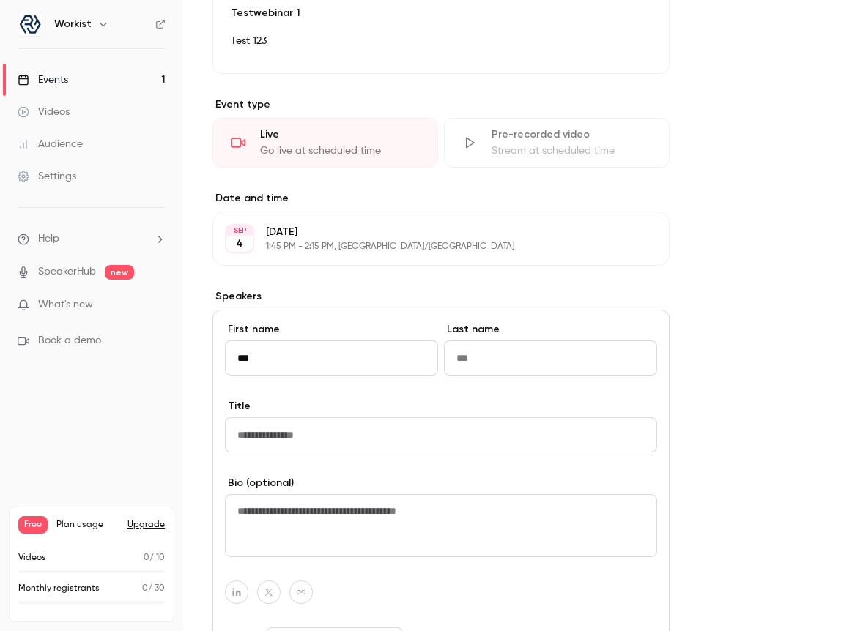
type input "***"
type input "**********"
type input "*"
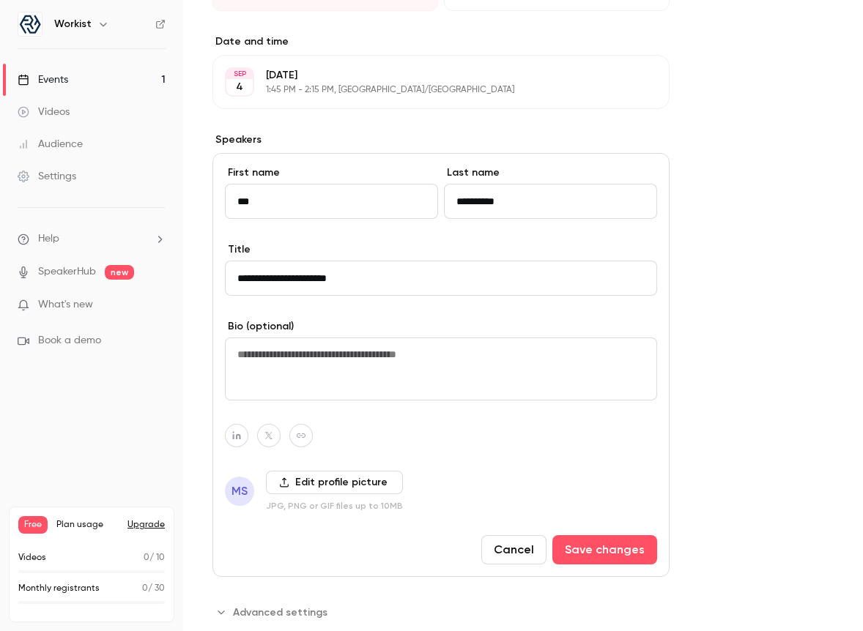
scroll to position [807, 0]
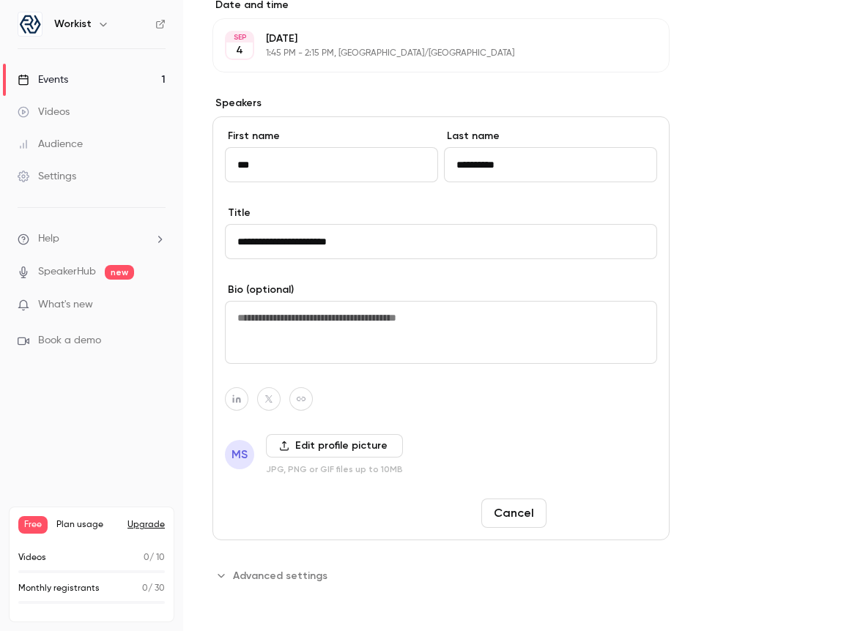
type input "**********"
click at [603, 514] on button "Save changes" at bounding box center [604, 513] width 105 height 29
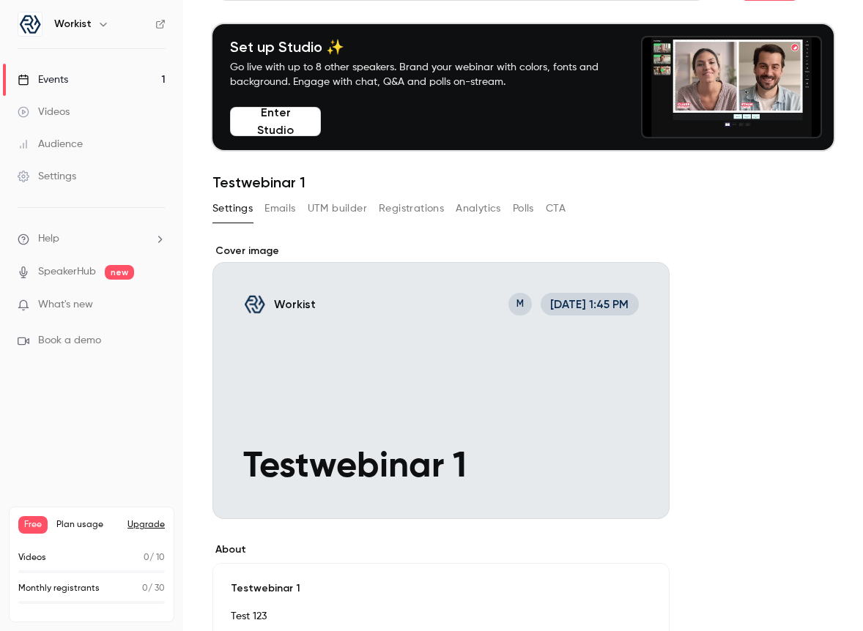
scroll to position [0, 0]
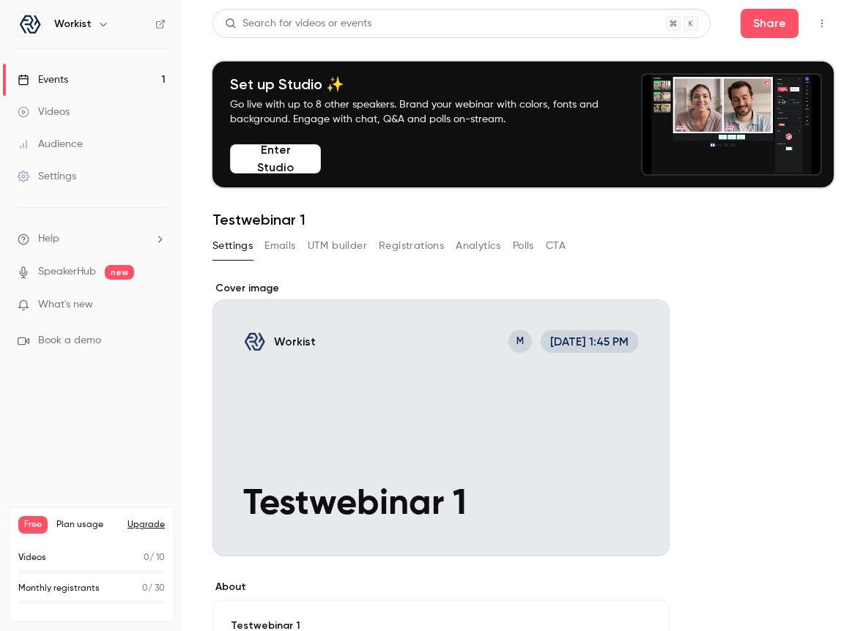
click at [296, 168] on button "Enter Studio" at bounding box center [275, 158] width 91 height 29
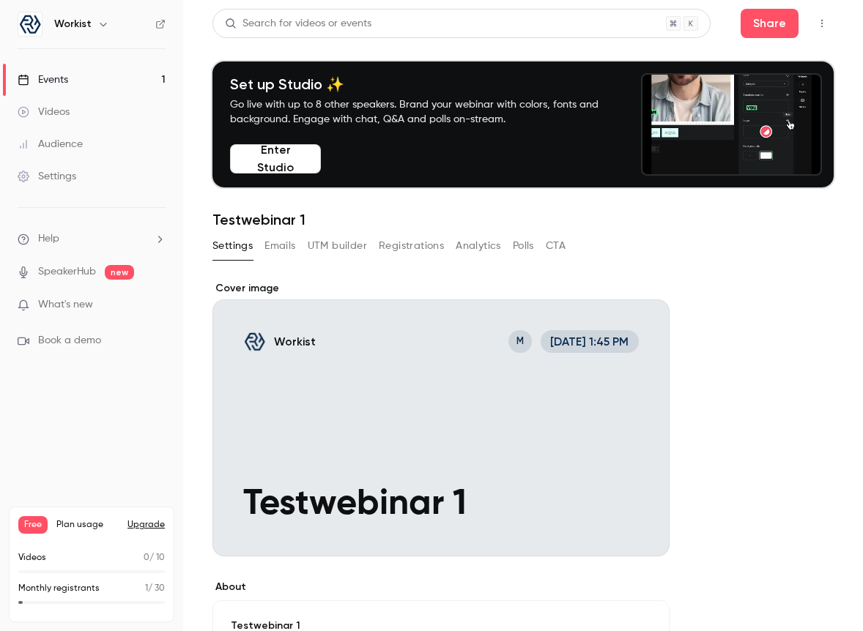
click at [816, 21] on icon "button" at bounding box center [822, 23] width 12 height 10
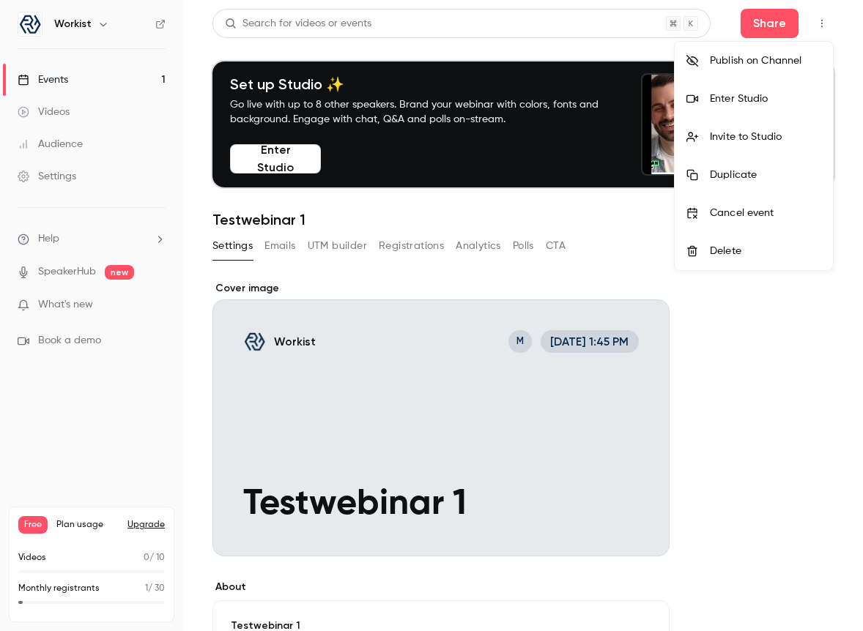
click at [820, 21] on div at bounding box center [431, 315] width 863 height 631
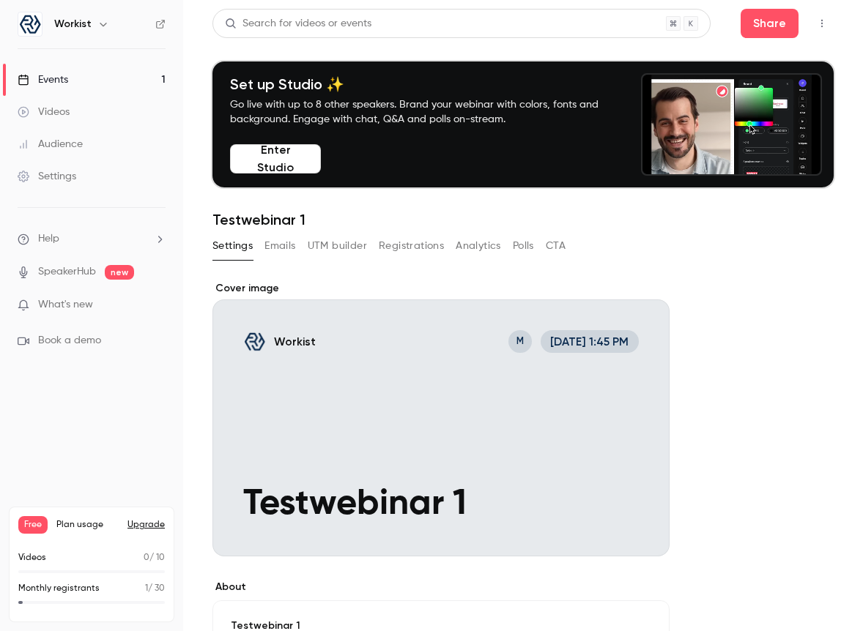
click at [820, 21] on icon "button" at bounding box center [822, 23] width 12 height 10
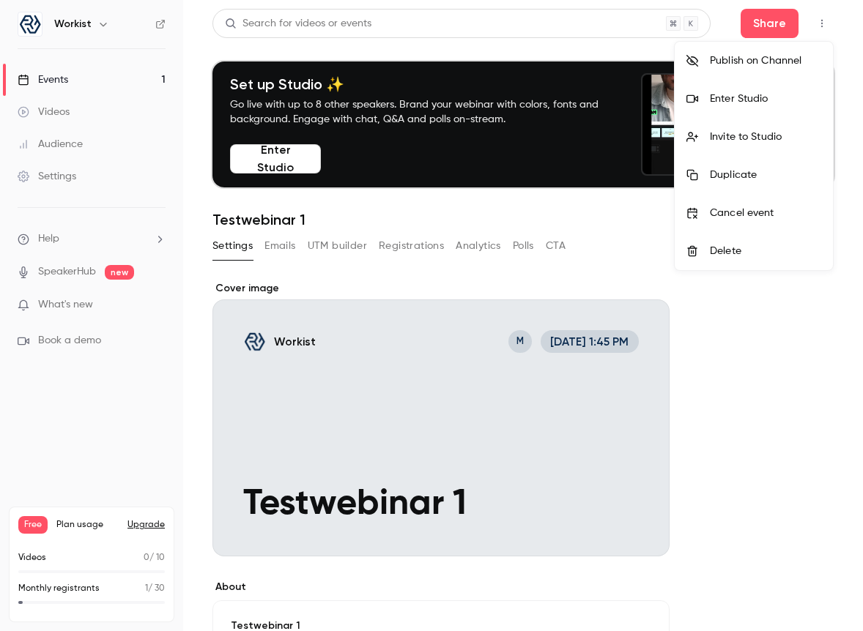
click at [820, 21] on div at bounding box center [431, 315] width 863 height 631
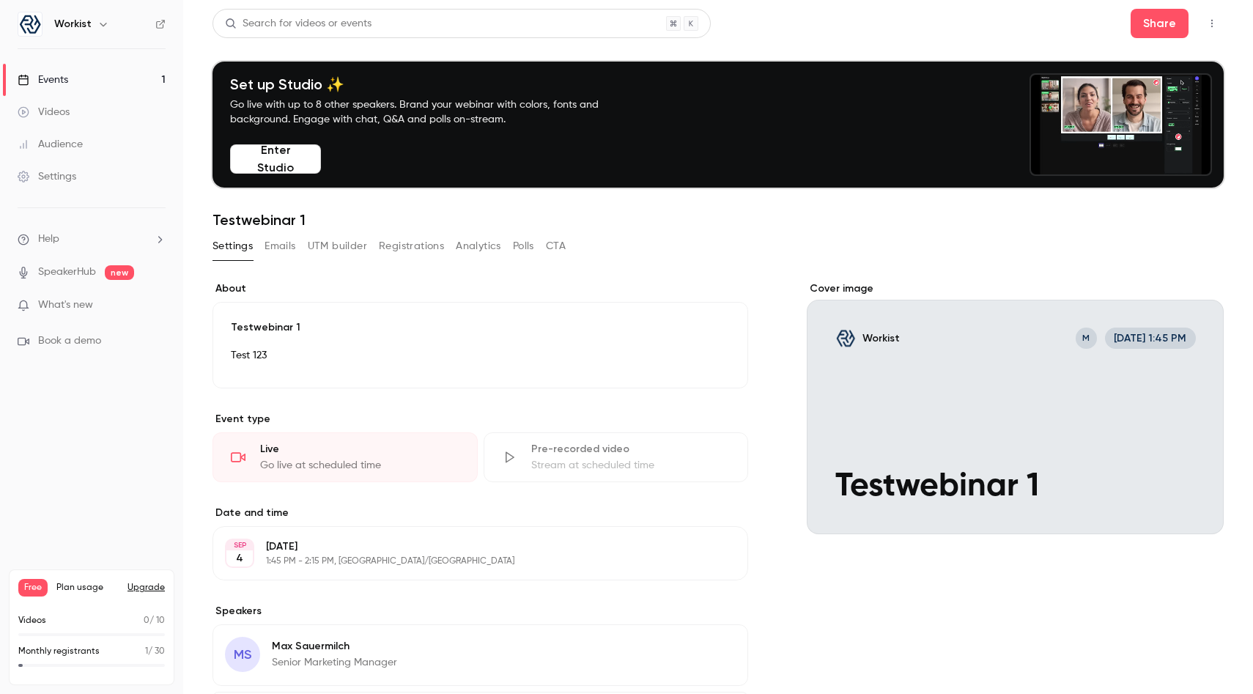
click at [82, 588] on span "Plan usage" at bounding box center [87, 588] width 62 height 12
click at [149, 587] on button "Upgrade" at bounding box center [145, 588] width 37 height 12
